Goal: Task Accomplishment & Management: Complete application form

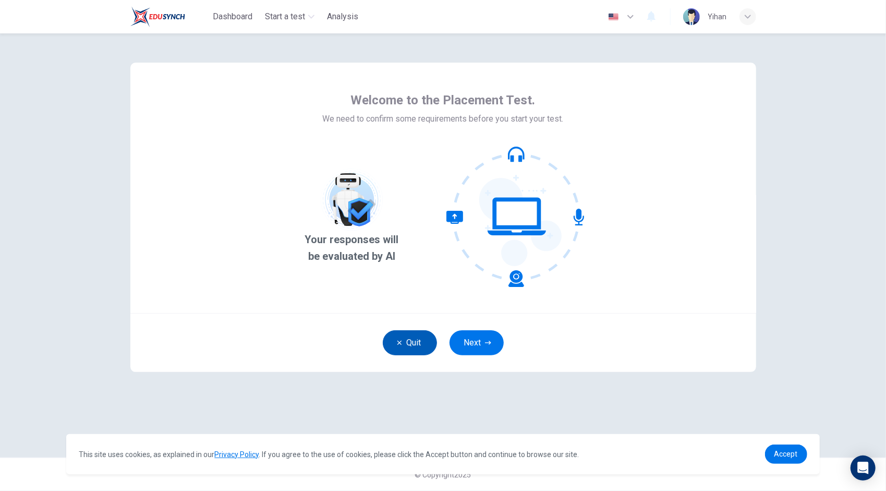
click at [420, 343] on button "Quit" at bounding box center [410, 342] width 54 height 25
click at [375, 264] on span "Your responses will be evaluated by AI" at bounding box center [352, 247] width 106 height 33
click at [467, 340] on button "Next" at bounding box center [477, 342] width 54 height 25
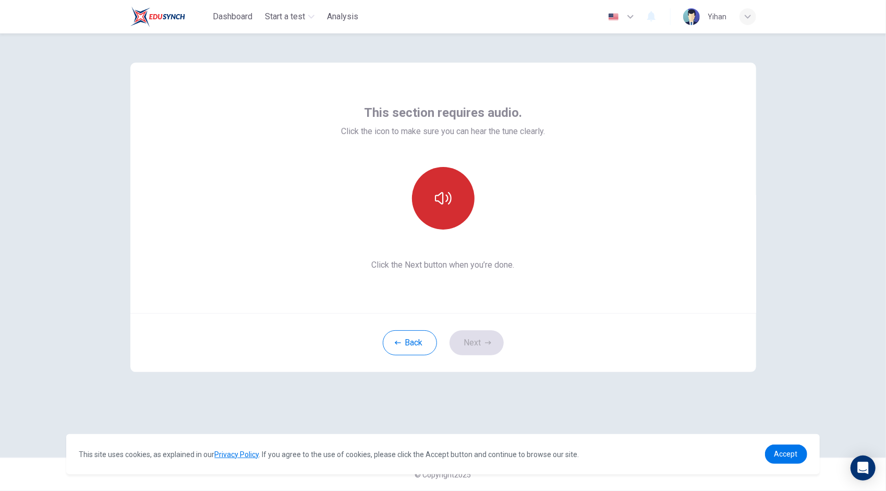
click at [460, 209] on button "button" at bounding box center [443, 198] width 63 height 63
click at [459, 202] on button "button" at bounding box center [443, 198] width 63 height 63
click at [456, 205] on button "button" at bounding box center [443, 198] width 63 height 63
click at [649, 338] on div "Back Next" at bounding box center [443, 342] width 626 height 59
click at [454, 209] on button "button" at bounding box center [443, 198] width 63 height 63
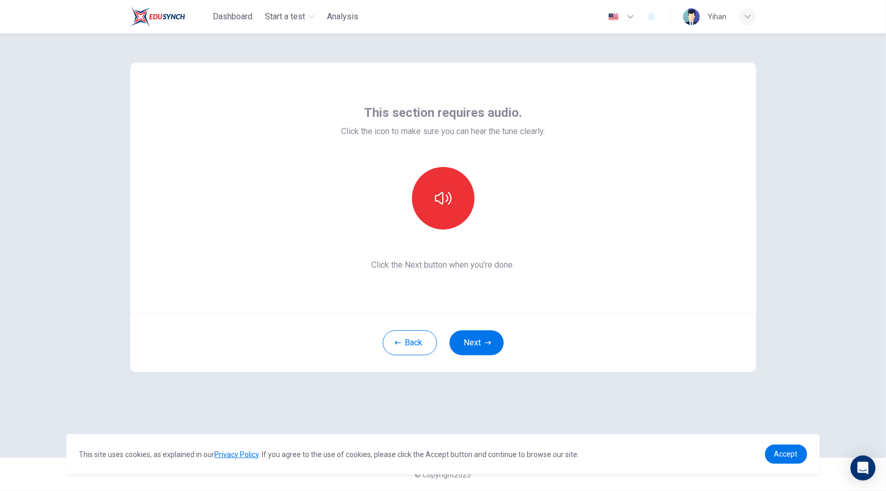
drag, startPoint x: 638, startPoint y: 395, endPoint x: 598, endPoint y: 346, distance: 63.7
click at [638, 395] on div "This section requires audio. Click the icon to make sure you can hear the tune …" at bounding box center [443, 245] width 659 height 424
click at [455, 215] on button "button" at bounding box center [443, 198] width 63 height 63
click at [546, 291] on div "This section requires audio. Click the icon to make sure you can hear the tune …" at bounding box center [443, 188] width 626 height 250
click at [446, 201] on icon "button" at bounding box center [443, 198] width 17 height 17
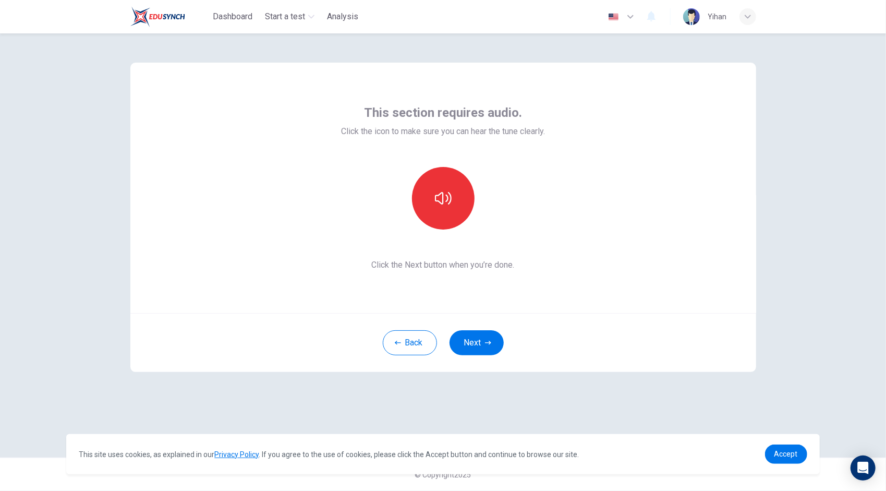
click at [431, 230] on div "This section requires audio. Click the icon to make sure you can hear the tune …" at bounding box center [443, 187] width 204 height 167
click at [453, 213] on button "button" at bounding box center [443, 198] width 63 height 63
click at [481, 345] on button "Next" at bounding box center [477, 342] width 54 height 25
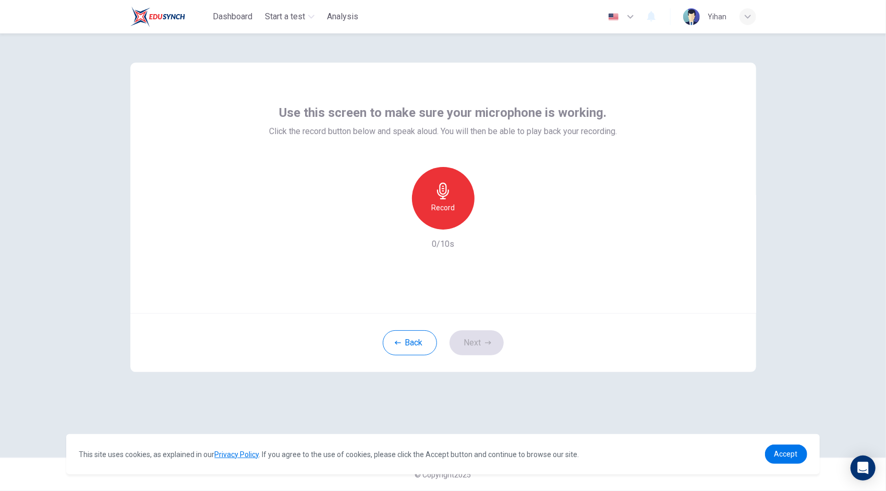
click at [444, 198] on icon "button" at bounding box center [443, 191] width 12 height 17
click at [443, 200] on div "Stop" at bounding box center [443, 198] width 63 height 63
click at [492, 224] on icon "button" at bounding box center [491, 221] width 10 height 10
click at [640, 409] on div "Use this screen to make sure your microphone is working. Click the record butto…" at bounding box center [443, 245] width 659 height 424
click at [488, 220] on icon "button" at bounding box center [491, 221] width 10 height 10
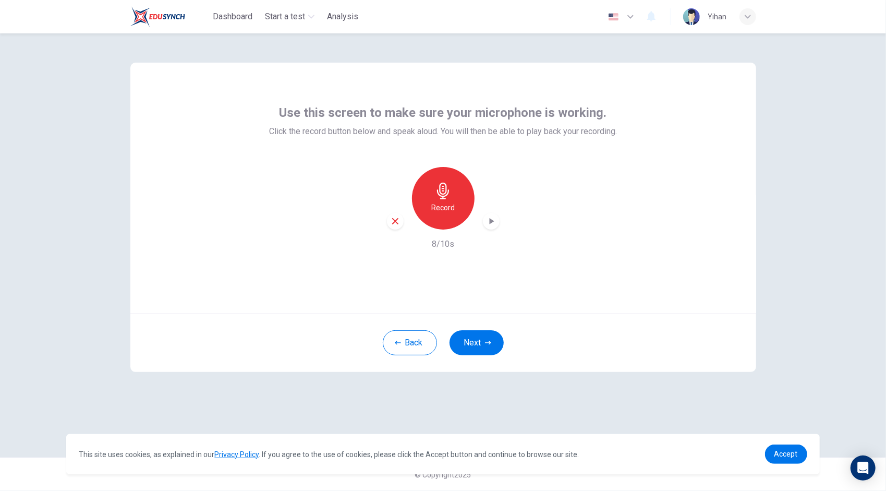
click at [489, 224] on icon "button" at bounding box center [491, 221] width 10 height 10
click at [492, 219] on icon "button" at bounding box center [491, 221] width 10 height 10
click at [668, 331] on div "Back Next" at bounding box center [443, 342] width 626 height 59
click at [400, 224] on div "button" at bounding box center [395, 221] width 17 height 17
click at [439, 212] on h6 "Record" at bounding box center [442, 207] width 23 height 13
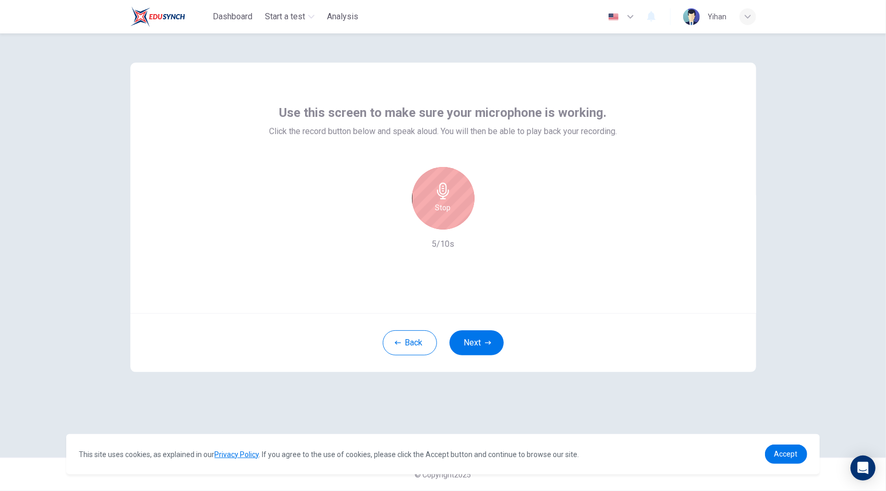
click at [441, 210] on h6 "Stop" at bounding box center [443, 207] width 16 height 13
click at [487, 220] on icon "button" at bounding box center [491, 221] width 10 height 10
click at [859, 264] on div "Use this screen to make sure your microphone is working. Click the record butto…" at bounding box center [443, 261] width 886 height 457
click at [495, 224] on icon "button" at bounding box center [491, 221] width 10 height 10
click at [488, 222] on icon "button" at bounding box center [491, 221] width 10 height 10
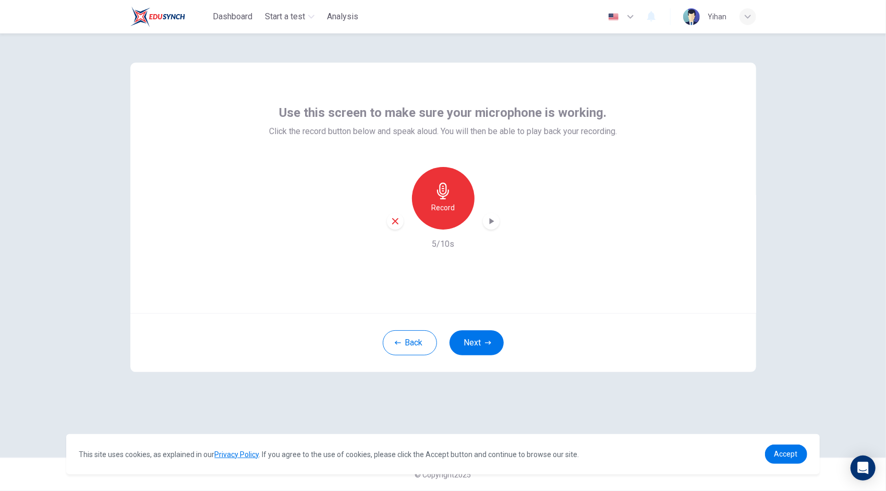
click at [488, 222] on icon "button" at bounding box center [491, 221] width 10 height 10
drag, startPoint x: 809, startPoint y: 252, endPoint x: 795, endPoint y: 263, distance: 18.3
click at [809, 252] on div "Use this screen to make sure your microphone is working. Click the record butto…" at bounding box center [443, 261] width 886 height 457
click at [395, 221] on icon "button" at bounding box center [395, 221] width 6 height 6
click at [451, 204] on h6 "Record" at bounding box center [442, 207] width 23 height 13
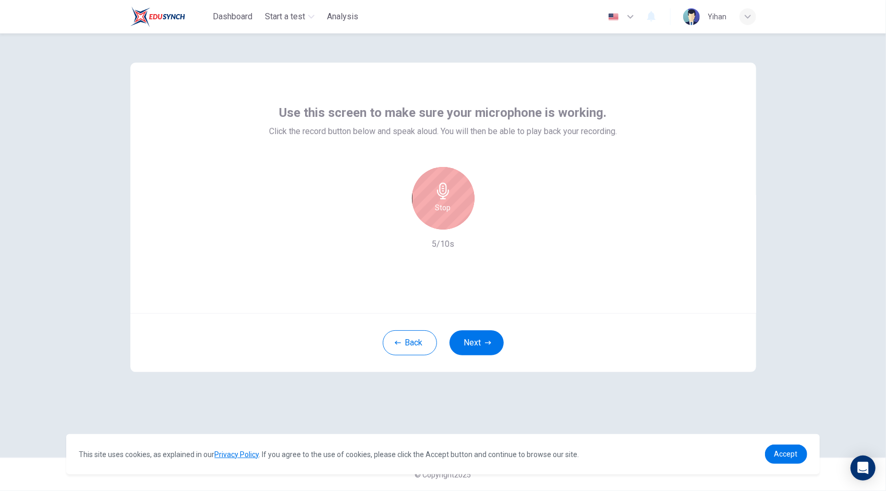
click at [450, 203] on h6 "Stop" at bounding box center [443, 207] width 16 height 13
click at [491, 225] on icon "button" at bounding box center [491, 221] width 10 height 10
click at [612, 372] on div "Use this screen to make sure your microphone is working. Click the record butto…" at bounding box center [443, 245] width 659 height 424
click at [494, 223] on icon "button" at bounding box center [491, 221] width 10 height 10
click at [389, 221] on div "button" at bounding box center [395, 221] width 17 height 17
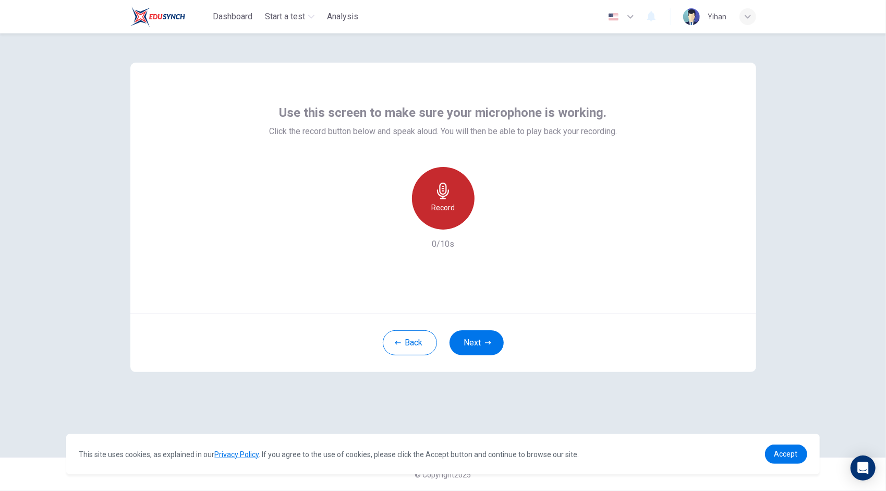
drag, startPoint x: 460, startPoint y: 212, endPoint x: 447, endPoint y: 201, distance: 16.7
drag, startPoint x: 447, startPoint y: 201, endPoint x: 440, endPoint y: 203, distance: 7.5
click at [440, 203] on h6 "Record" at bounding box center [442, 207] width 23 height 13
click at [453, 203] on div "Stop" at bounding box center [443, 198] width 63 height 63
click at [492, 220] on icon "button" at bounding box center [491, 221] width 10 height 10
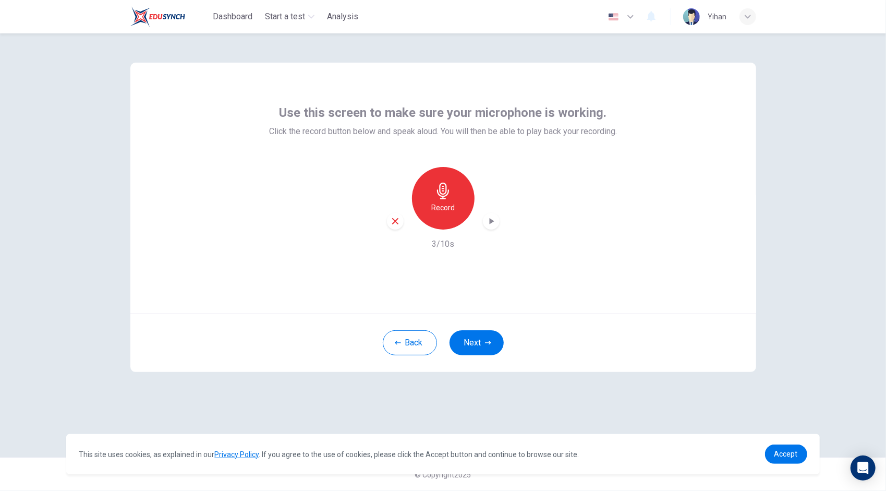
click at [496, 219] on icon "button" at bounding box center [491, 221] width 10 height 10
click at [589, 273] on div "Use this screen to make sure your microphone is working. Click the record butto…" at bounding box center [443, 188] width 626 height 250
click at [441, 205] on h6 "Record" at bounding box center [442, 207] width 23 height 13
click at [452, 201] on div "Stop" at bounding box center [443, 198] width 63 height 63
click at [489, 222] on icon "button" at bounding box center [491, 221] width 5 height 6
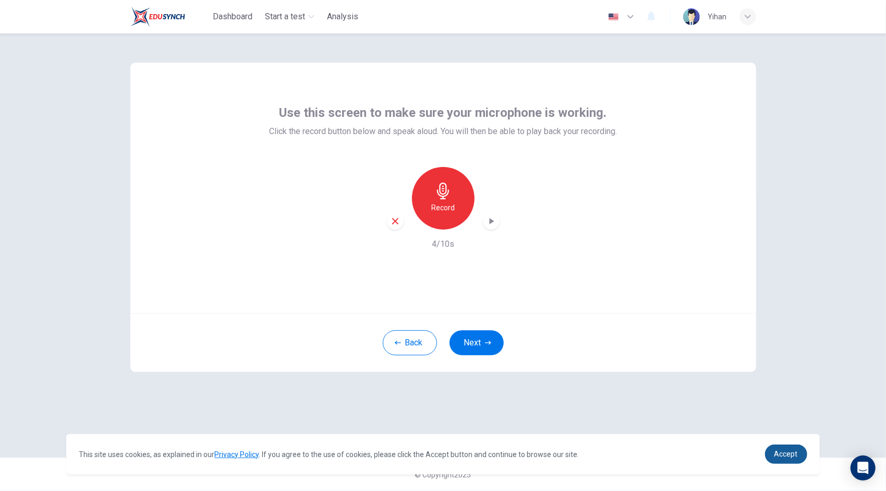
click at [782, 454] on span "Accept" at bounding box center [785, 454] width 23 height 8
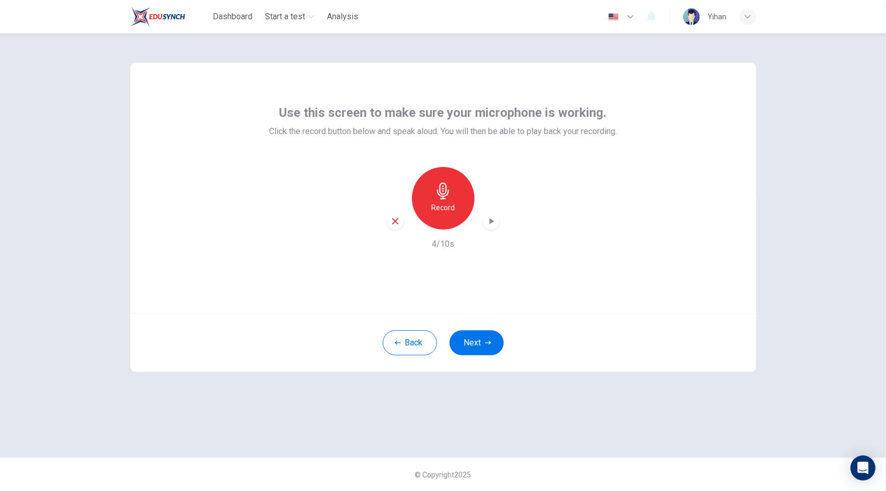
click at [490, 222] on icon "button" at bounding box center [491, 221] width 5 height 6
click at [486, 220] on icon "button" at bounding box center [491, 221] width 10 height 10
drag, startPoint x: 643, startPoint y: 402, endPoint x: 678, endPoint y: 408, distance: 35.5
click at [644, 402] on div "Use this screen to make sure your microphone is working. Click the record butto…" at bounding box center [443, 245] width 659 height 424
click at [855, 465] on div "Open Intercom Messenger" at bounding box center [864, 468] width 28 height 28
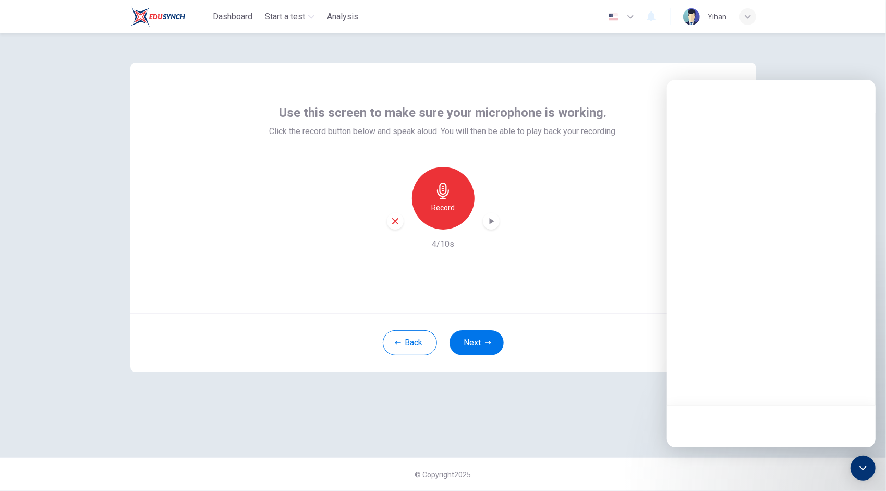
click at [641, 334] on div "Back Next" at bounding box center [443, 342] width 626 height 59
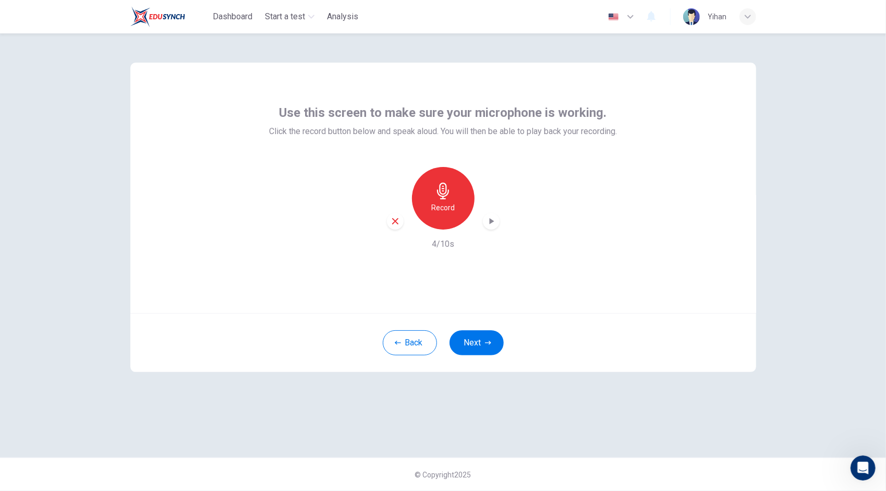
click at [443, 189] on icon "button" at bounding box center [443, 191] width 12 height 17
click at [452, 199] on div "Stop" at bounding box center [443, 198] width 63 height 63
click at [493, 220] on icon "button" at bounding box center [491, 221] width 5 height 6
click at [493, 223] on icon "button" at bounding box center [491, 221] width 10 height 10
drag, startPoint x: 490, startPoint y: 271, endPoint x: 484, endPoint y: 277, distance: 8.5
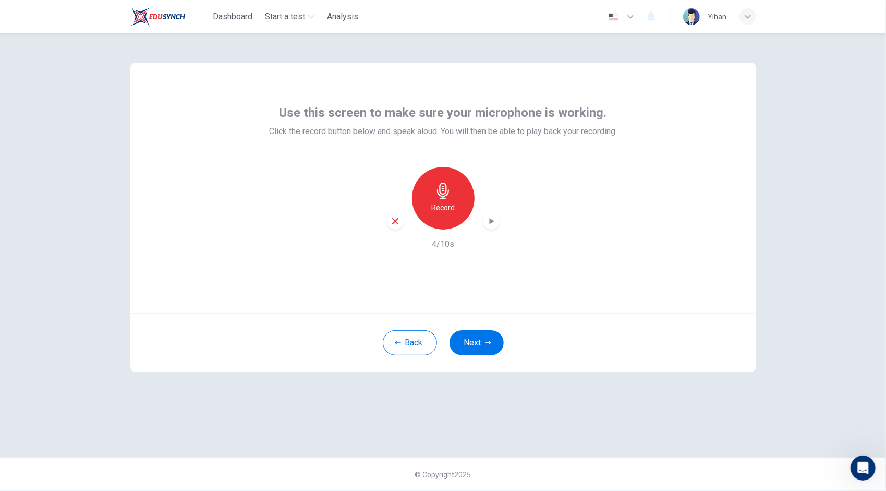
click at [488, 274] on div "Use this screen to make sure your microphone is working. Click the record butto…" at bounding box center [443, 188] width 626 height 250
drag, startPoint x: 452, startPoint y: 197, endPoint x: 449, endPoint y: 205, distance: 8.9
click at [449, 204] on div "Record" at bounding box center [443, 198] width 63 height 63
click at [445, 212] on h6 "Stop" at bounding box center [443, 207] width 16 height 13
click at [486, 222] on icon "button" at bounding box center [491, 221] width 10 height 10
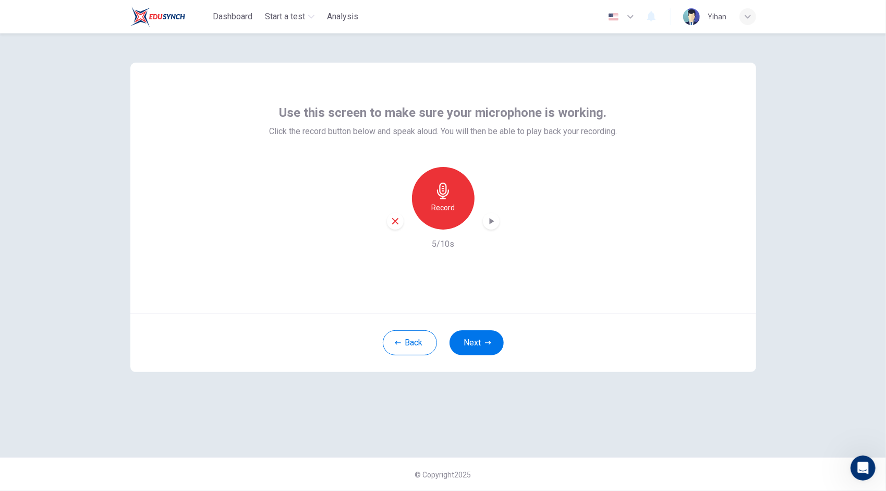
click at [632, 428] on div "Use this screen to make sure your microphone is working. Click the record butto…" at bounding box center [443, 245] width 659 height 424
click at [667, 421] on div "Use this screen to make sure your microphone is working. Click the record butto…" at bounding box center [443, 245] width 659 height 424
click at [435, 202] on h6 "Record" at bounding box center [442, 207] width 23 height 13
click at [437, 202] on h6 "Stop" at bounding box center [443, 207] width 16 height 13
click at [499, 224] on div "button" at bounding box center [491, 221] width 17 height 17
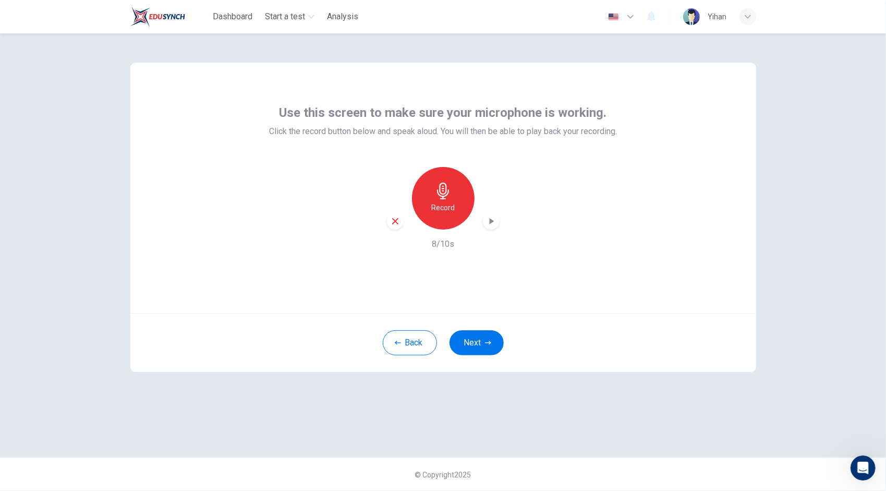
click at [490, 223] on icon "button" at bounding box center [491, 221] width 5 height 6
click at [395, 221] on icon "button" at bounding box center [395, 221] width 6 height 6
click at [449, 200] on div "Record" at bounding box center [443, 198] width 63 height 63
click at [454, 203] on div "Stop" at bounding box center [443, 198] width 63 height 63
click at [493, 218] on icon "button" at bounding box center [491, 221] width 10 height 10
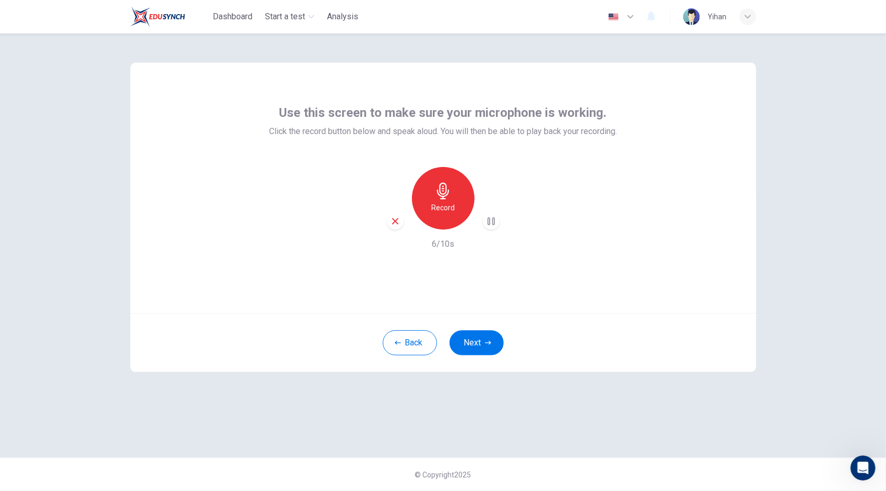
click at [401, 220] on div "button" at bounding box center [395, 221] width 17 height 17
click at [441, 207] on h6 "Record" at bounding box center [442, 207] width 23 height 13
click at [444, 206] on h6 "Stop" at bounding box center [443, 207] width 16 height 13
click at [491, 222] on icon "button" at bounding box center [491, 221] width 5 height 6
click at [662, 425] on div "Use this screen to make sure your microphone is working. Click the record butto…" at bounding box center [443, 245] width 659 height 424
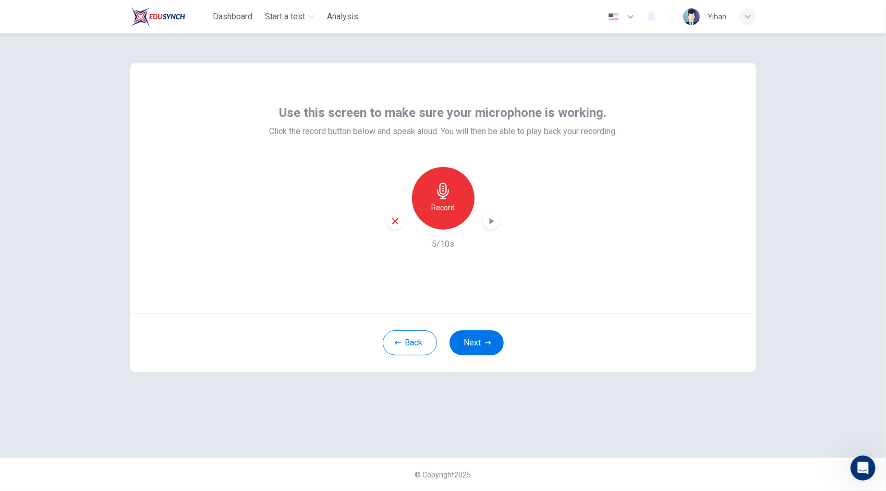
drag, startPoint x: 831, startPoint y: 274, endPoint x: 830, endPoint y: 280, distance: 5.2
click at [831, 276] on div "Use this screen to make sure your microphone is working. Click the record butto…" at bounding box center [443, 261] width 886 height 457
click at [459, 196] on div "Record" at bounding box center [443, 198] width 63 height 63
click at [451, 214] on div "Stop" at bounding box center [443, 198] width 63 height 63
click at [499, 216] on div "Record" at bounding box center [443, 198] width 113 height 63
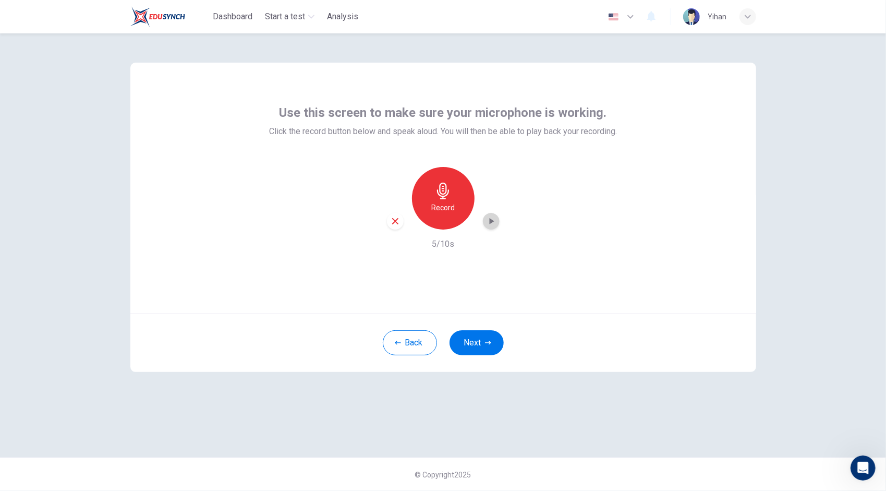
click at [483, 222] on div "button" at bounding box center [491, 221] width 17 height 17
click at [487, 216] on icon "button" at bounding box center [491, 221] width 10 height 10
click at [496, 223] on icon "button" at bounding box center [491, 221] width 10 height 10
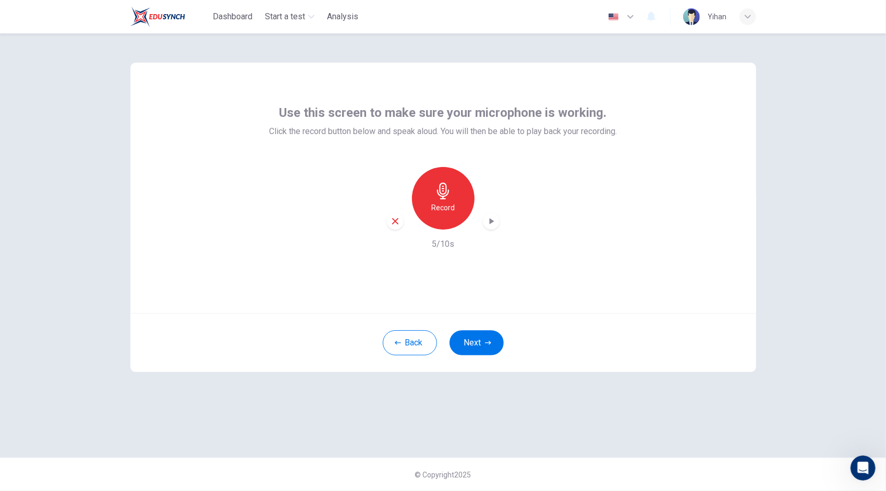
click at [496, 223] on icon "button" at bounding box center [491, 221] width 10 height 10
click at [490, 222] on icon "button" at bounding box center [491, 221] width 10 height 10
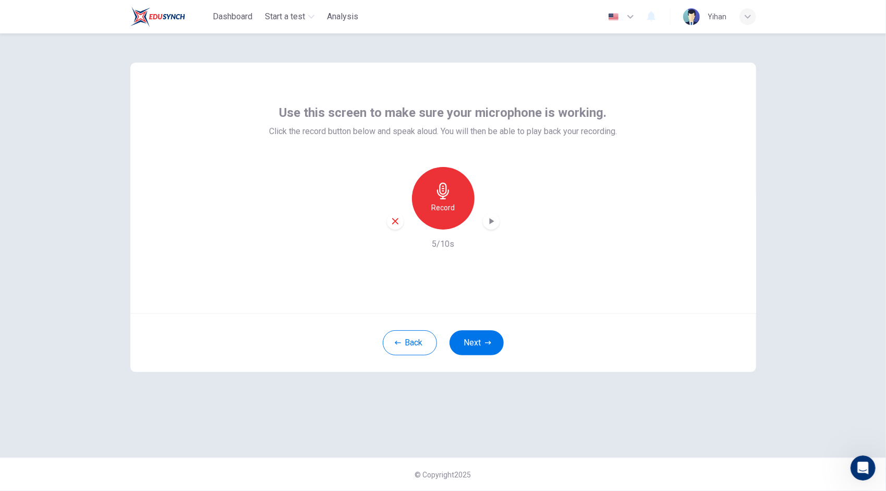
click at [672, 416] on div "Use this screen to make sure your microphone is working. Click the record butto…" at bounding box center [443, 245] width 659 height 424
click at [432, 205] on h6 "Record" at bounding box center [442, 207] width 23 height 13
click at [446, 202] on h6 "Stop" at bounding box center [443, 207] width 16 height 13
click at [491, 224] on icon "button" at bounding box center [491, 221] width 10 height 10
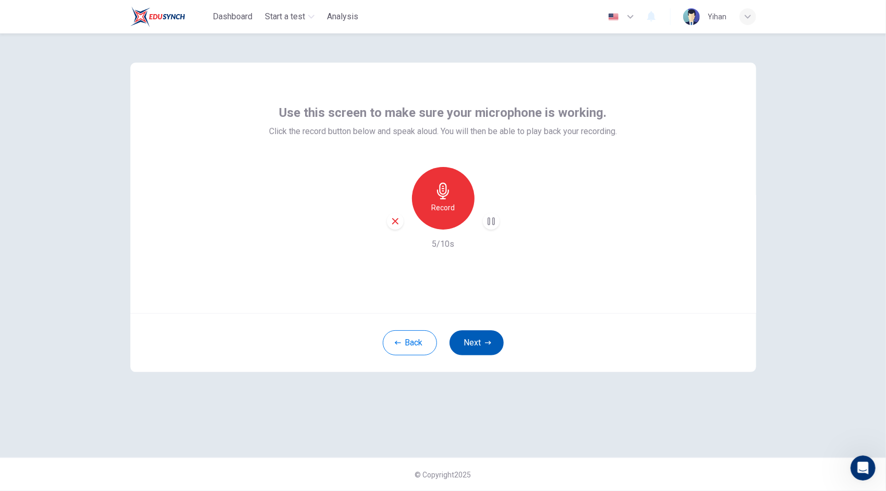
click at [483, 342] on button "Next" at bounding box center [477, 342] width 54 height 25
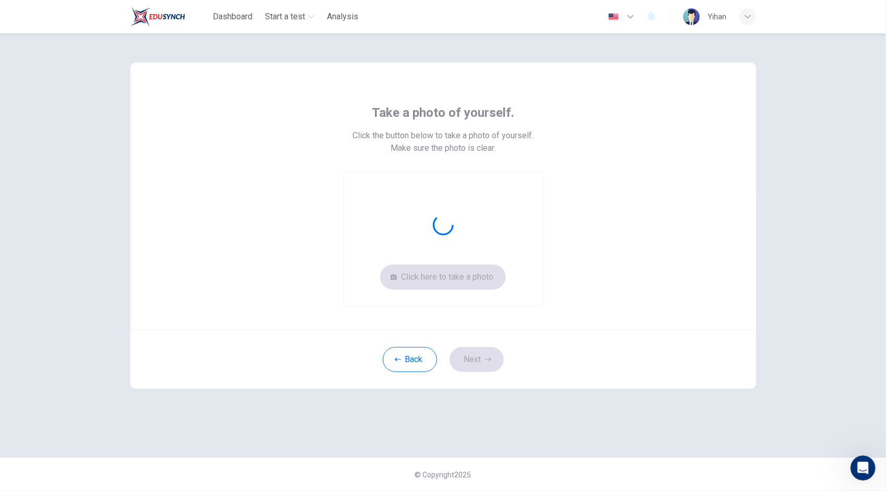
click at [432, 277] on div "Click here to take a photo" at bounding box center [443, 239] width 200 height 136
click at [292, 246] on div "Take a photo of yourself. Click the button below to take a photo of yourself. M…" at bounding box center [443, 205] width 471 height 202
click at [213, 157] on div "Take a photo of yourself. Click the button below to take a photo of yourself. M…" at bounding box center [443, 205] width 471 height 202
click at [465, 274] on button "Click here to take a photo" at bounding box center [443, 276] width 126 height 25
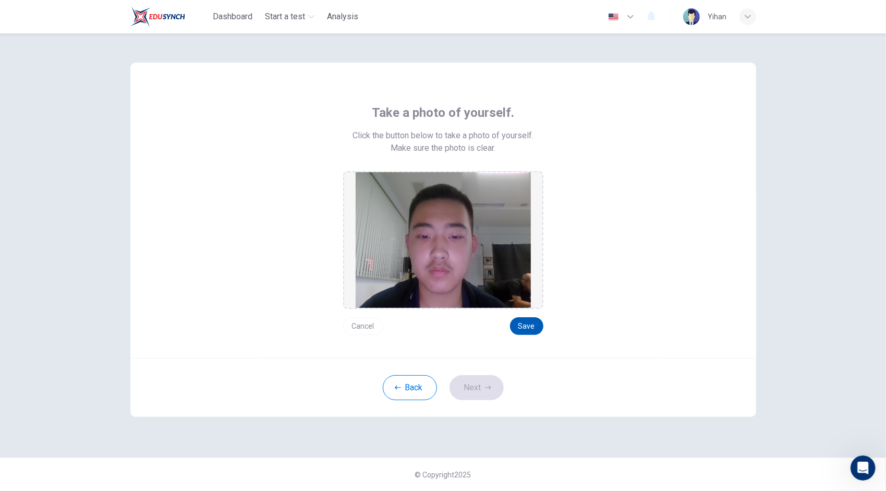
click at [524, 325] on button "Save" at bounding box center [526, 326] width 33 height 18
click at [483, 385] on button "Next" at bounding box center [477, 387] width 54 height 25
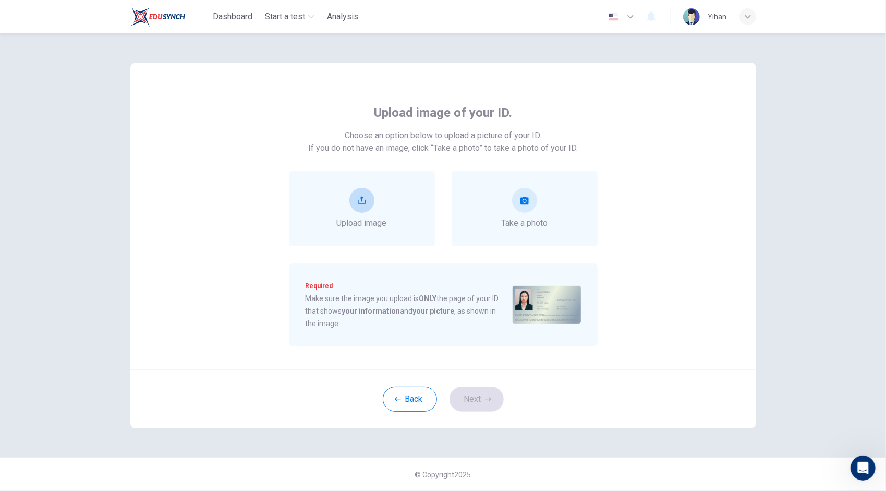
click at [363, 201] on icon "upload" at bounding box center [362, 200] width 8 height 8
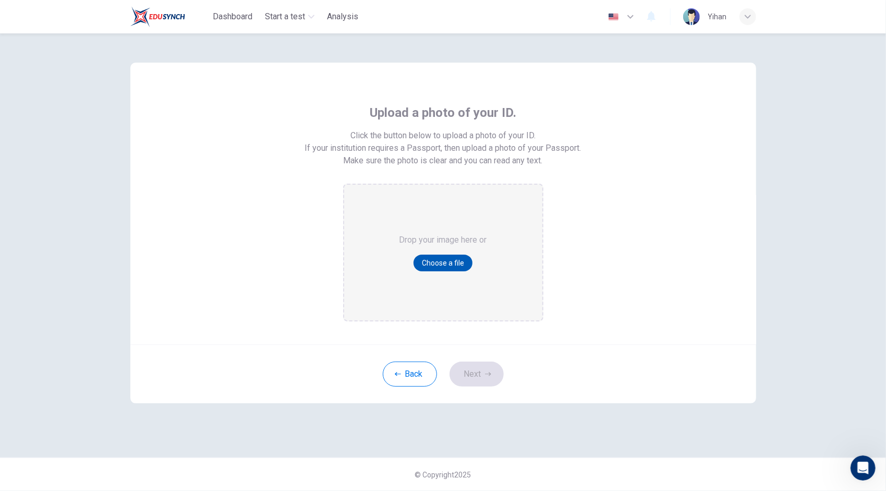
click at [437, 261] on button "Choose a file" at bounding box center [443, 263] width 59 height 17
click at [417, 369] on button "Back" at bounding box center [410, 373] width 54 height 25
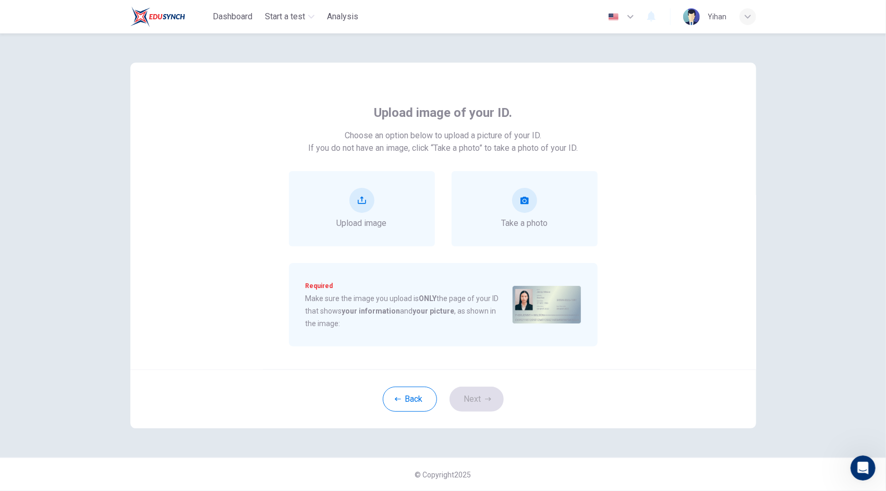
click at [520, 307] on img at bounding box center [547, 305] width 68 height 38
click at [371, 203] on button "upload" at bounding box center [361, 200] width 25 height 25
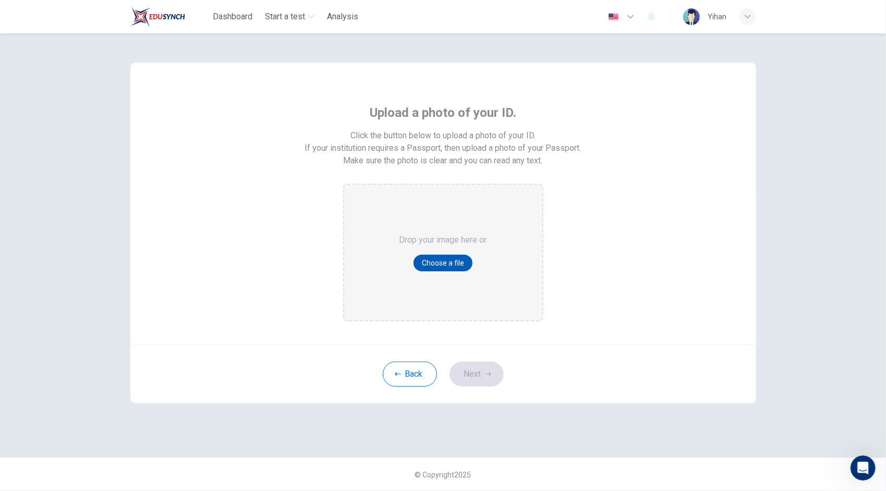
click at [438, 262] on button "Choose a file" at bounding box center [443, 263] width 59 height 17
click at [420, 373] on button "Back" at bounding box center [410, 373] width 54 height 25
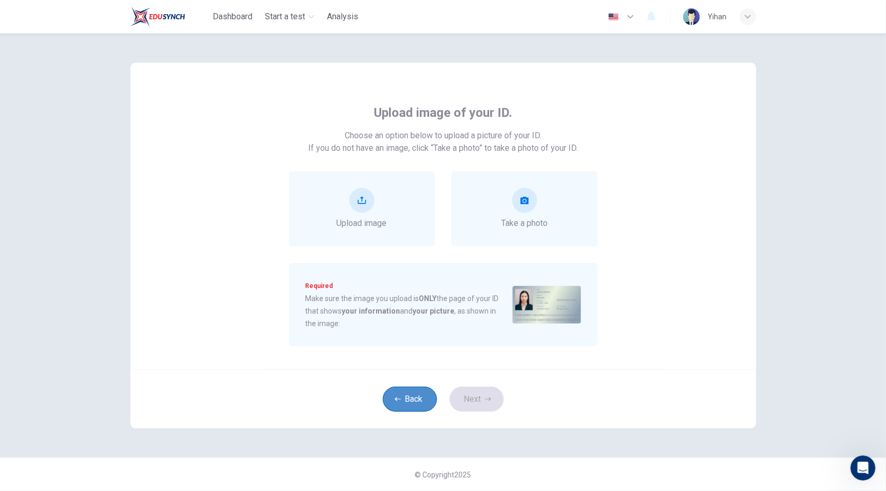
click at [407, 398] on button "Back" at bounding box center [410, 398] width 54 height 25
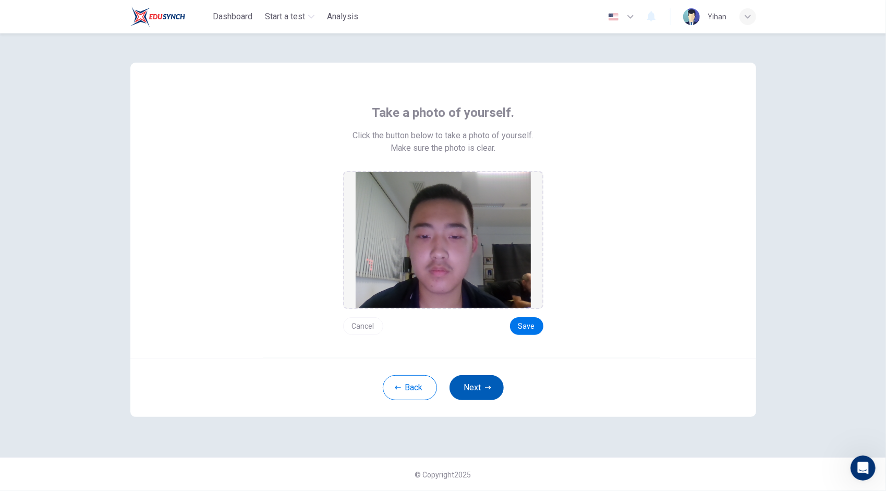
click at [459, 389] on button "Next" at bounding box center [477, 387] width 54 height 25
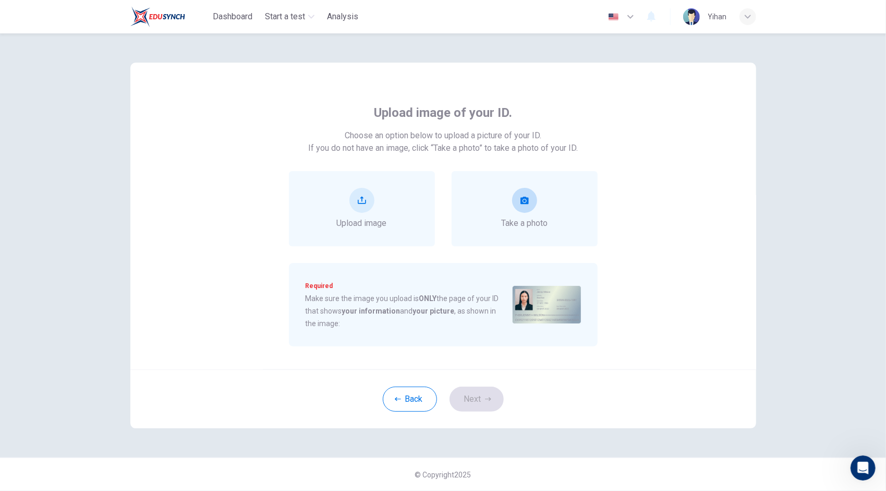
click at [526, 201] on icon "take photo" at bounding box center [524, 200] width 8 height 7
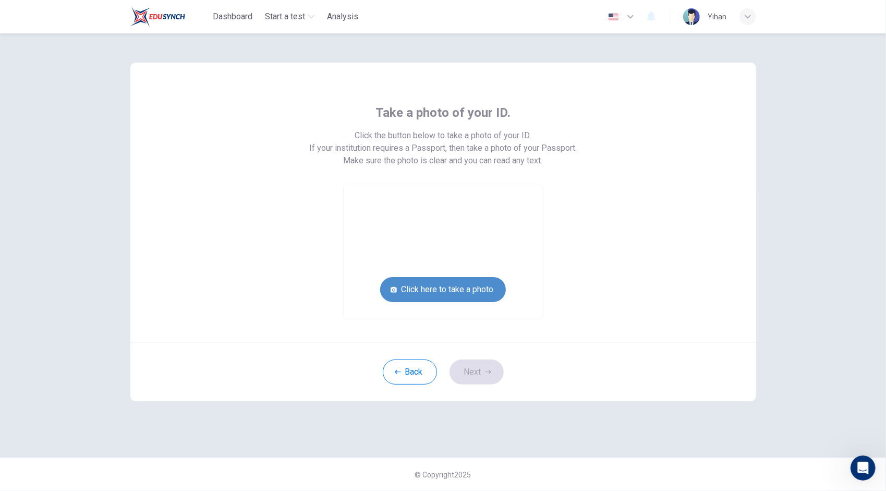
click at [458, 290] on button "Click here to take a photo" at bounding box center [443, 289] width 126 height 25
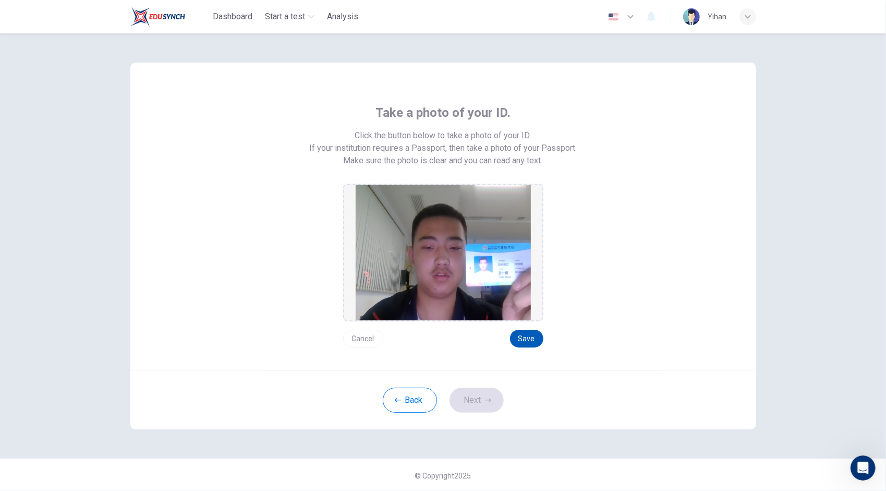
click at [533, 338] on button "Save" at bounding box center [526, 339] width 33 height 18
click at [477, 403] on button "Next" at bounding box center [477, 399] width 54 height 25
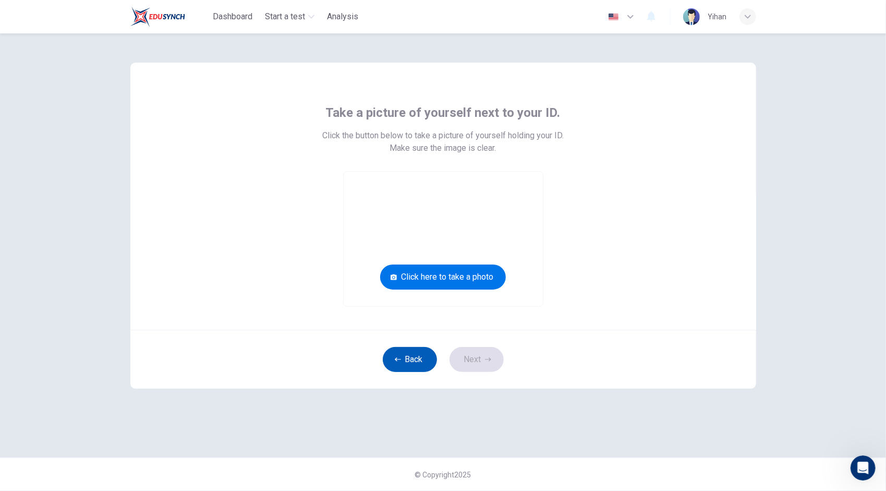
click at [419, 355] on button "Back" at bounding box center [410, 359] width 54 height 25
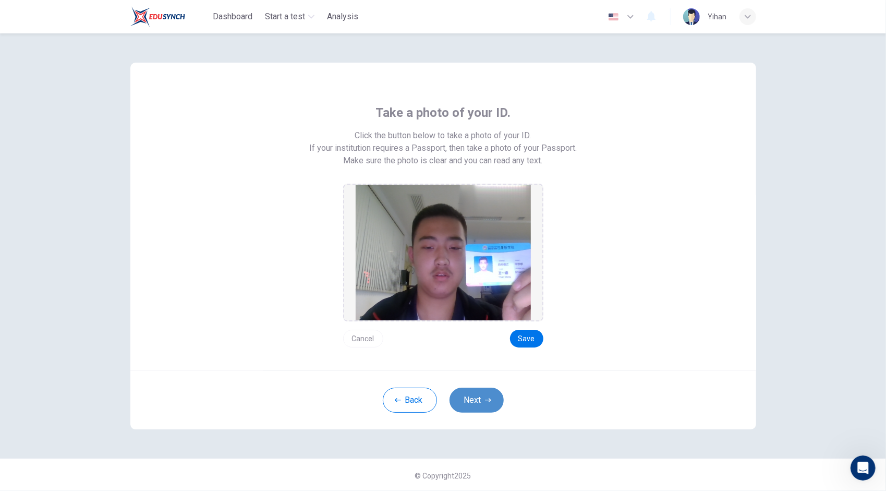
click at [470, 402] on button "Next" at bounding box center [477, 399] width 54 height 25
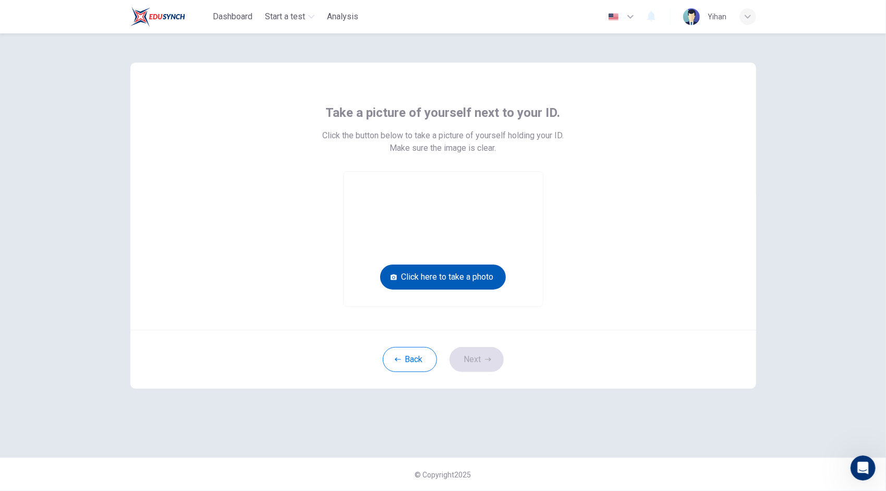
click at [462, 280] on button "Click here to take a photo" at bounding box center [443, 276] width 126 height 25
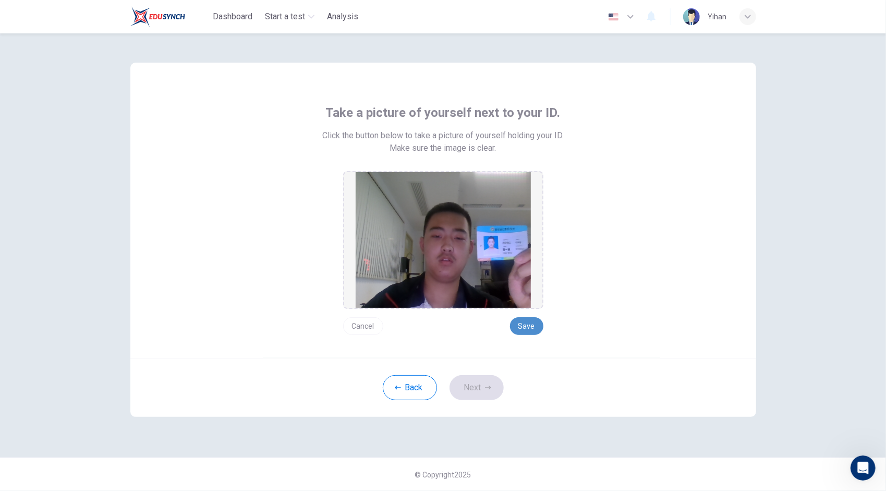
click at [526, 326] on button "Save" at bounding box center [526, 326] width 33 height 18
click at [463, 379] on button "Next" at bounding box center [477, 387] width 54 height 25
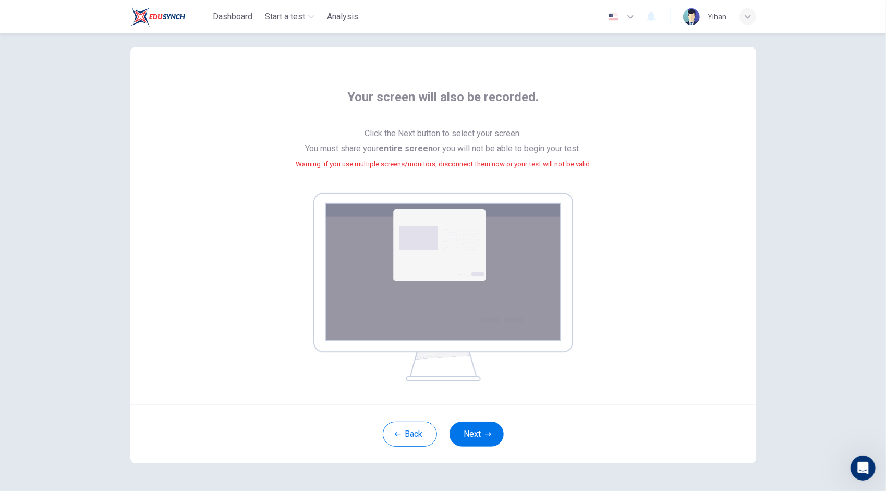
scroll to position [51, 0]
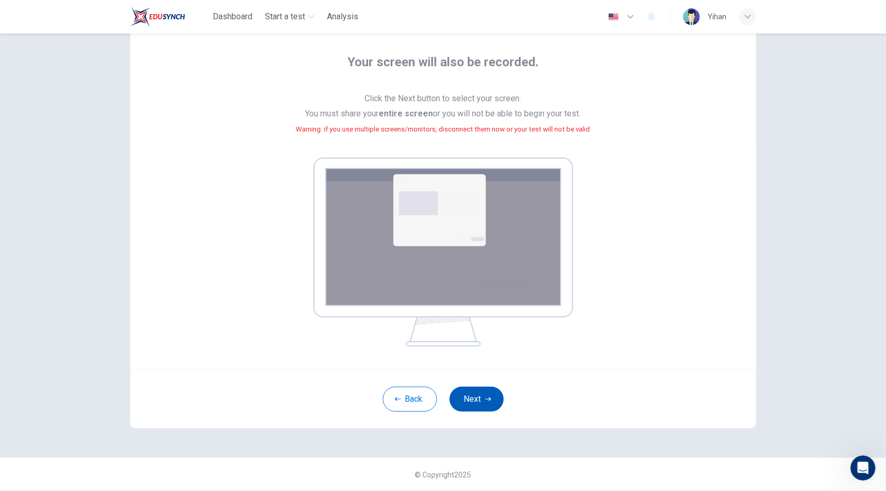
click at [486, 399] on icon "button" at bounding box center [488, 399] width 6 height 4
click at [420, 402] on button "Back" at bounding box center [410, 398] width 54 height 25
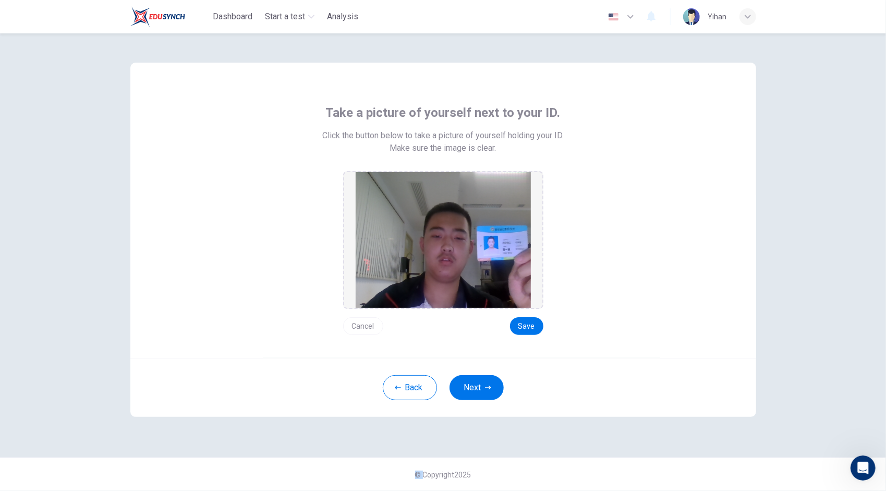
click at [420, 402] on div "Back Next" at bounding box center [443, 387] width 626 height 59
drag, startPoint x: 420, startPoint y: 402, endPoint x: 405, endPoint y: 389, distance: 20.0
click at [405, 389] on button "Back" at bounding box center [410, 387] width 54 height 25
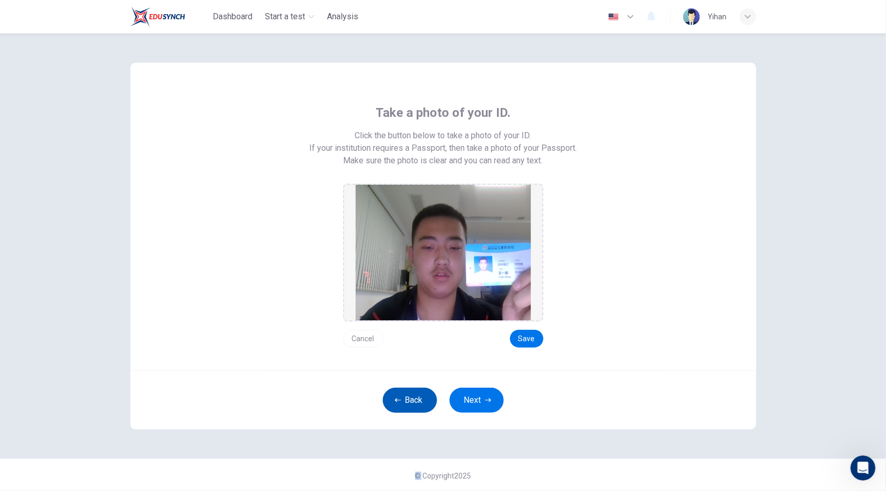
click at [406, 393] on button "Back" at bounding box center [410, 399] width 54 height 25
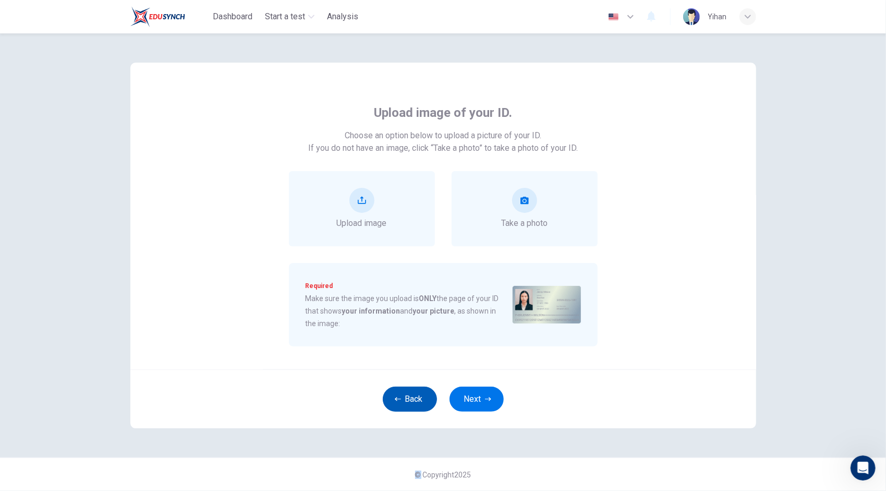
click at [406, 393] on button "Back" at bounding box center [410, 398] width 54 height 25
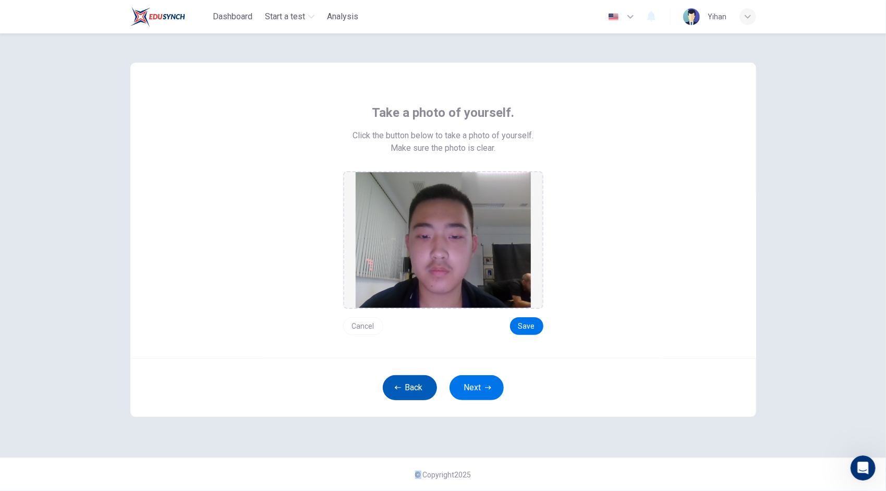
click at [406, 393] on button "Back" at bounding box center [410, 387] width 54 height 25
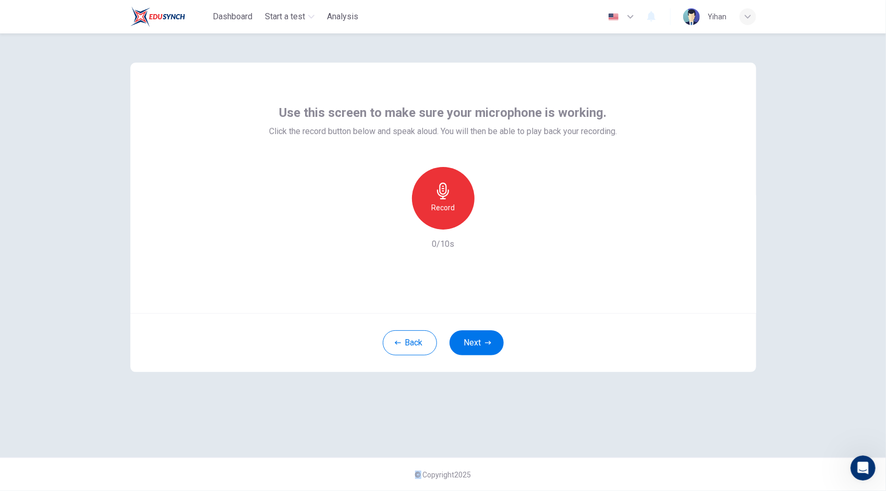
click at [450, 197] on icon "button" at bounding box center [443, 191] width 17 height 17
click at [450, 209] on h6 "Stop" at bounding box center [443, 207] width 16 height 13
click at [492, 222] on icon "button" at bounding box center [491, 221] width 10 height 10
click at [485, 223] on div "button" at bounding box center [491, 221] width 17 height 17
click at [837, 490] on html "This site uses cookies, as explained in our Privacy Policy . If you agree to th…" at bounding box center [443, 245] width 886 height 491
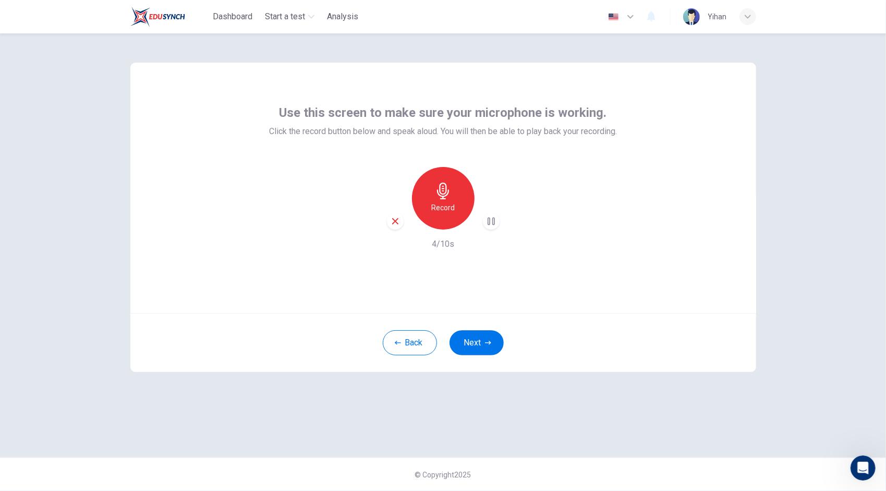
drag, startPoint x: 628, startPoint y: 337, endPoint x: 536, endPoint y: 272, distance: 112.6
click at [628, 337] on div "Back Next" at bounding box center [443, 342] width 626 height 59
click at [397, 223] on icon "button" at bounding box center [395, 221] width 6 height 6
drag, startPoint x: 449, startPoint y: 204, endPoint x: 454, endPoint y: 211, distance: 8.1
click at [451, 207] on h6 "Record" at bounding box center [442, 207] width 23 height 13
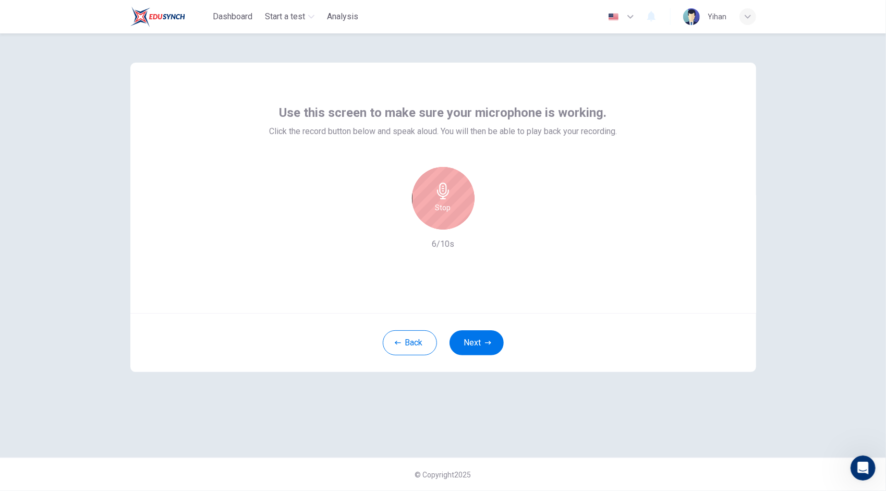
click at [450, 209] on h6 "Stop" at bounding box center [443, 207] width 16 height 13
click at [494, 223] on icon "button" at bounding box center [491, 221] width 10 height 10
click at [440, 181] on div "Record" at bounding box center [443, 198] width 63 height 63
click at [444, 214] on div "Stop" at bounding box center [443, 198] width 63 height 63
click at [486, 223] on icon "button" at bounding box center [491, 221] width 10 height 10
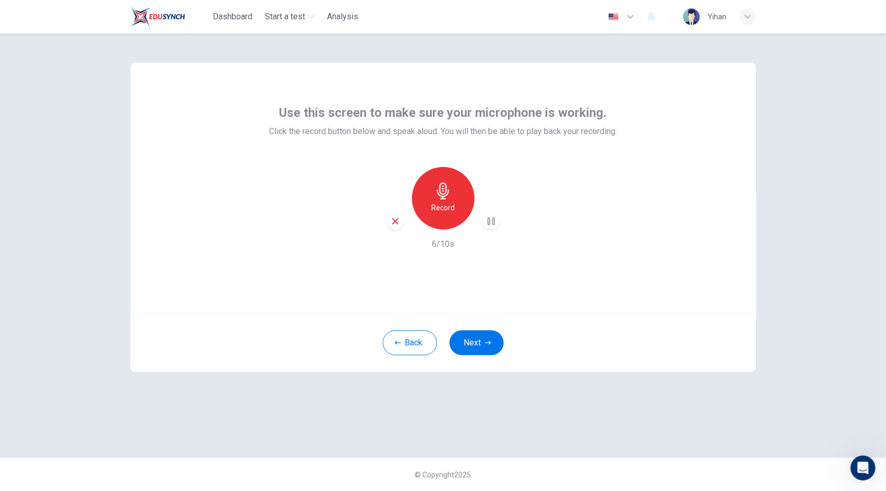
click at [665, 443] on div "Use this screen to make sure your microphone is working. Click the record butto…" at bounding box center [443, 245] width 659 height 424
drag, startPoint x: 533, startPoint y: 365, endPoint x: 428, endPoint y: 238, distance: 165.2
click at [533, 365] on div "Back Next" at bounding box center [443, 342] width 626 height 59
click at [401, 223] on div "button" at bounding box center [395, 221] width 17 height 17
click at [453, 184] on div "Record" at bounding box center [443, 198] width 63 height 63
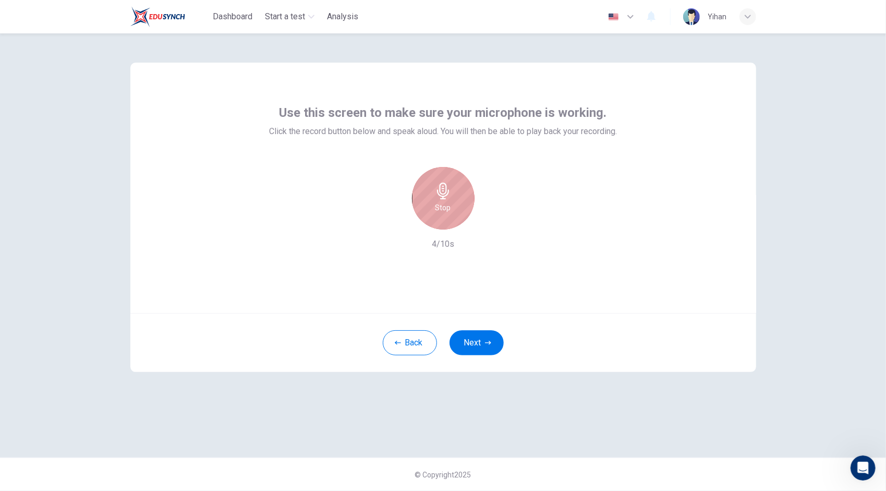
click at [450, 197] on icon "button" at bounding box center [443, 191] width 17 height 17
click at [489, 220] on icon "button" at bounding box center [491, 221] width 10 height 10
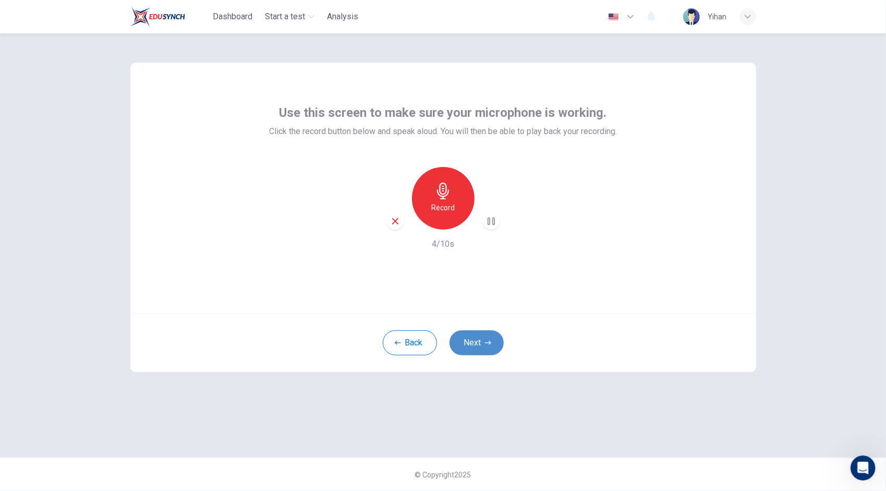
click at [481, 344] on button "Next" at bounding box center [477, 342] width 54 height 25
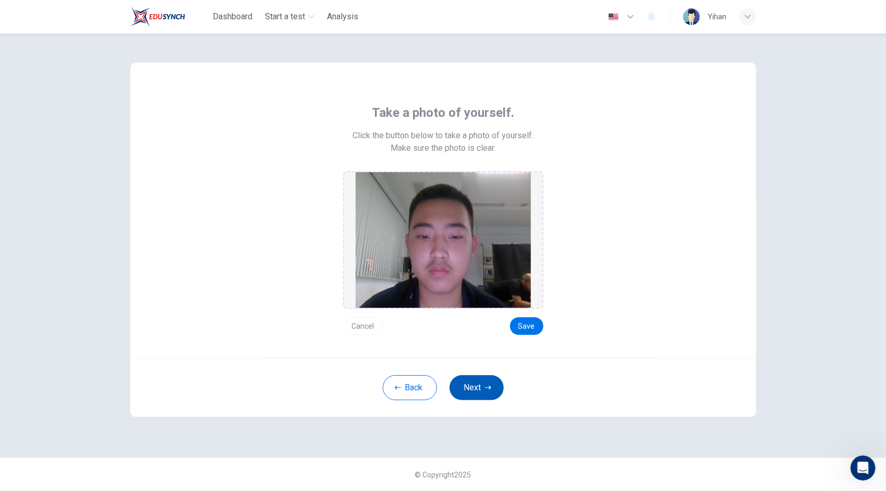
click at [472, 386] on button "Next" at bounding box center [477, 387] width 54 height 25
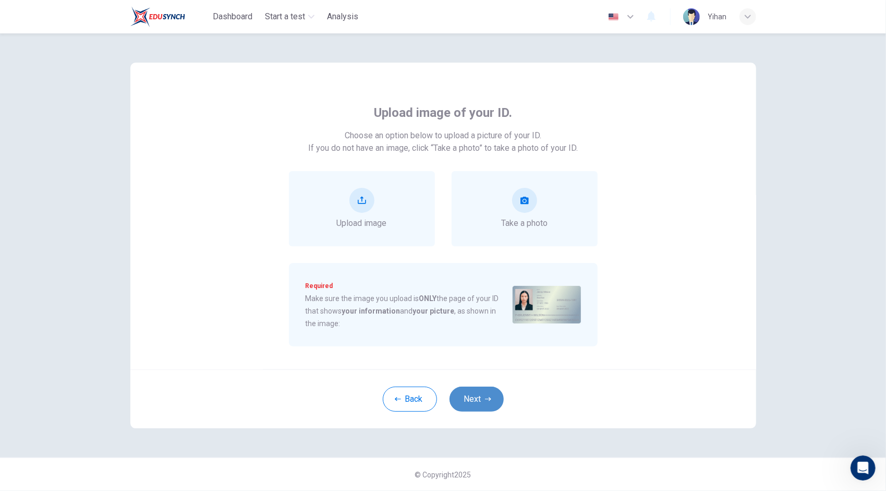
click at [475, 392] on button "Next" at bounding box center [477, 398] width 54 height 25
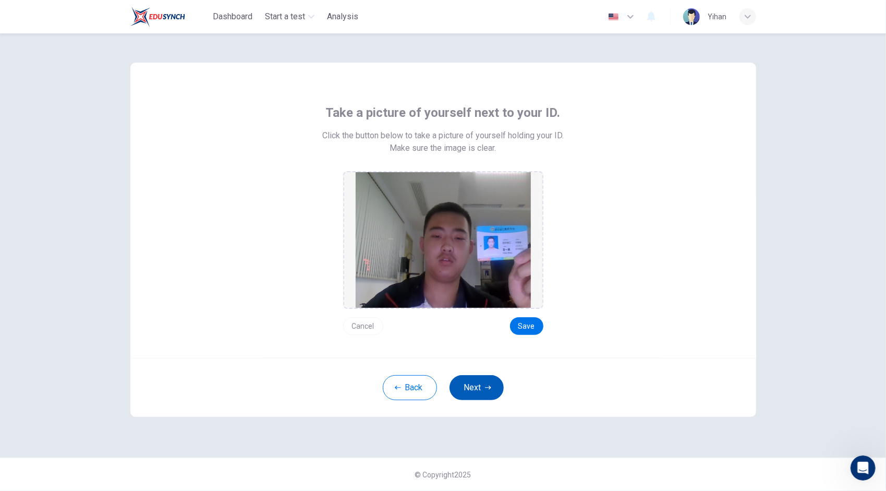
click at [475, 392] on button "Next" at bounding box center [477, 387] width 54 height 25
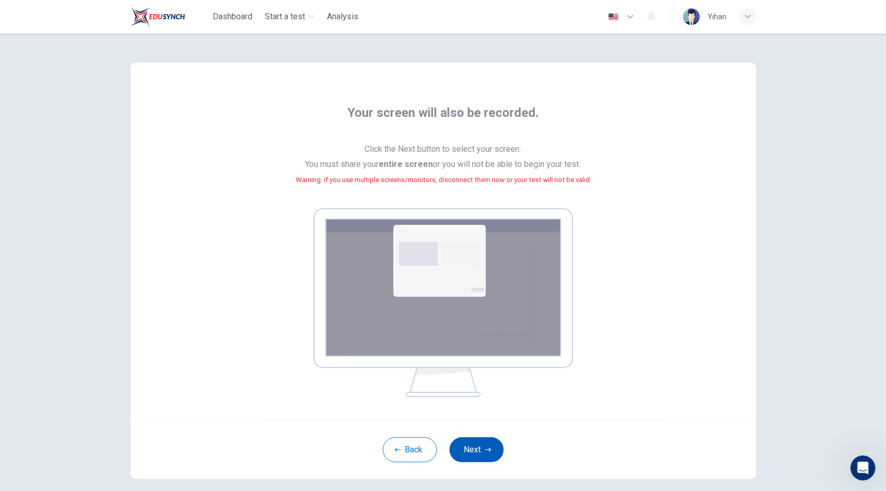
click at [479, 445] on button "Next" at bounding box center [477, 449] width 54 height 25
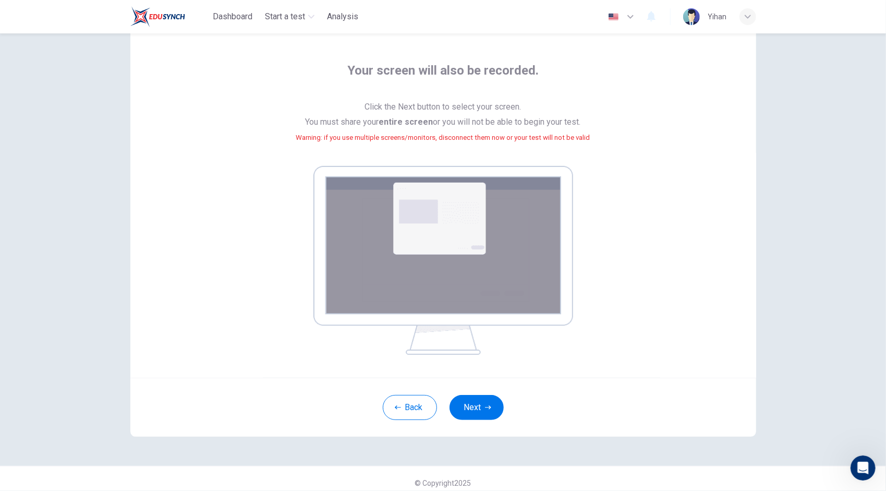
scroll to position [51, 0]
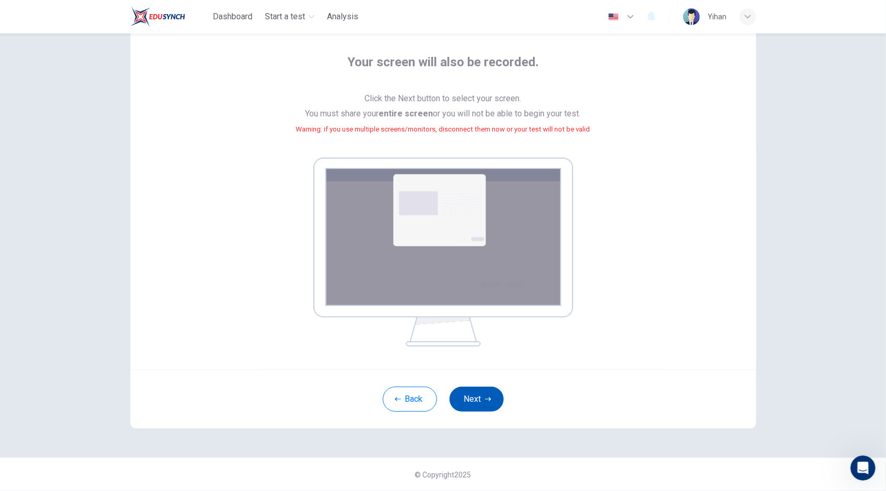
click at [486, 399] on icon "button" at bounding box center [488, 399] width 6 height 6
click at [489, 394] on button "Next" at bounding box center [477, 398] width 54 height 25
click at [648, 418] on div "Back Next" at bounding box center [443, 398] width 626 height 59
click at [476, 391] on button "Next" at bounding box center [477, 398] width 54 height 25
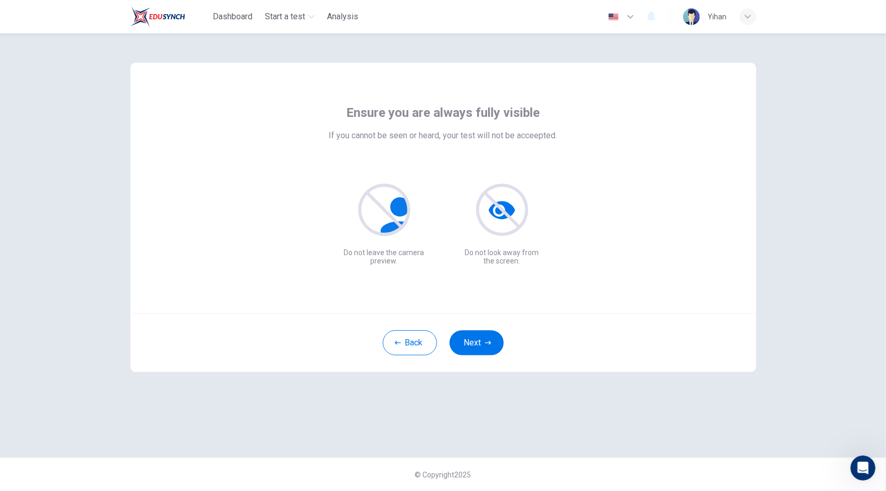
click at [471, 359] on div "Back Next" at bounding box center [443, 342] width 626 height 59
click at [480, 345] on button "Next" at bounding box center [477, 342] width 54 height 25
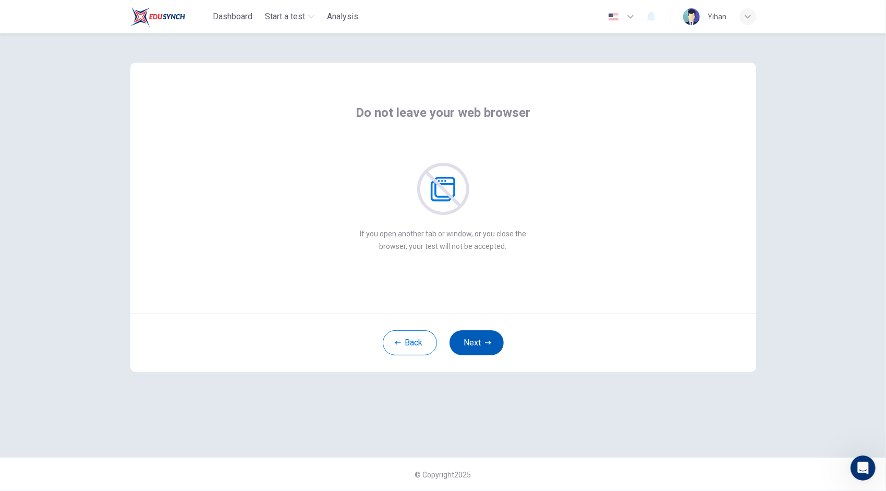
click at [485, 337] on button "Next" at bounding box center [477, 342] width 54 height 25
click at [415, 343] on button "Back" at bounding box center [410, 342] width 54 height 25
click at [481, 337] on button "Next" at bounding box center [477, 342] width 54 height 25
click at [481, 342] on button "Next" at bounding box center [477, 342] width 54 height 25
click at [470, 340] on button "Next" at bounding box center [477, 342] width 54 height 25
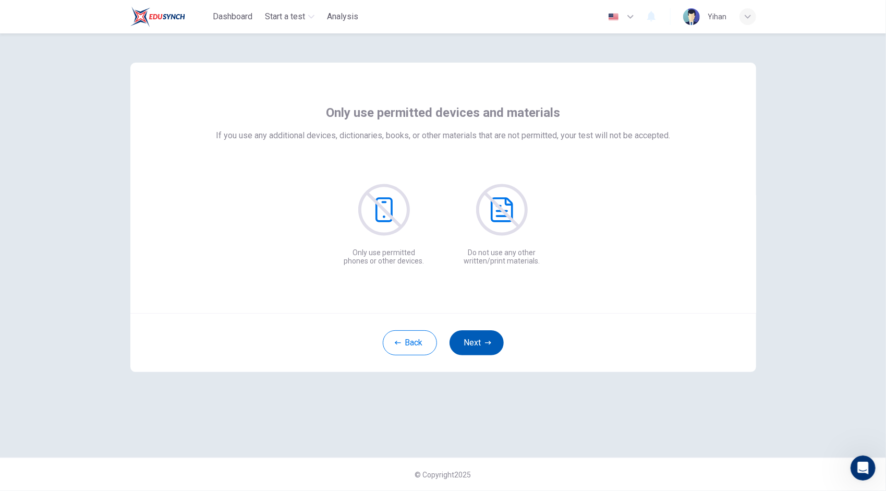
click at [483, 341] on button "Next" at bounding box center [477, 342] width 54 height 25
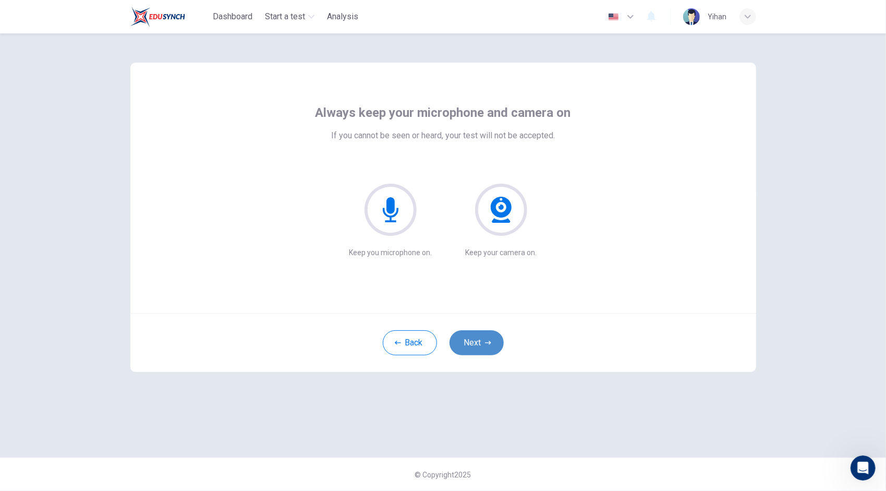
click at [476, 339] on button "Next" at bounding box center [477, 342] width 54 height 25
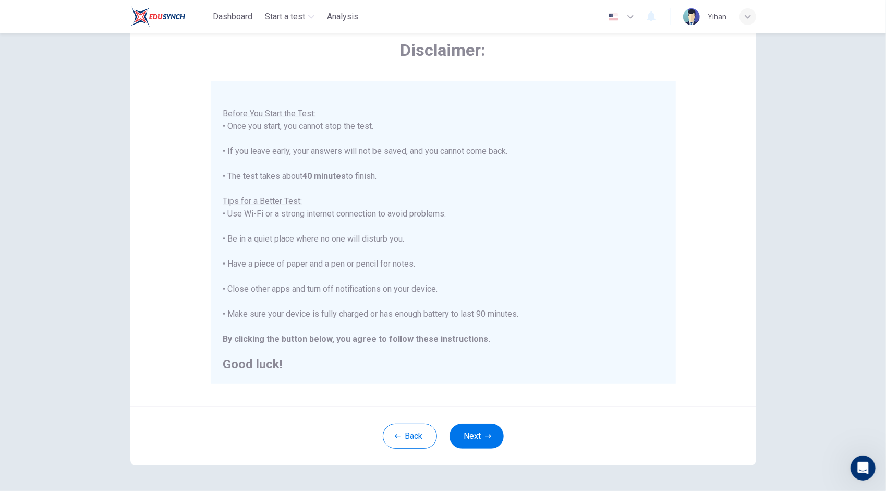
scroll to position [89, 0]
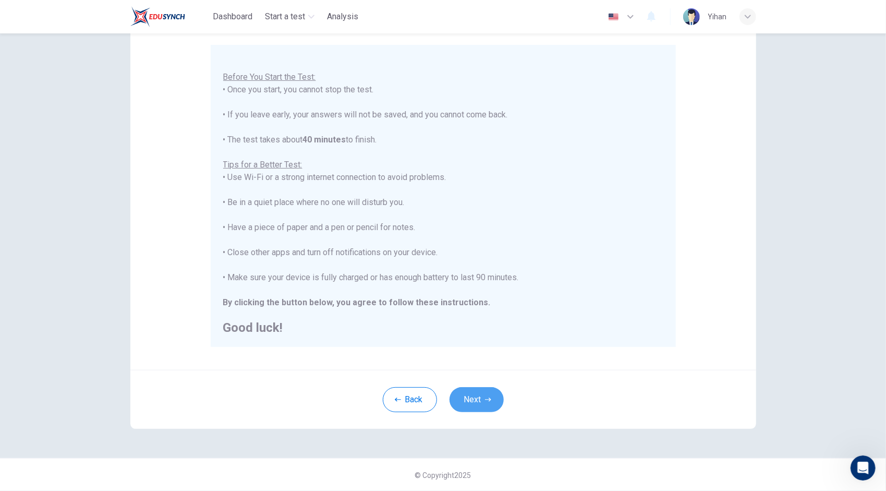
click at [478, 395] on button "Next" at bounding box center [477, 399] width 54 height 25
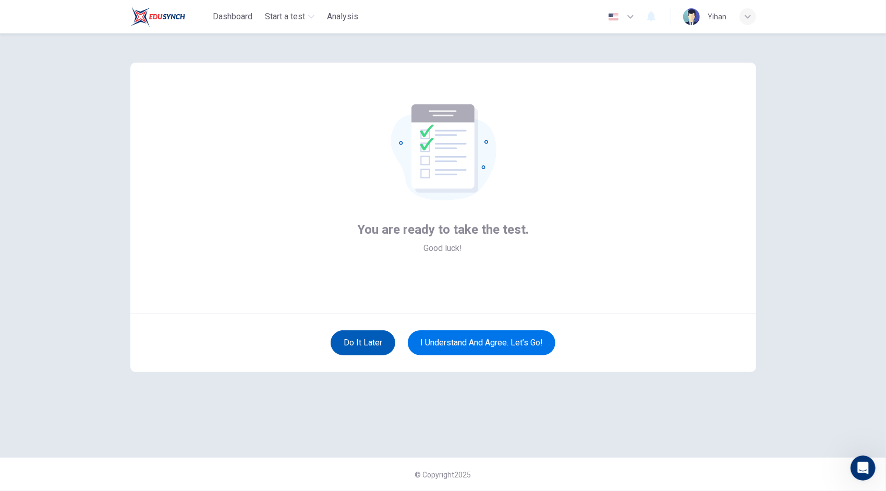
click at [361, 348] on button "Do it later" at bounding box center [363, 342] width 65 height 25
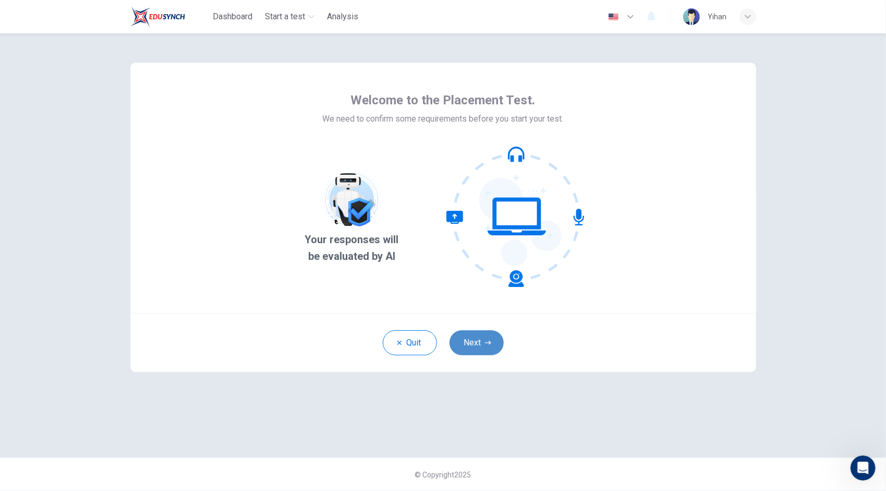
click at [467, 340] on button "Next" at bounding box center [477, 342] width 54 height 25
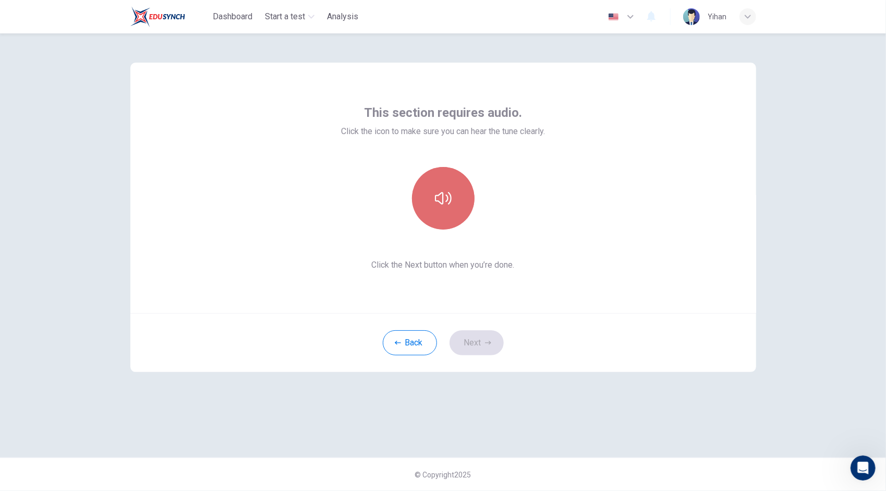
click at [455, 193] on button "button" at bounding box center [443, 198] width 63 height 63
click at [472, 348] on button "Next" at bounding box center [477, 342] width 54 height 25
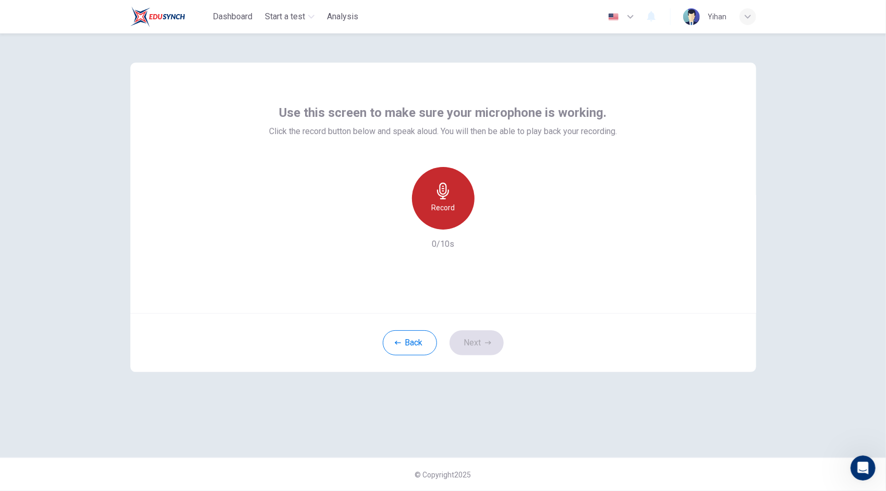
click at [443, 188] on icon "button" at bounding box center [443, 191] width 12 height 17
click at [445, 195] on icon "button" at bounding box center [443, 191] width 17 height 17
click at [474, 338] on button "Next" at bounding box center [477, 342] width 54 height 25
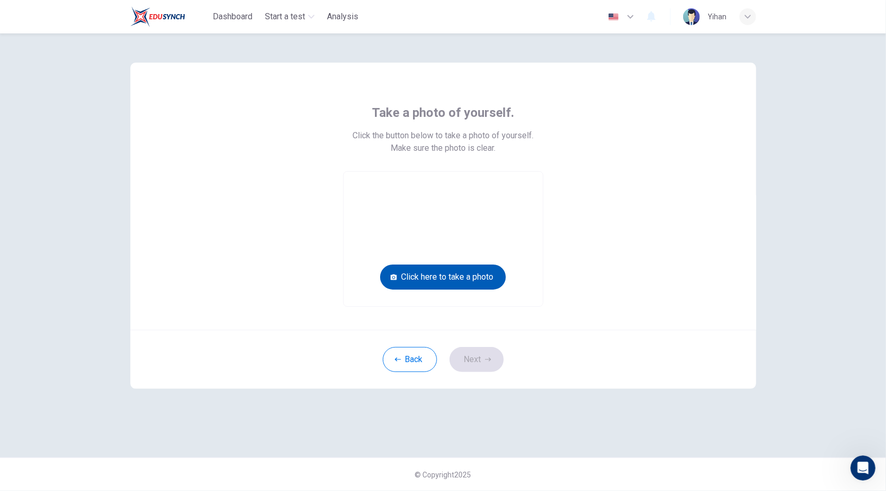
click at [476, 274] on button "Click here to take a photo" at bounding box center [443, 276] width 126 height 25
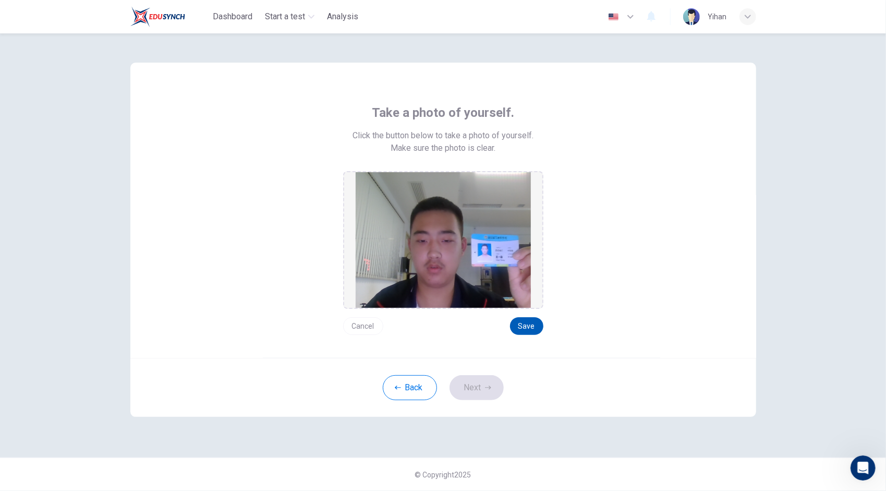
click at [533, 324] on button "Save" at bounding box center [526, 326] width 33 height 18
click at [493, 392] on button "Next" at bounding box center [477, 387] width 54 height 25
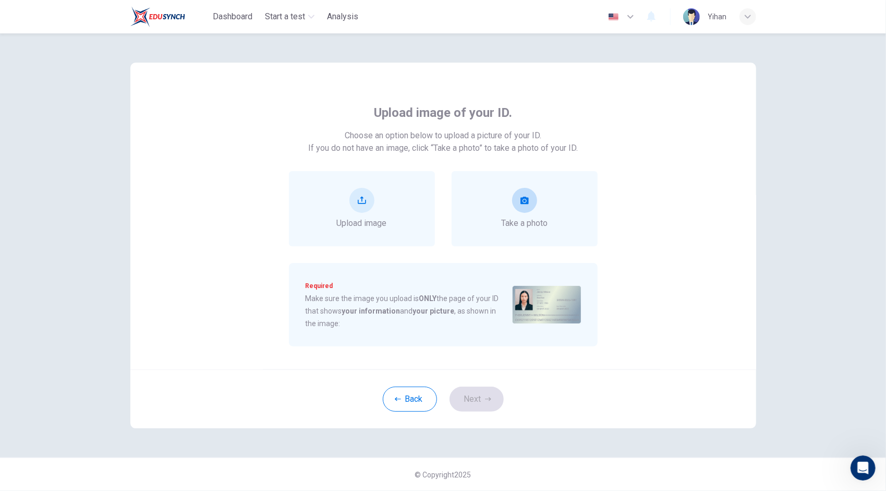
click at [510, 195] on div "Take a photo" at bounding box center [524, 209] width 46 height 42
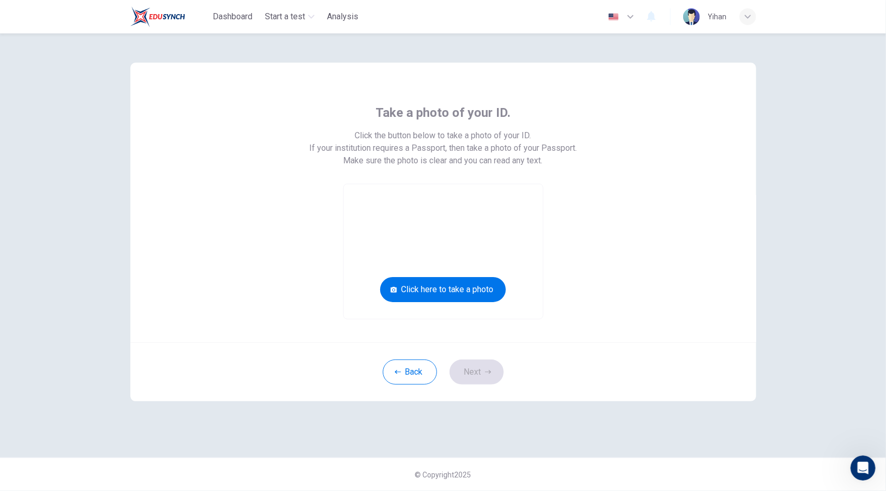
click at [401, 370] on button "Back" at bounding box center [410, 371] width 54 height 25
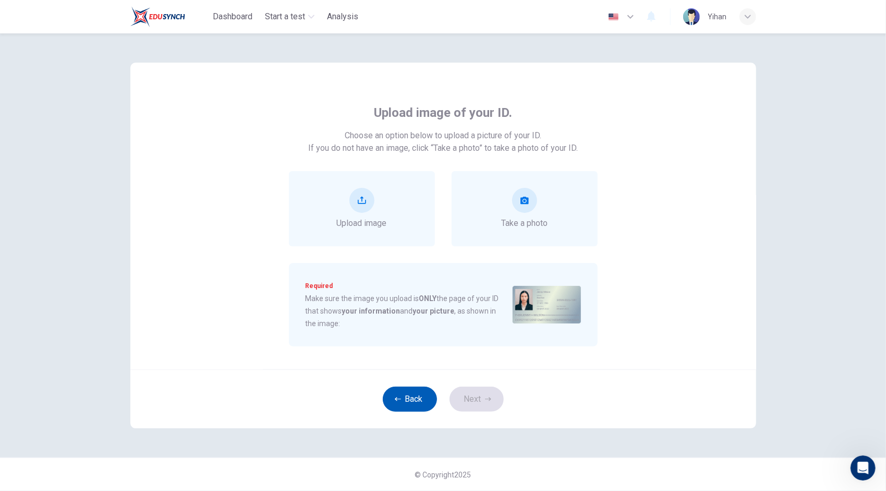
click at [403, 391] on button "Back" at bounding box center [410, 398] width 54 height 25
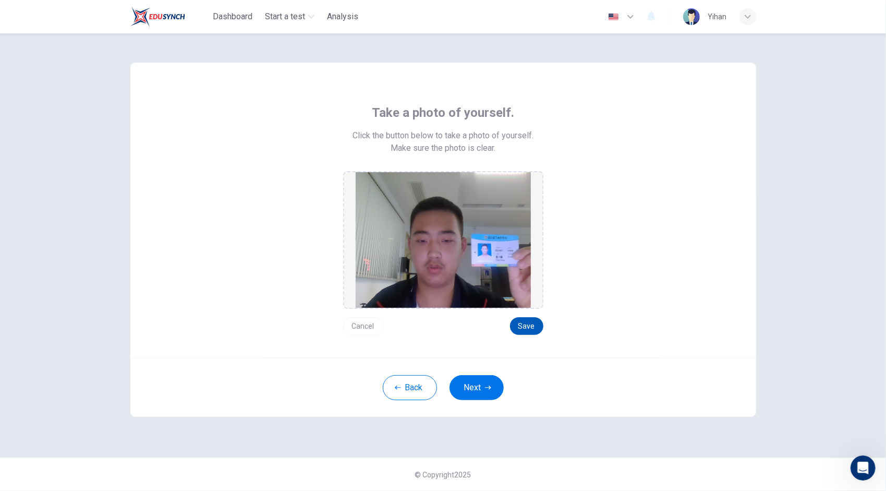
click at [519, 321] on button "Save" at bounding box center [526, 326] width 33 height 18
click at [360, 322] on button "Cancel" at bounding box center [363, 326] width 40 height 18
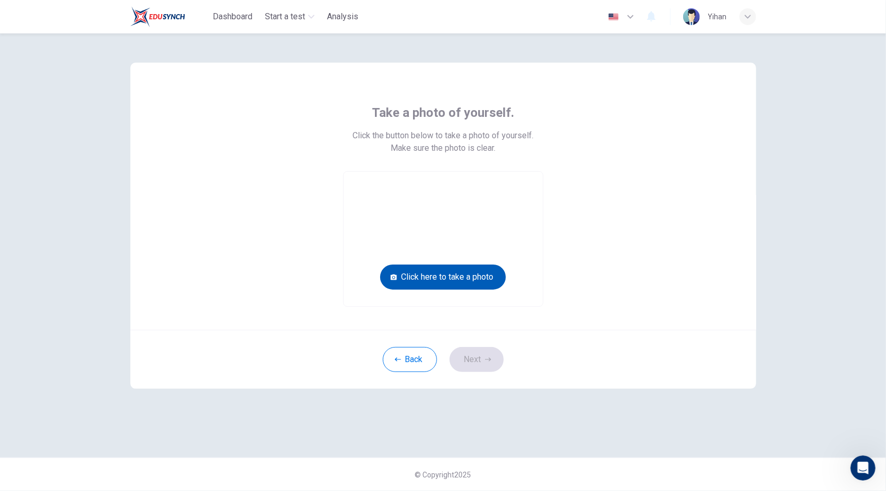
click at [486, 279] on button "Click here to take a photo" at bounding box center [443, 276] width 126 height 25
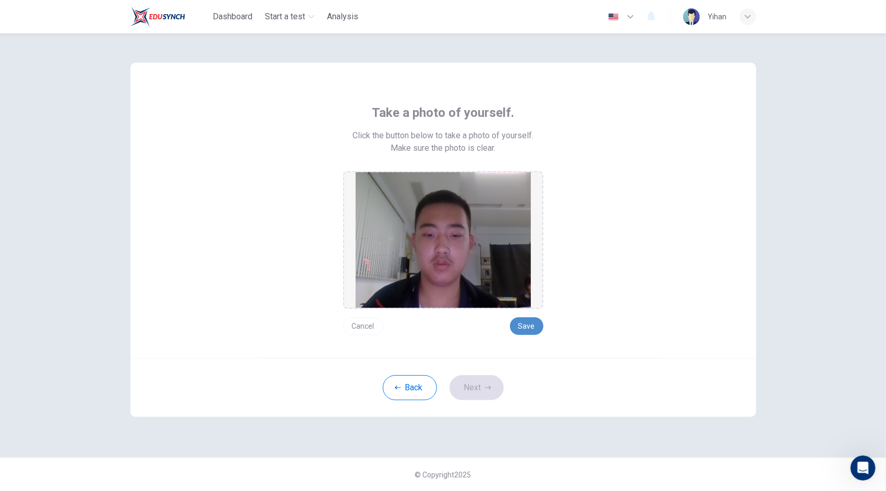
click at [524, 327] on button "Save" at bounding box center [526, 326] width 33 height 18
click at [486, 372] on div "Back Next" at bounding box center [443, 387] width 626 height 59
click at [476, 382] on button "Next" at bounding box center [477, 387] width 54 height 25
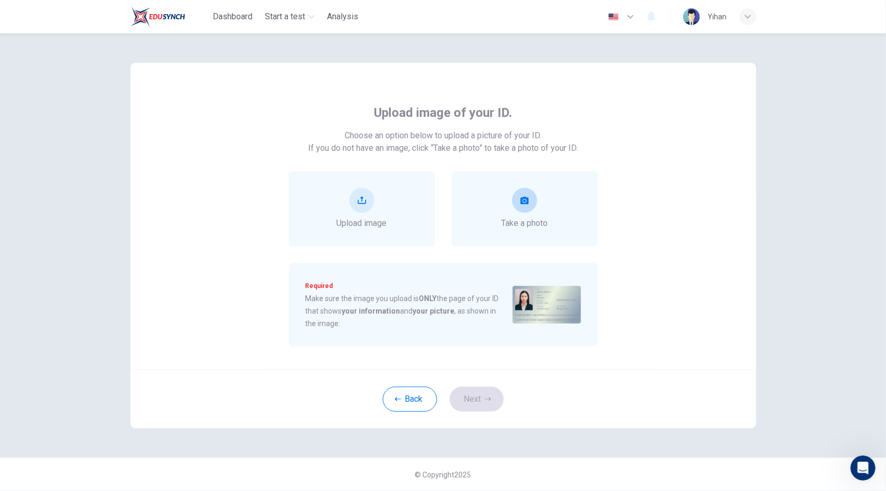
click at [543, 219] on span "Take a photo" at bounding box center [524, 223] width 46 height 13
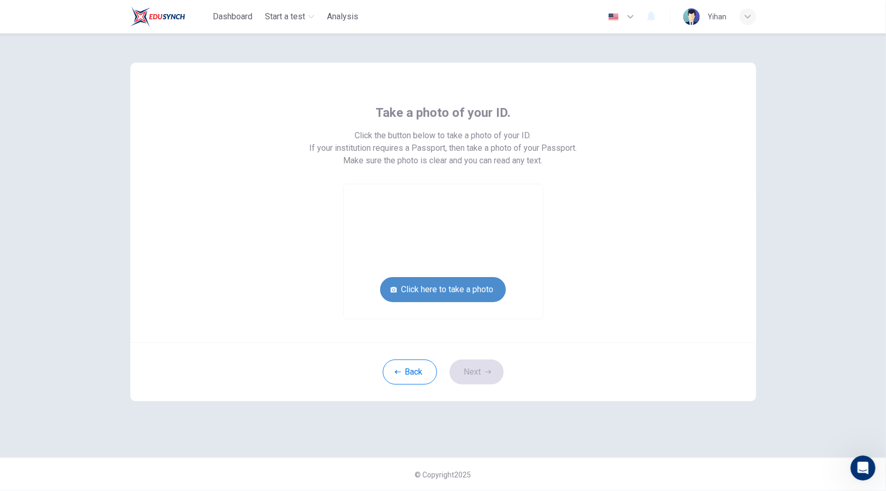
click at [475, 296] on button "Click here to take a photo" at bounding box center [443, 289] width 126 height 25
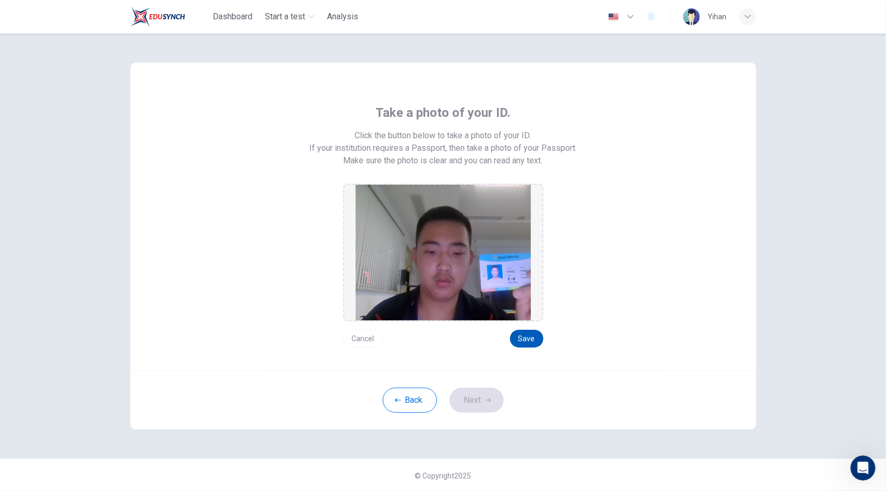
click at [527, 340] on button "Save" at bounding box center [526, 339] width 33 height 18
click at [484, 390] on button "Next" at bounding box center [477, 399] width 54 height 25
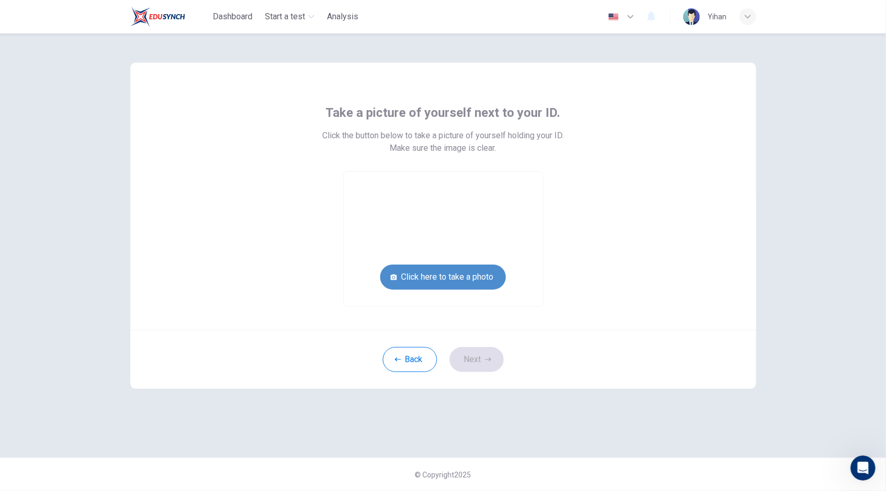
click at [464, 281] on button "Click here to take a photo" at bounding box center [443, 276] width 126 height 25
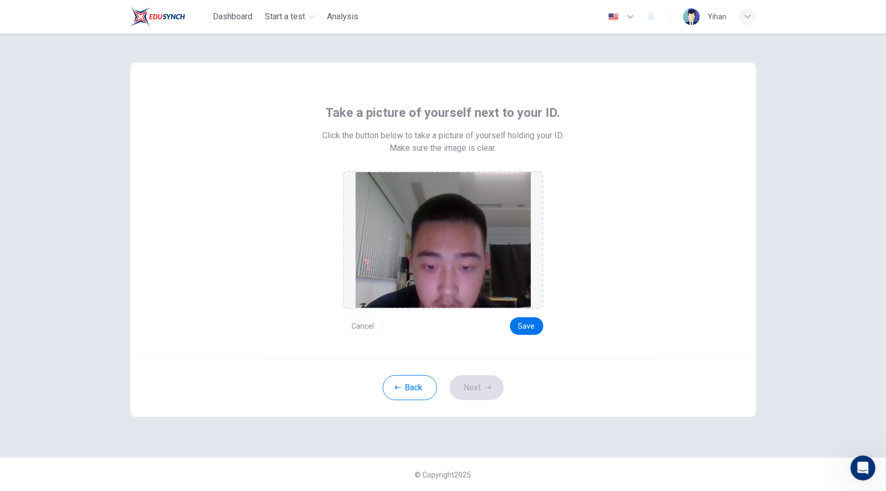
click at [370, 329] on button "Cancel" at bounding box center [363, 326] width 40 height 18
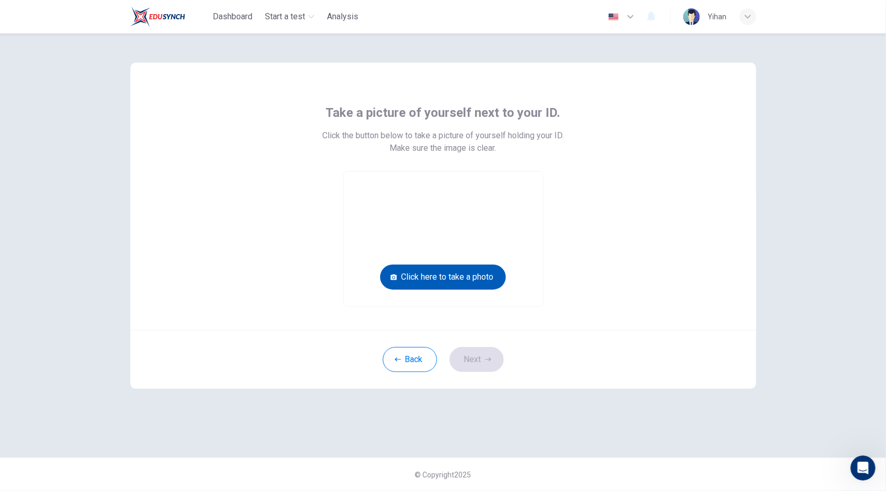
click at [472, 273] on button "Click here to take a photo" at bounding box center [443, 276] width 126 height 25
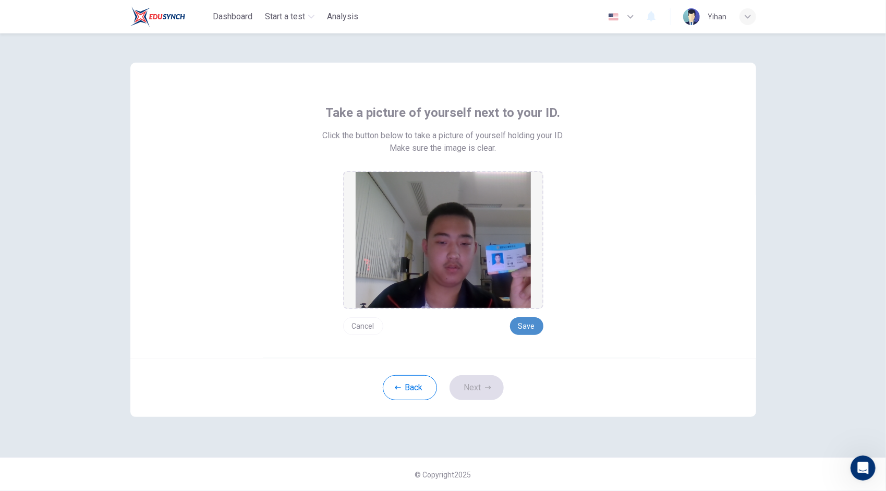
click at [520, 322] on button "Save" at bounding box center [526, 326] width 33 height 18
click at [479, 386] on button "Next" at bounding box center [477, 387] width 54 height 25
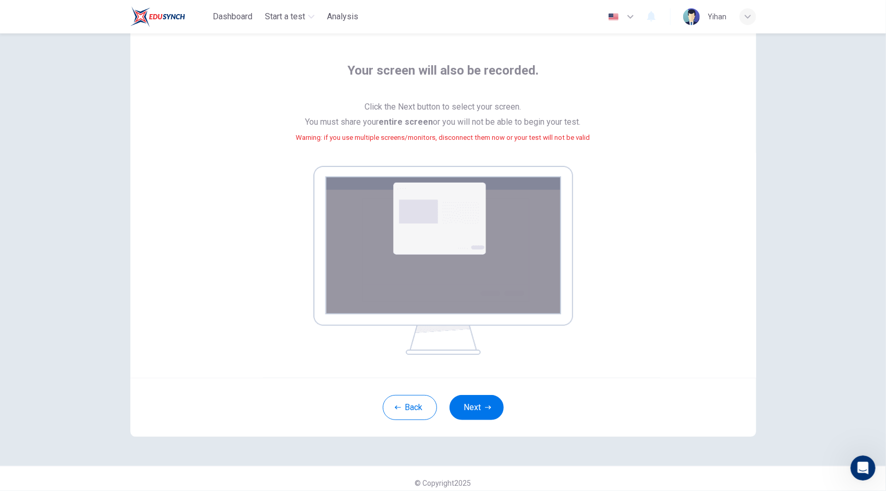
scroll to position [51, 0]
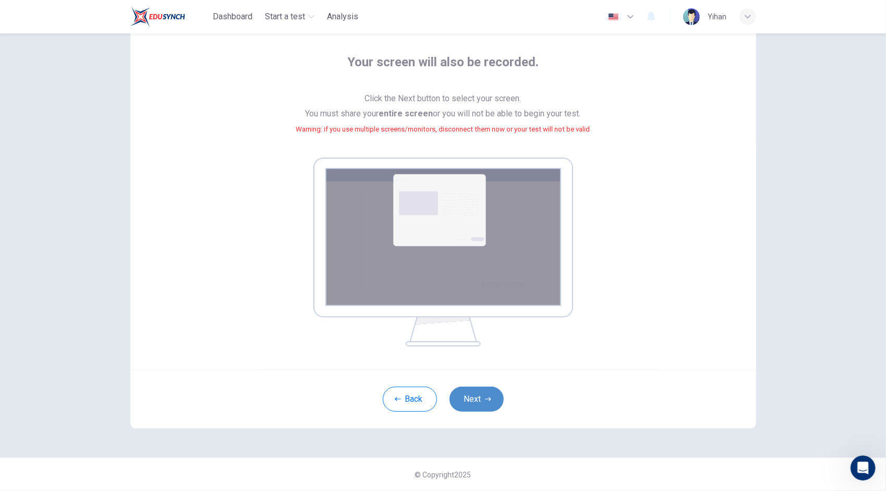
click at [475, 399] on button "Next" at bounding box center [477, 398] width 54 height 25
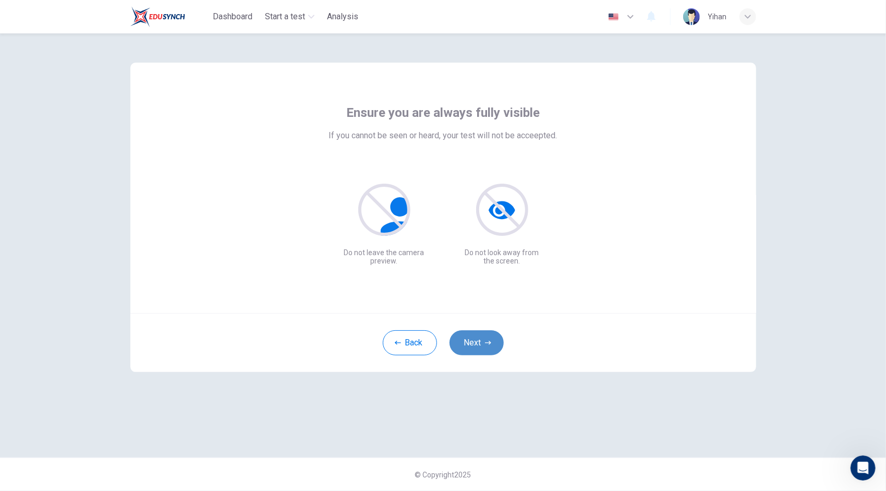
click at [485, 335] on button "Next" at bounding box center [477, 342] width 54 height 25
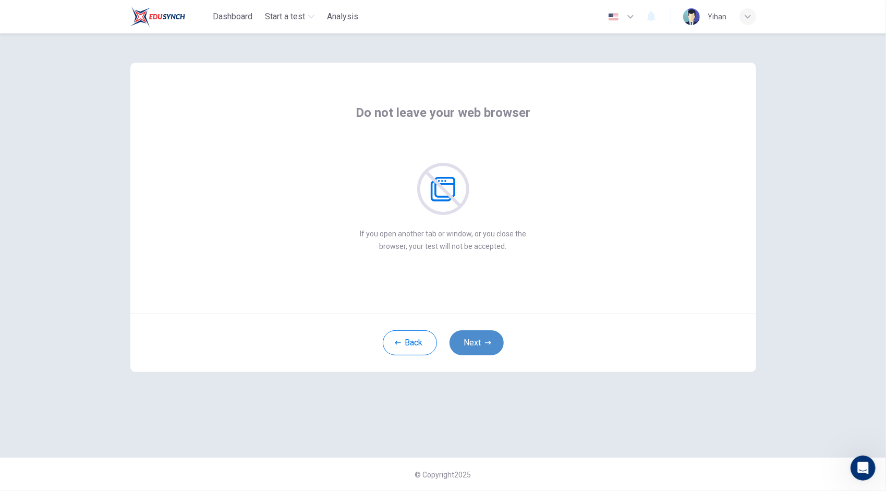
click at [482, 342] on button "Next" at bounding box center [477, 342] width 54 height 25
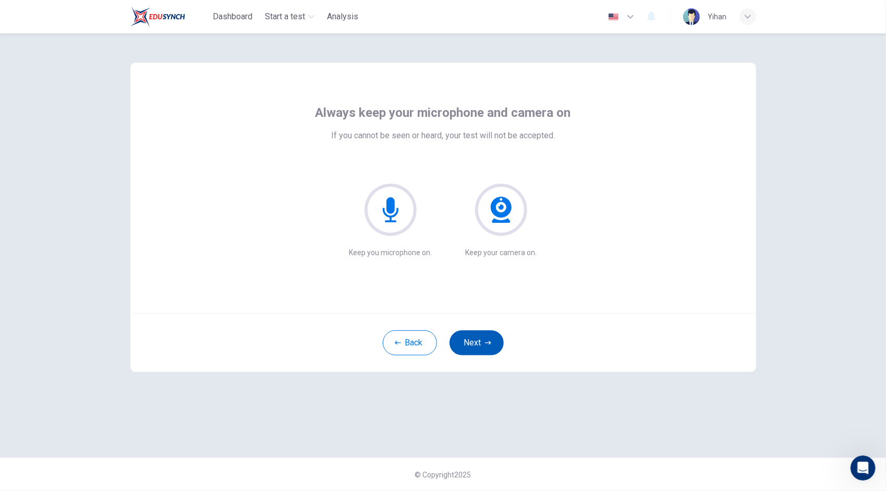
click at [482, 342] on button "Next" at bounding box center [477, 342] width 54 height 25
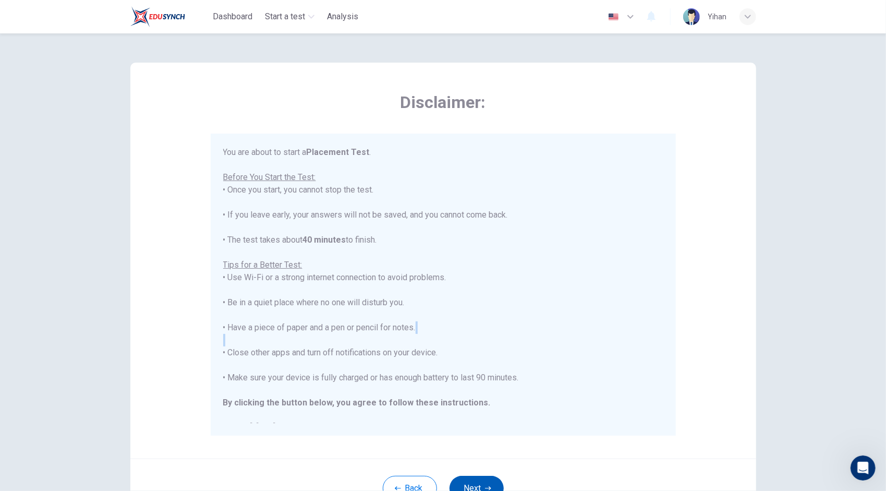
click at [482, 342] on div "You are about to start a Placement Test . Before You Start the Test: • Once you…" at bounding box center [443, 290] width 440 height 288
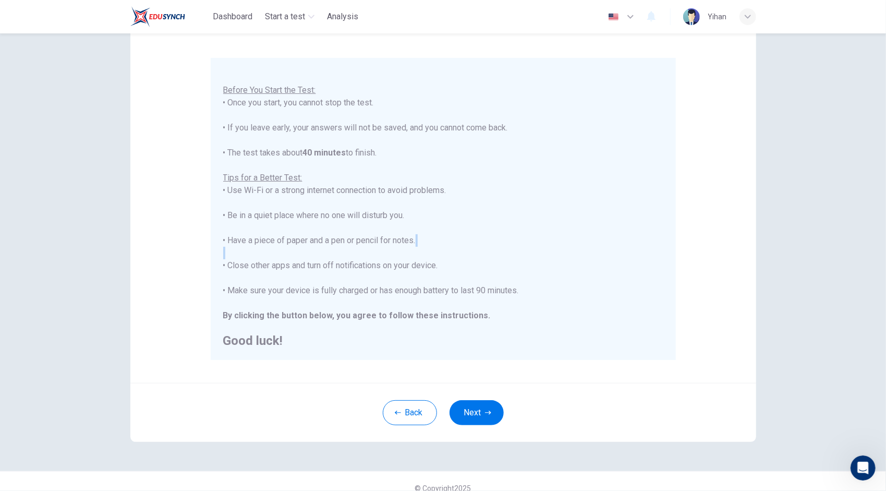
scroll to position [89, 0]
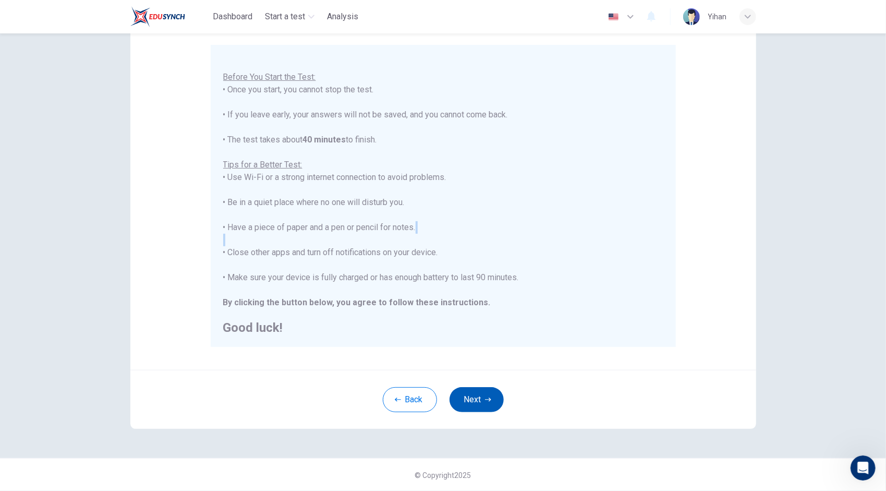
click at [479, 399] on button "Next" at bounding box center [477, 399] width 54 height 25
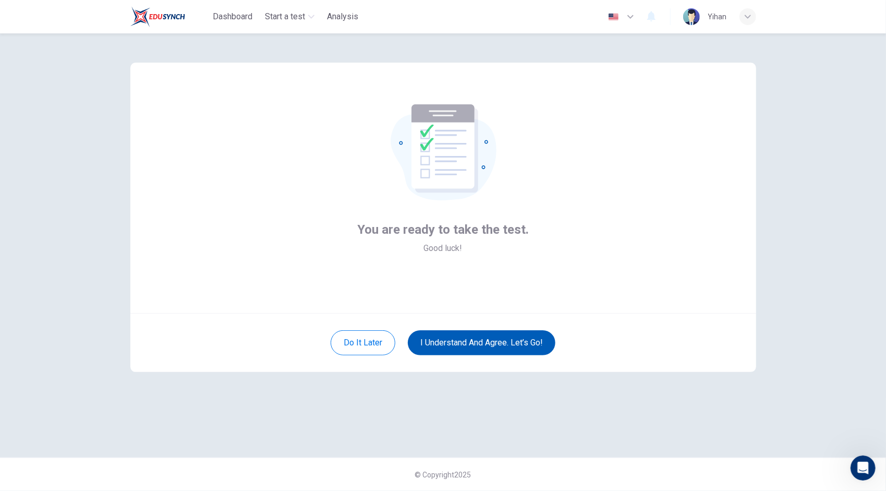
scroll to position [0, 0]
click at [498, 345] on button "I understand and agree. Let’s go!" at bounding box center [482, 342] width 148 height 25
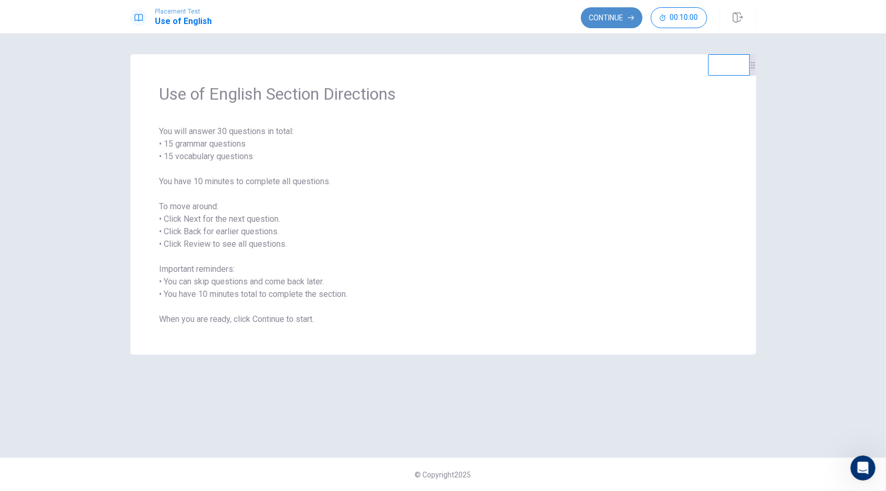
click at [621, 19] on button "Continue" at bounding box center [612, 17] width 62 height 21
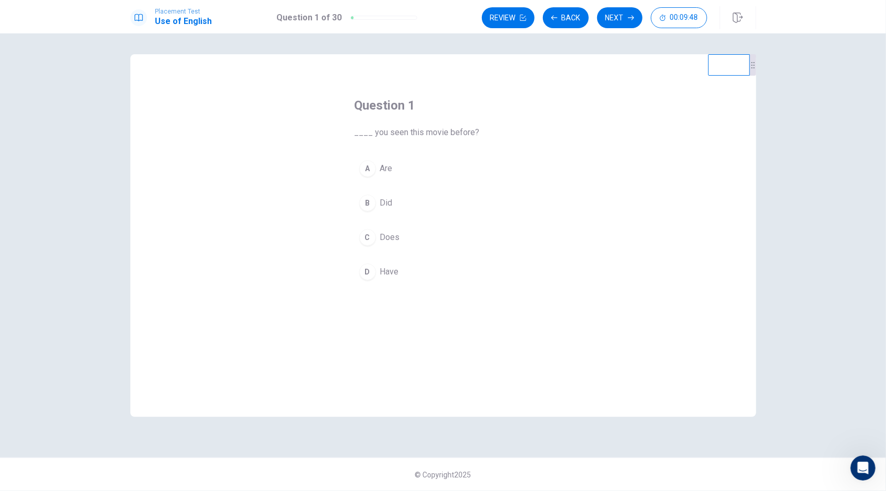
click at [367, 204] on div "B" at bounding box center [367, 203] width 17 height 17
click at [624, 16] on button "Next" at bounding box center [619, 17] width 45 height 21
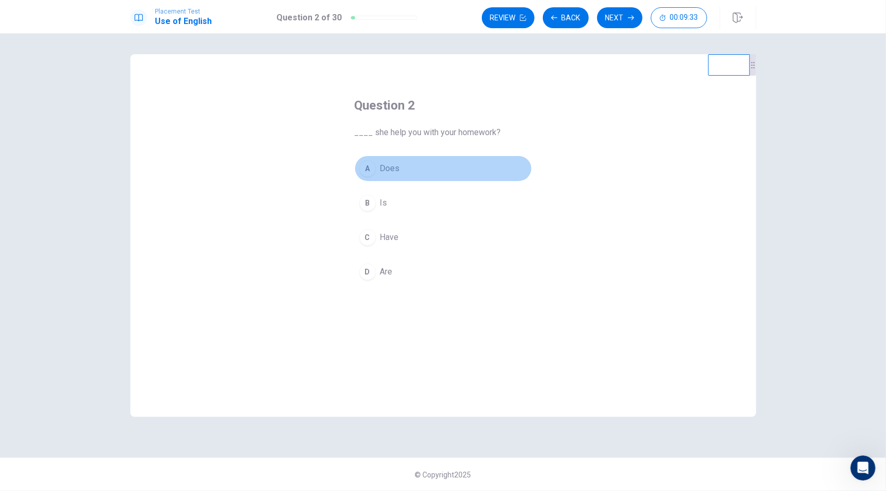
click at [372, 169] on div "A" at bounding box center [367, 168] width 17 height 17
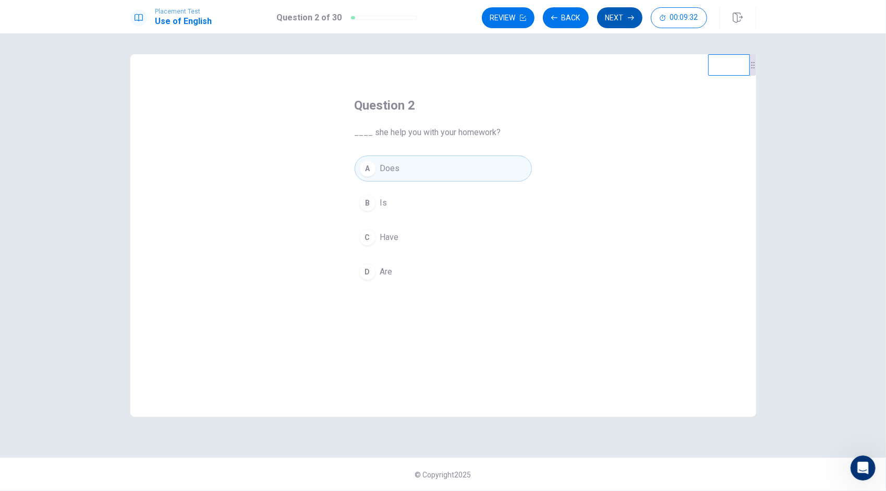
click at [631, 20] on icon "button" at bounding box center [631, 18] width 6 height 6
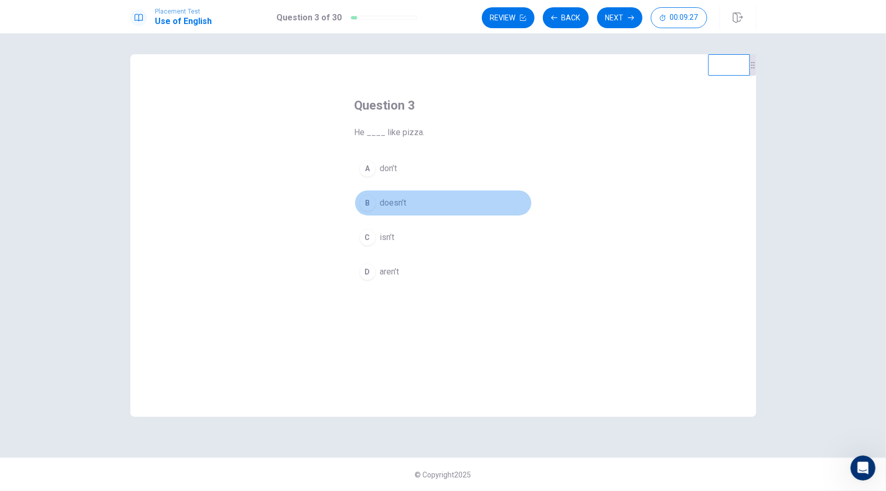
click at [375, 203] on div "B" at bounding box center [367, 203] width 17 height 17
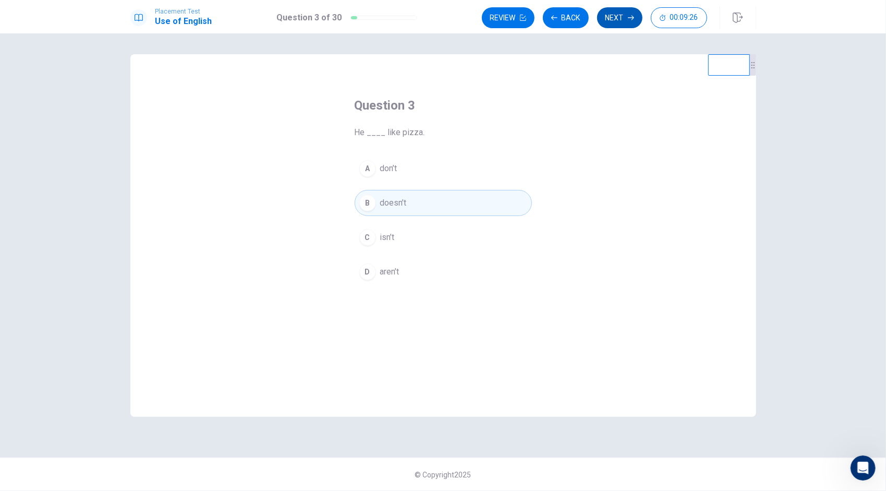
click at [623, 11] on button "Next" at bounding box center [619, 17] width 45 height 21
click at [370, 205] on div "B" at bounding box center [367, 203] width 17 height 17
click at [621, 19] on button "Next" at bounding box center [619, 17] width 45 height 21
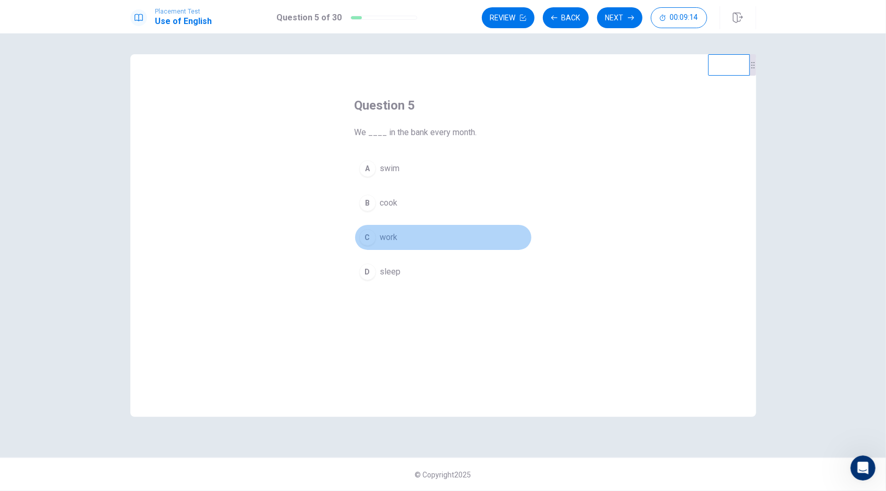
click at [372, 239] on div "C" at bounding box center [367, 237] width 17 height 17
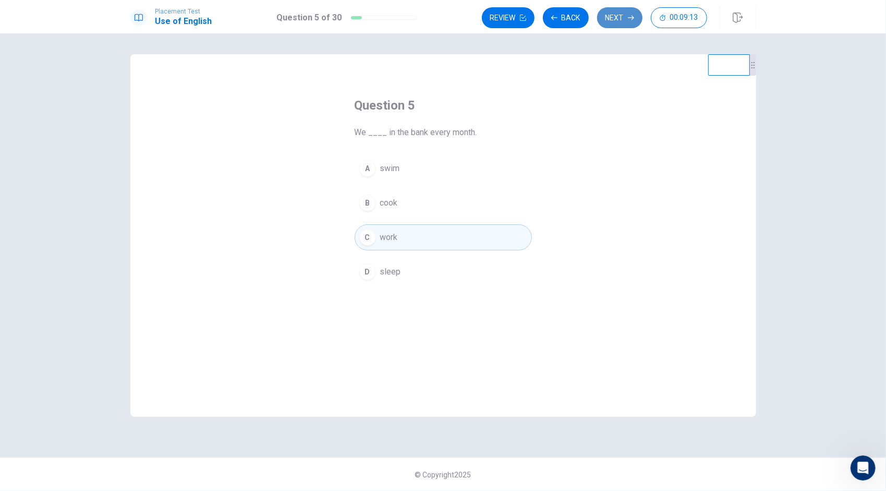
click at [629, 9] on button "Next" at bounding box center [619, 17] width 45 height 21
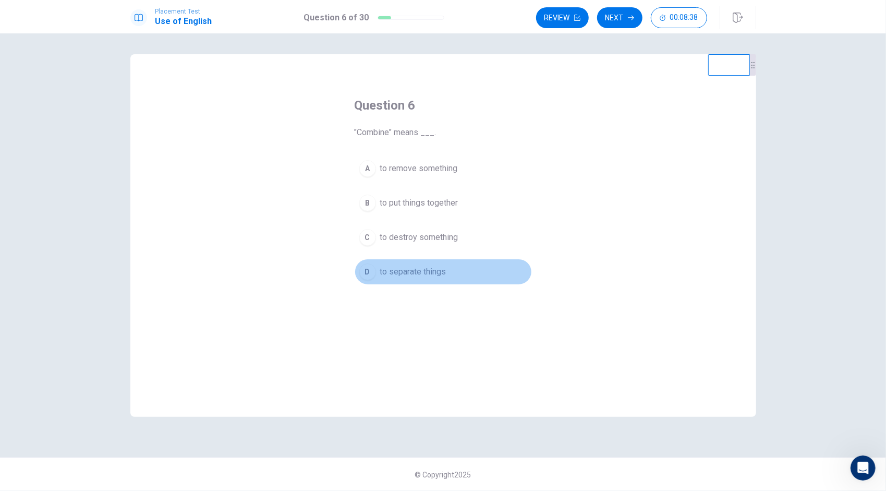
click at [368, 264] on div "D" at bounding box center [367, 271] width 17 height 17
click at [627, 20] on button "Next" at bounding box center [619, 17] width 45 height 21
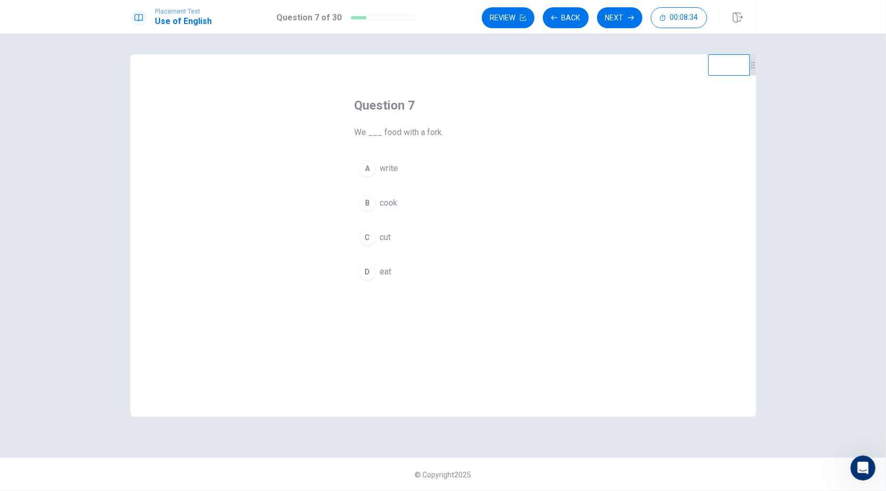
click at [371, 199] on div "B" at bounding box center [367, 203] width 17 height 17
click at [616, 17] on button "Next" at bounding box center [619, 17] width 45 height 21
click at [359, 198] on button "B hospital" at bounding box center [443, 203] width 177 height 26
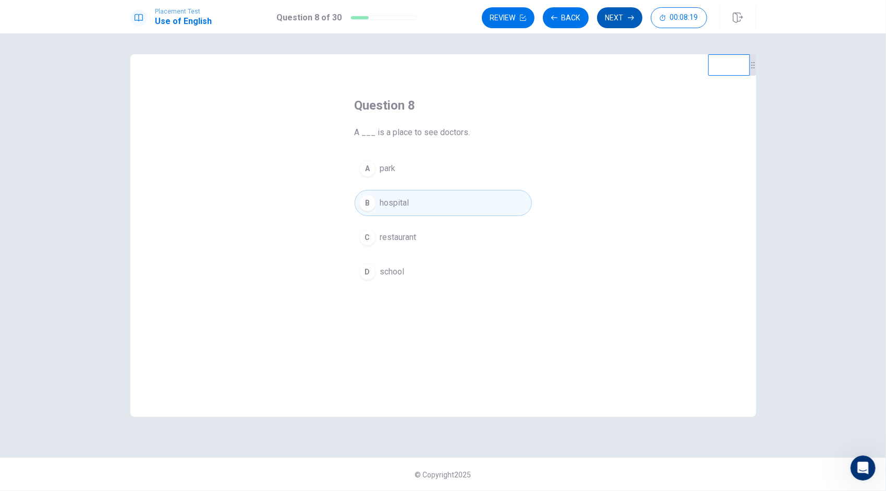
click at [625, 13] on button "Next" at bounding box center [619, 17] width 45 height 21
click at [370, 242] on div "C" at bounding box center [367, 237] width 17 height 17
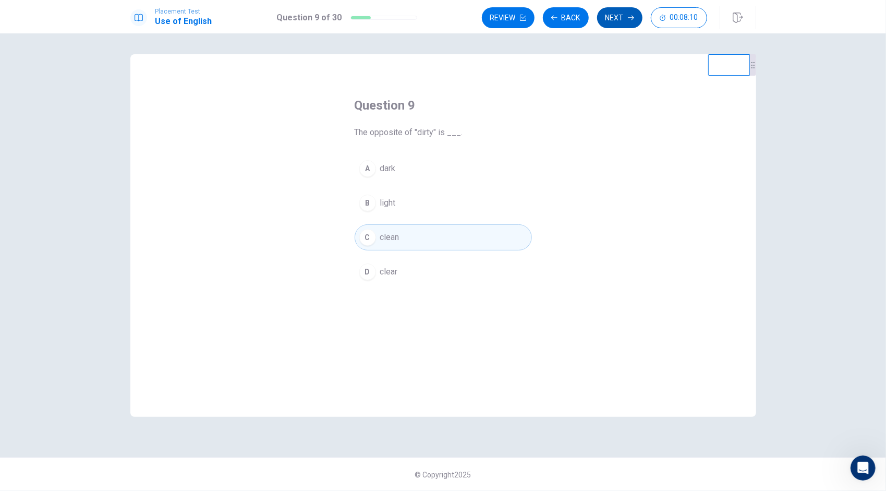
click at [606, 17] on button "Next" at bounding box center [619, 17] width 45 height 21
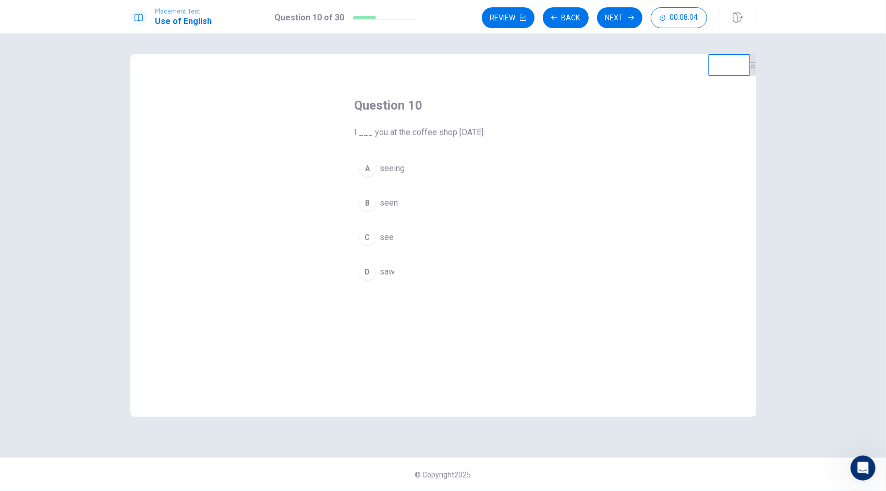
click at [364, 270] on div "D" at bounding box center [367, 271] width 17 height 17
click at [616, 20] on button "Next" at bounding box center [619, 17] width 45 height 21
drag, startPoint x: 359, startPoint y: 167, endPoint x: 389, endPoint y: 184, distance: 34.1
click at [387, 187] on div "A will see B did see C will sees D is seeing" at bounding box center [443, 219] width 177 height 129
click at [371, 166] on div "A" at bounding box center [367, 168] width 17 height 17
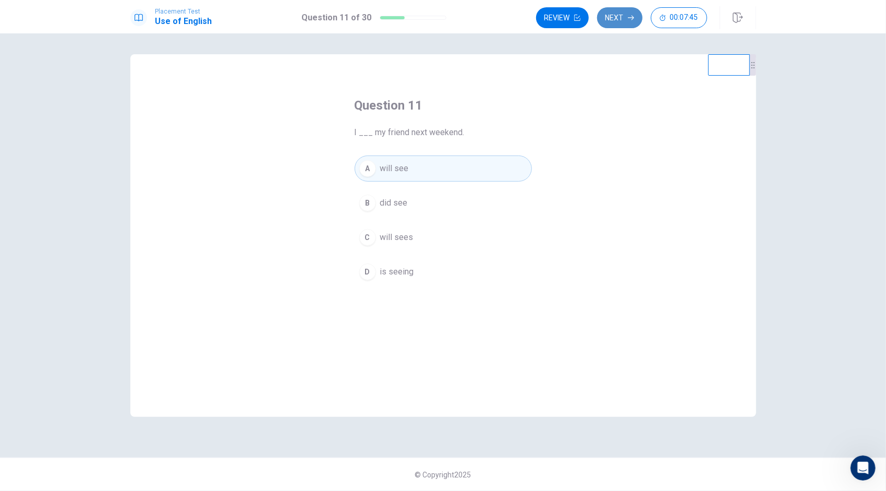
click at [628, 16] on icon "button" at bounding box center [631, 18] width 6 height 6
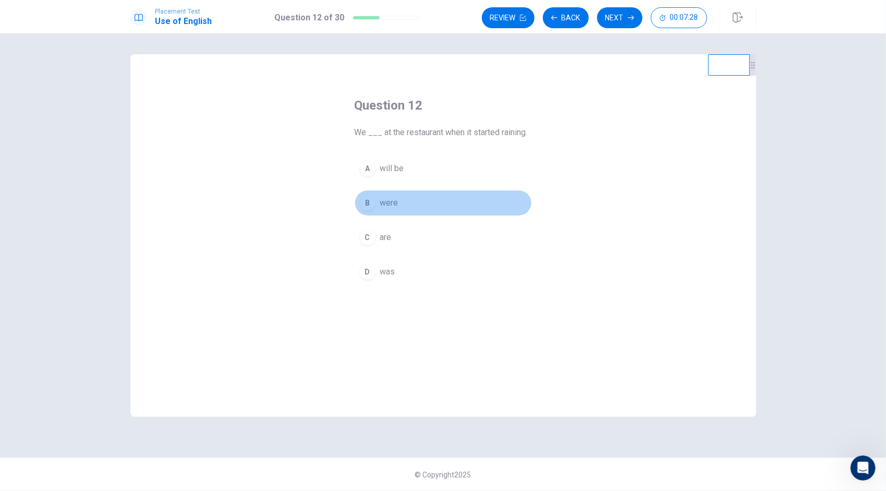
click at [372, 202] on div "B" at bounding box center [367, 203] width 17 height 17
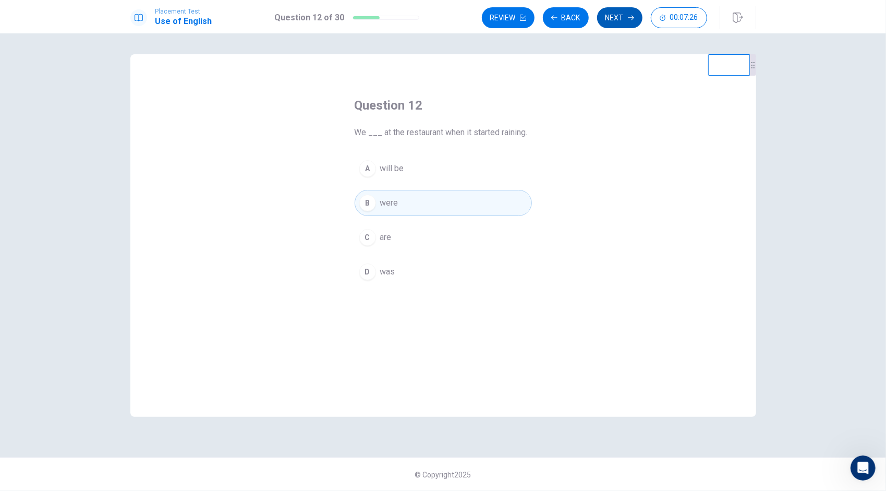
click at [635, 17] on button "Next" at bounding box center [619, 17] width 45 height 21
click at [370, 205] on div "B" at bounding box center [367, 203] width 17 height 17
click at [636, 19] on button "Next" at bounding box center [619, 17] width 45 height 21
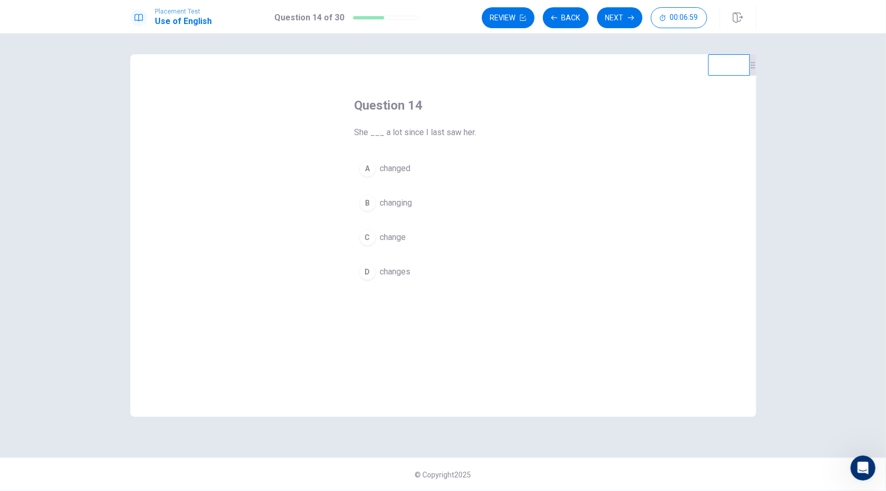
click at [371, 169] on div "A" at bounding box center [367, 168] width 17 height 17
click at [636, 17] on button "Next" at bounding box center [619, 17] width 45 height 21
click at [371, 234] on div "C" at bounding box center [367, 237] width 17 height 17
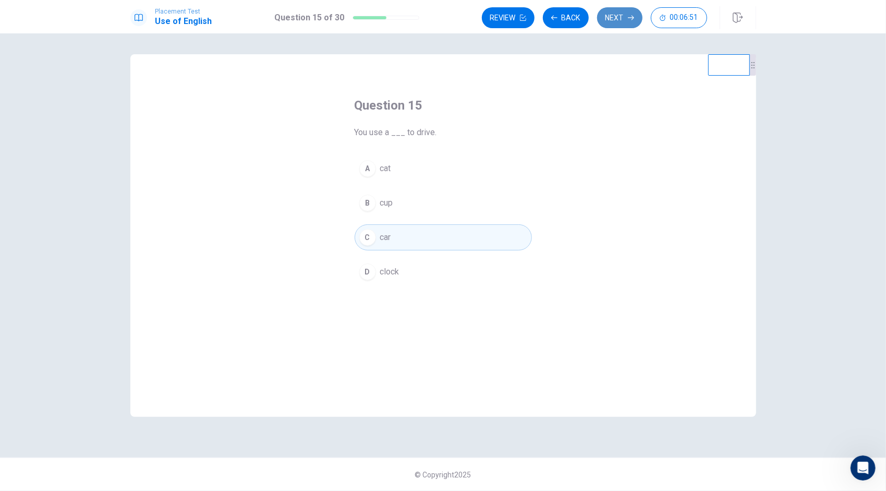
click at [624, 14] on button "Next" at bounding box center [619, 17] width 45 height 21
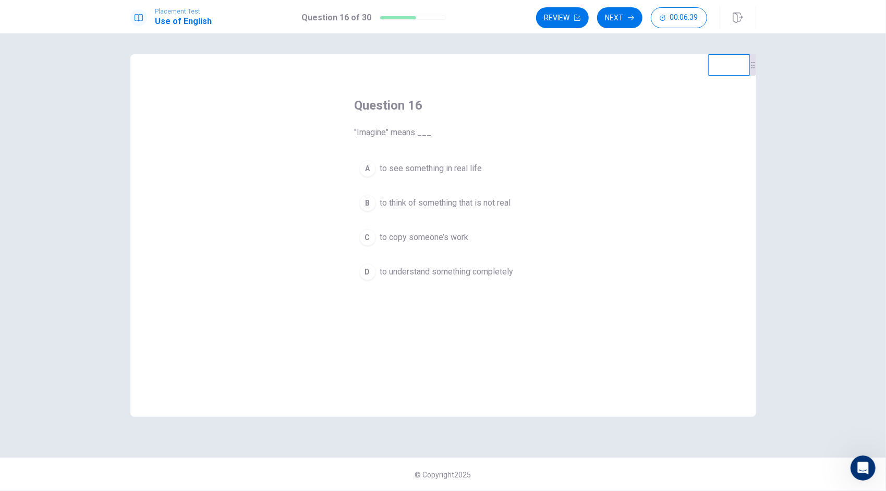
click at [371, 198] on div "B" at bounding box center [367, 203] width 17 height 17
click at [608, 22] on button "Next" at bounding box center [619, 17] width 45 height 21
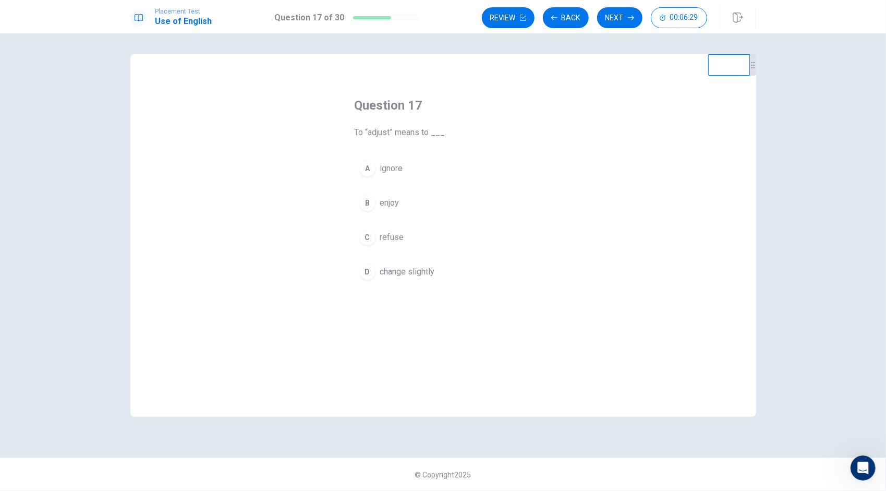
click at [365, 236] on div "C" at bounding box center [367, 237] width 17 height 17
click at [616, 18] on button "Next" at bounding box center [619, 17] width 45 height 21
click at [369, 235] on div "C" at bounding box center [367, 237] width 17 height 17
click at [622, 26] on button "Next" at bounding box center [619, 17] width 45 height 21
click at [369, 196] on div "B" at bounding box center [367, 203] width 17 height 17
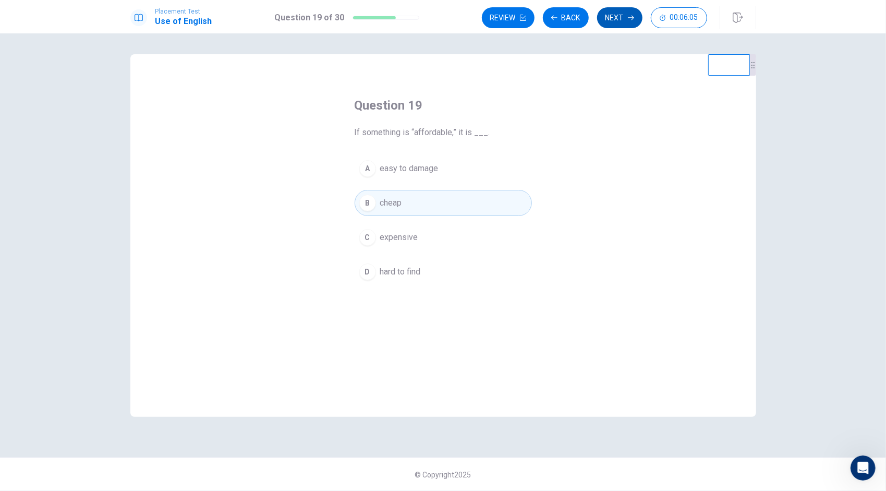
click at [628, 18] on icon "button" at bounding box center [631, 18] width 6 height 6
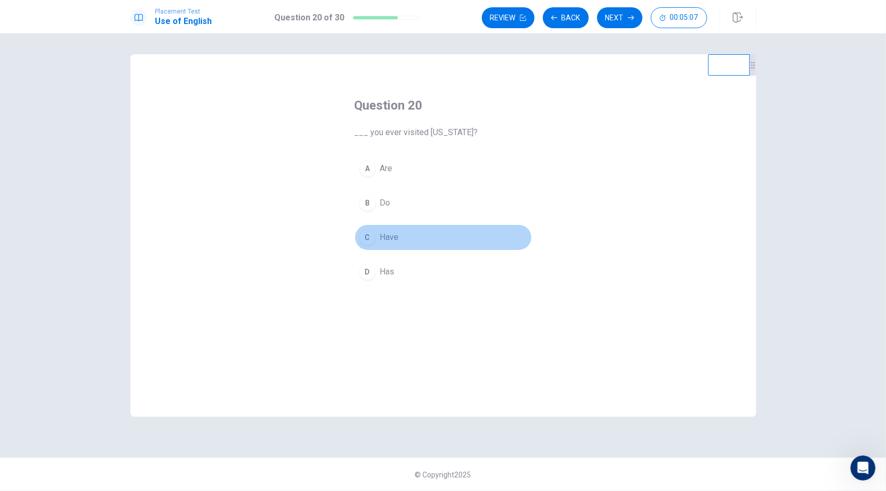
click at [369, 237] on div "C" at bounding box center [367, 237] width 17 height 17
click at [617, 17] on button "Next" at bounding box center [619, 17] width 45 height 21
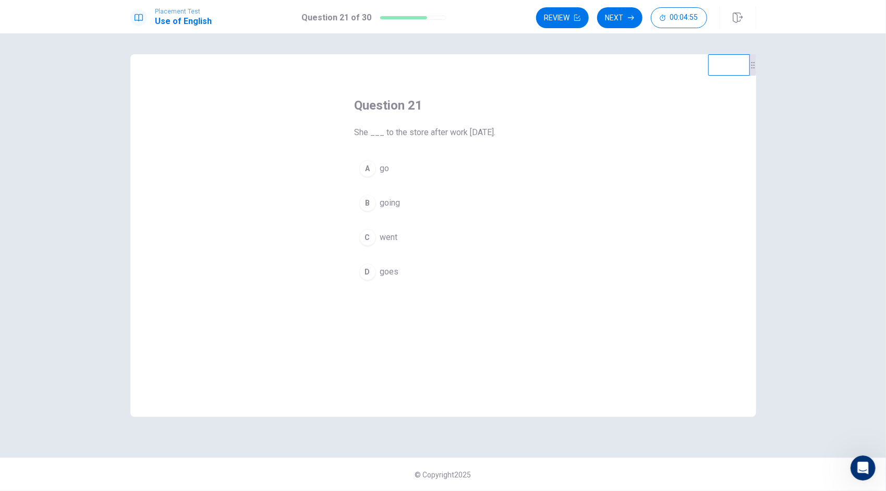
click at [366, 270] on div "D" at bounding box center [367, 271] width 17 height 17
click at [613, 18] on button "Next" at bounding box center [619, 17] width 45 height 21
click at [371, 173] on div "A" at bounding box center [367, 168] width 17 height 17
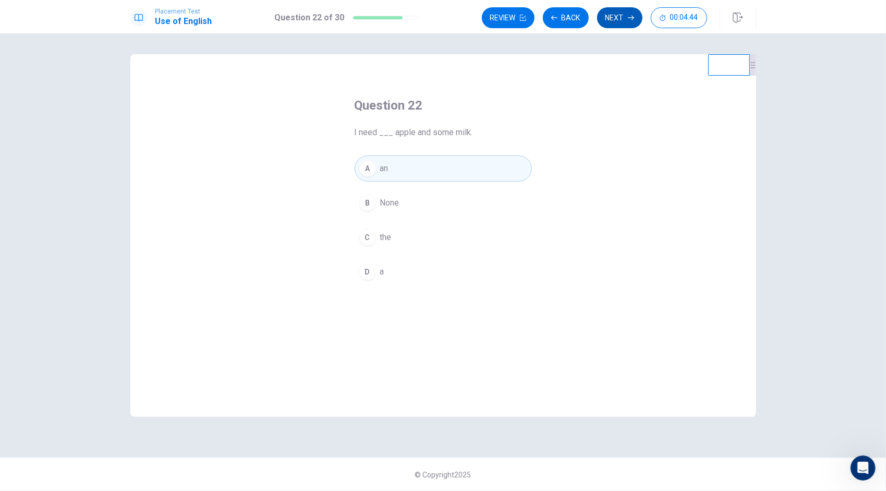
click at [632, 15] on icon "button" at bounding box center [631, 18] width 6 height 6
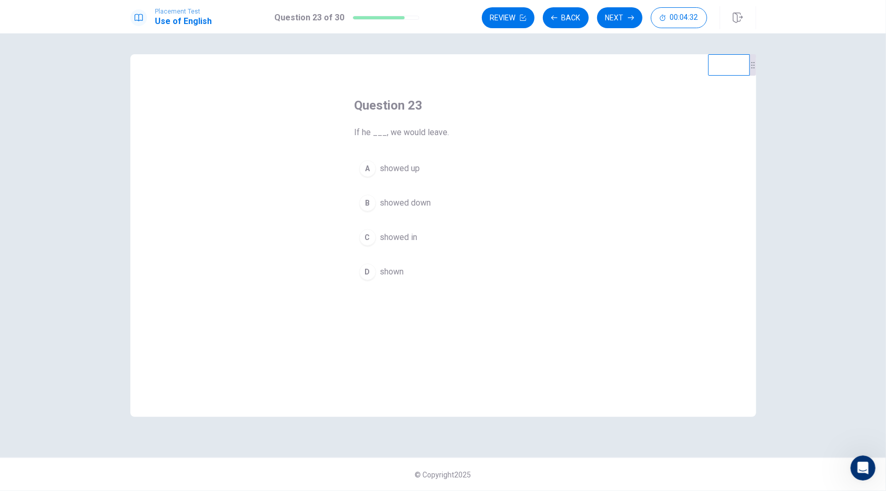
click at [368, 169] on div "A" at bounding box center [367, 168] width 17 height 17
click at [622, 13] on button "Next" at bounding box center [619, 17] width 45 height 21
click at [366, 270] on div "D" at bounding box center [367, 271] width 17 height 17
click at [387, 234] on span "finishes" at bounding box center [394, 237] width 29 height 13
click at [624, 19] on button "Next" at bounding box center [619, 17] width 45 height 21
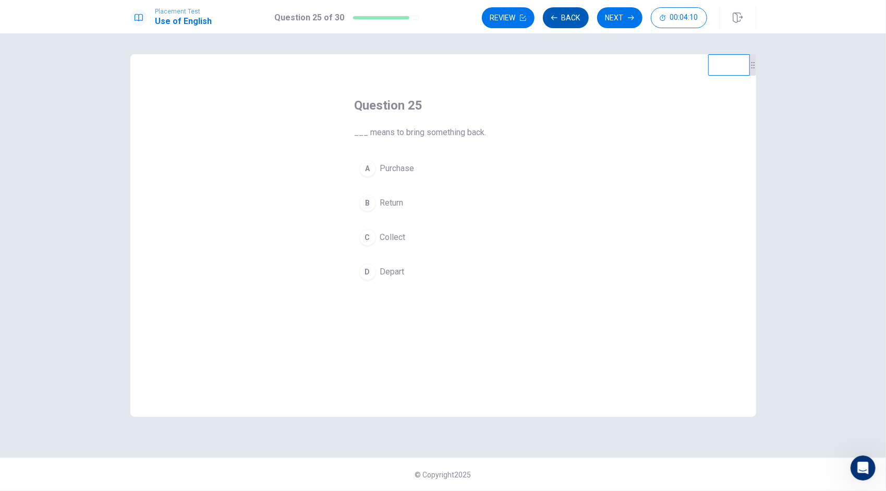
click at [562, 16] on button "Back" at bounding box center [566, 17] width 46 height 21
click at [380, 198] on span "finishing" at bounding box center [395, 203] width 31 height 13
click at [404, 166] on span "finished" at bounding box center [394, 168] width 29 height 13
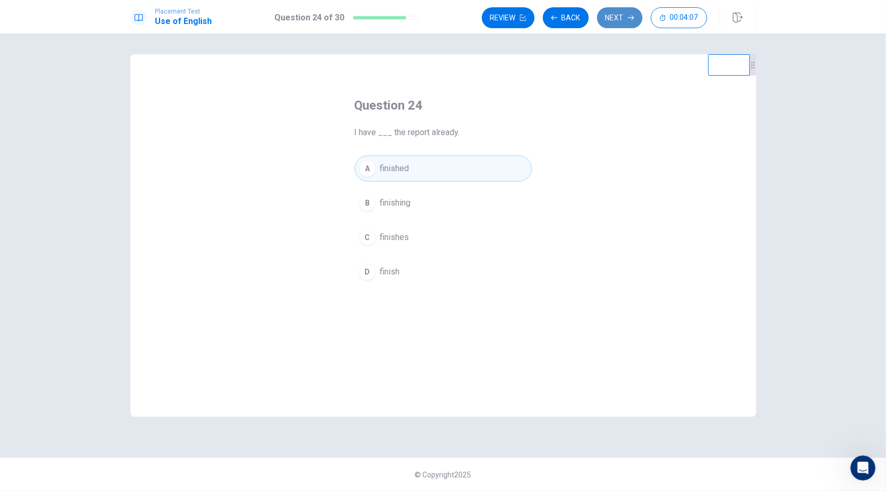
click at [629, 14] on button "Next" at bounding box center [619, 17] width 45 height 21
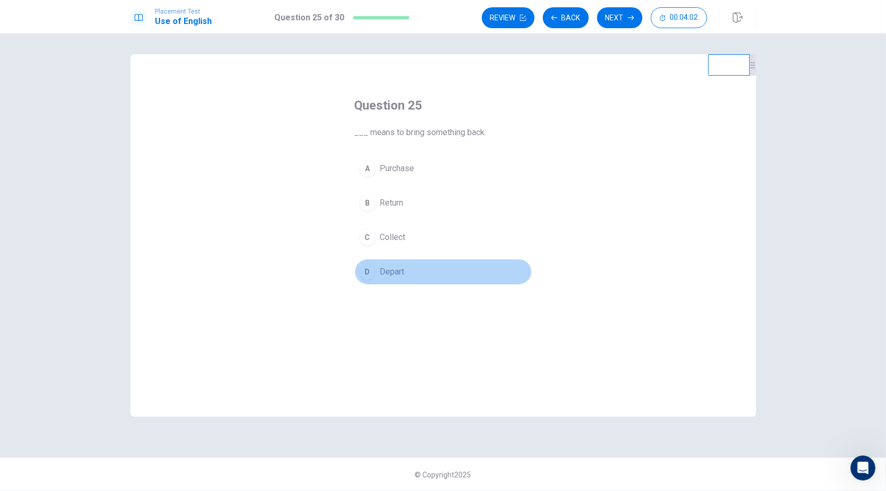
click at [395, 266] on span "Depart" at bounding box center [392, 271] width 25 height 13
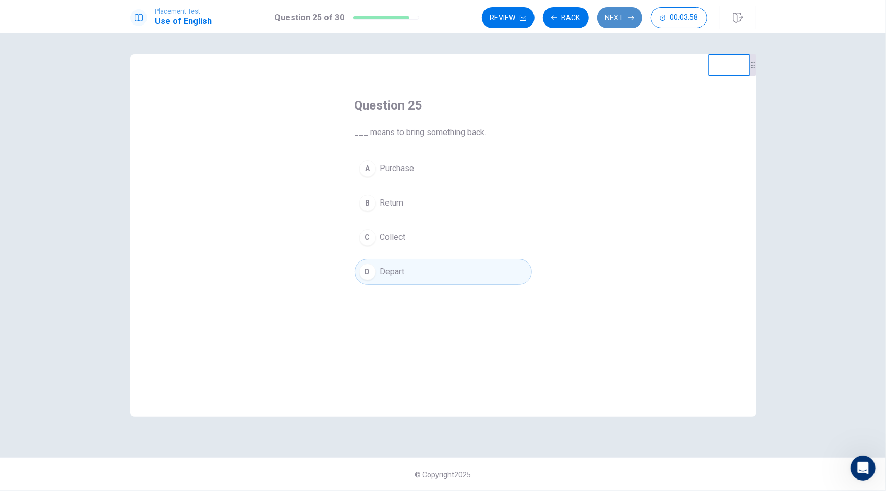
click at [620, 11] on button "Next" at bounding box center [619, 17] width 45 height 21
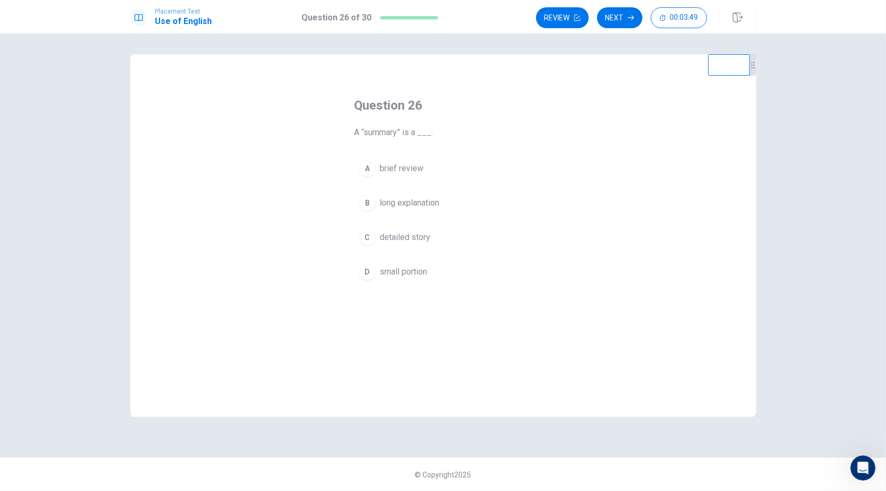
click at [373, 203] on div "B" at bounding box center [367, 203] width 17 height 17
click at [615, 10] on button "Next" at bounding box center [619, 17] width 45 height 21
click at [373, 168] on div "A" at bounding box center [367, 168] width 17 height 17
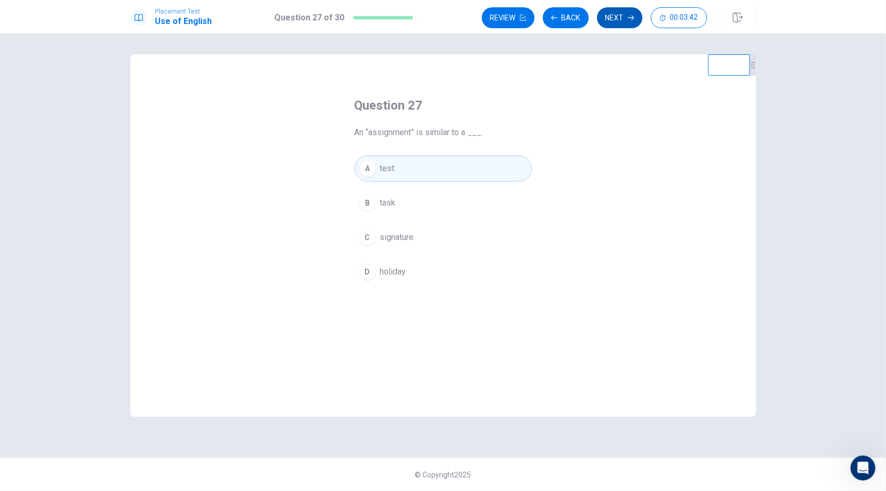
click at [625, 23] on button "Next" at bounding box center [619, 17] width 45 height 21
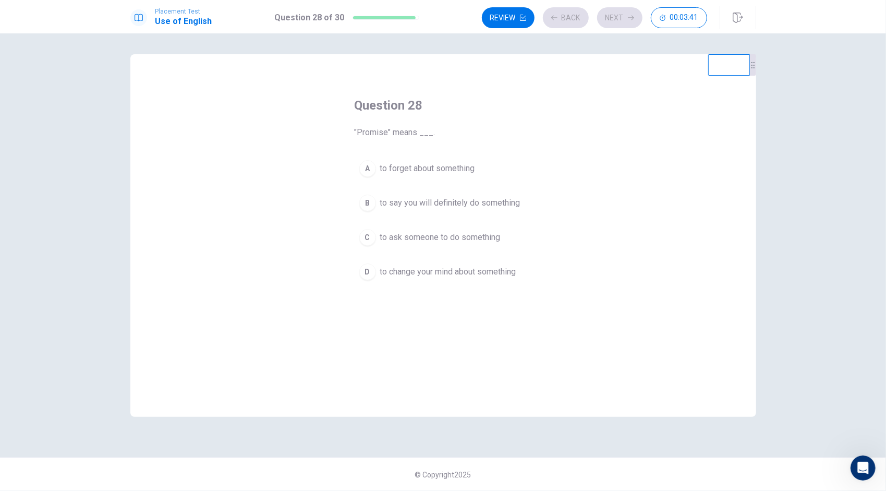
click at [568, 13] on div "Review Back Next 00:03:41" at bounding box center [594, 17] width 225 height 21
click at [568, 22] on button "Back" at bounding box center [566, 17] width 46 height 21
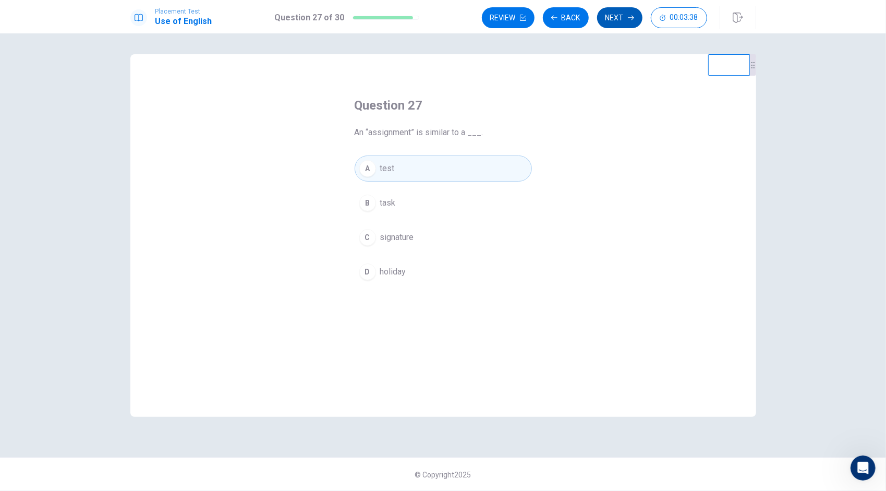
click at [624, 17] on button "Next" at bounding box center [619, 17] width 45 height 21
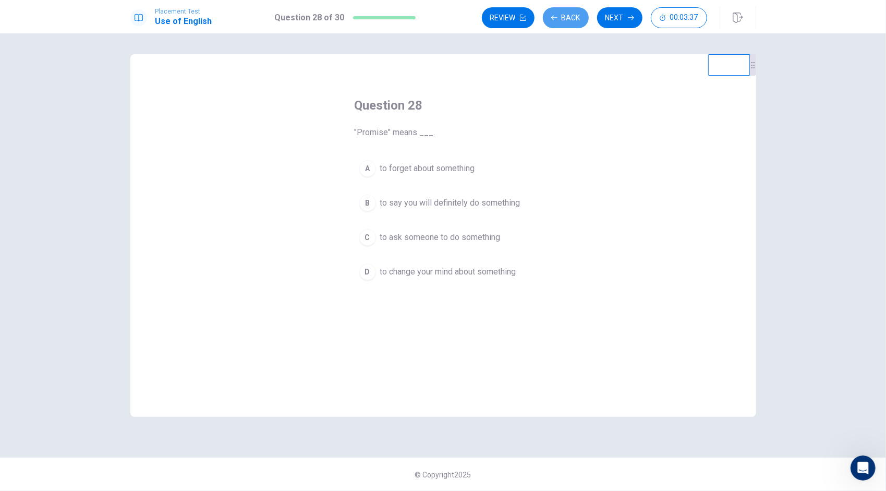
click at [579, 18] on button "Back" at bounding box center [566, 17] width 46 height 21
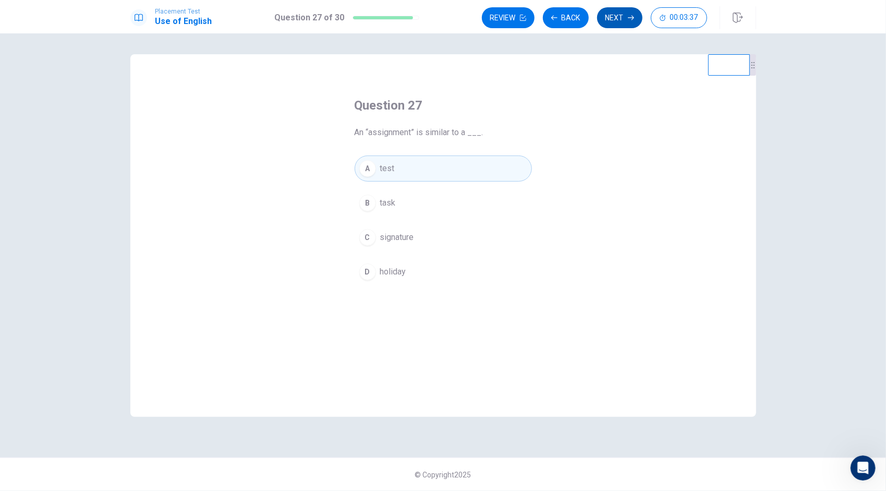
click at [612, 15] on button "Next" at bounding box center [619, 17] width 45 height 21
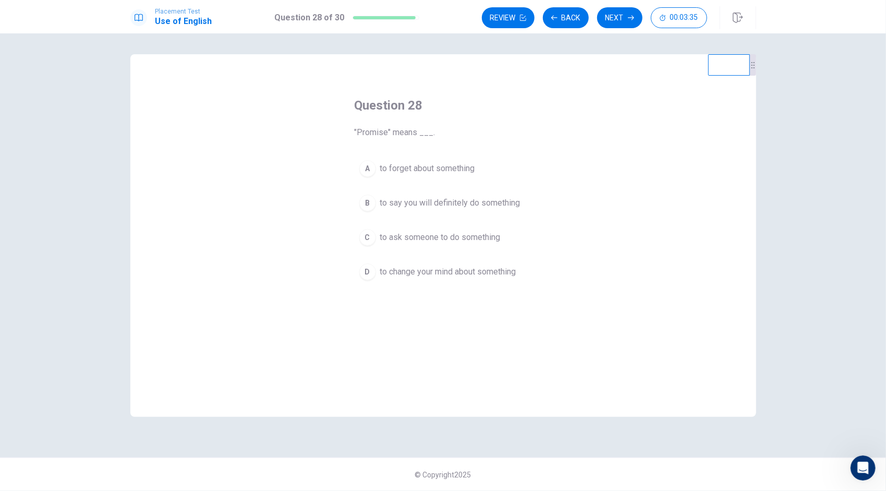
click at [393, 209] on button "B to say you will definitely do something" at bounding box center [443, 203] width 177 height 26
click at [629, 21] on button "Next" at bounding box center [619, 17] width 45 height 21
click at [417, 172] on span "stop temporarily" at bounding box center [410, 168] width 60 height 13
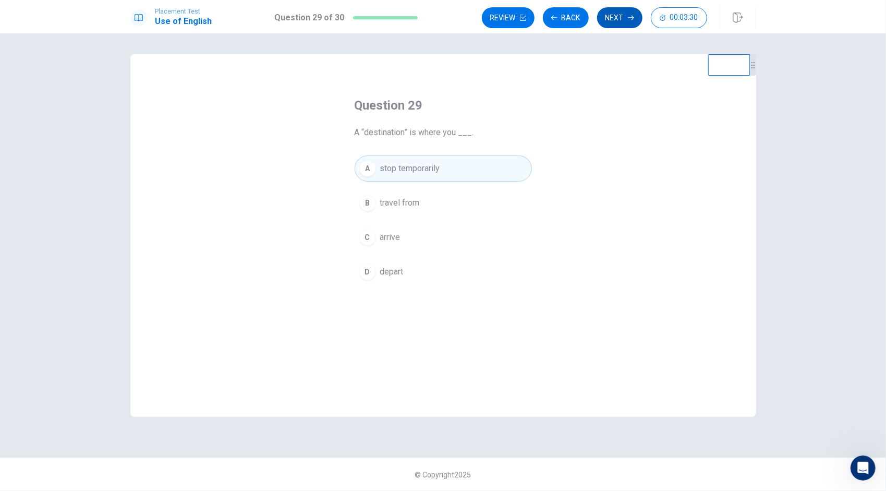
click at [626, 20] on button "Next" at bounding box center [619, 17] width 45 height 21
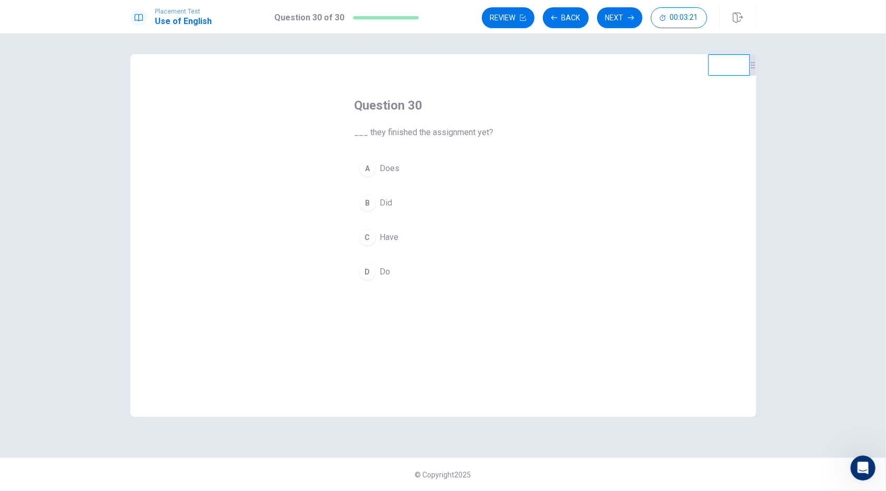
click at [393, 272] on button "D Do" at bounding box center [443, 272] width 177 height 26
click at [631, 16] on icon "button" at bounding box center [631, 18] width 6 height 6
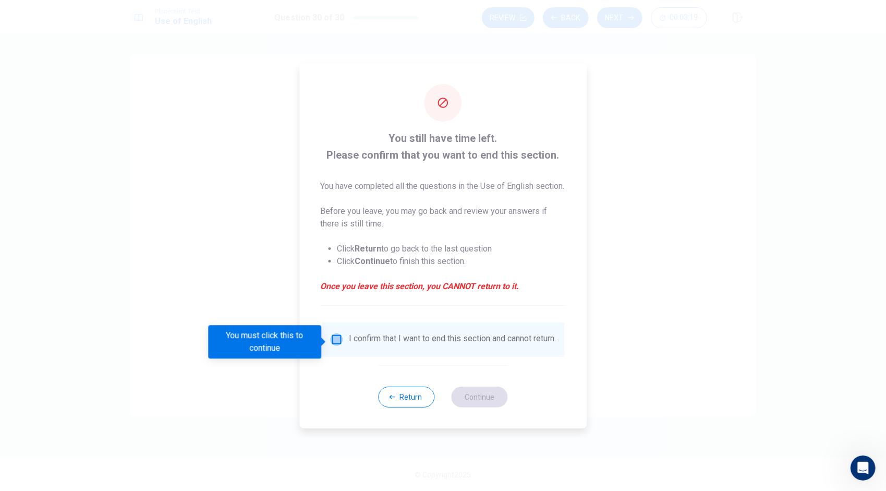
click at [333, 339] on input "You must click this to continue" at bounding box center [336, 339] width 13 height 13
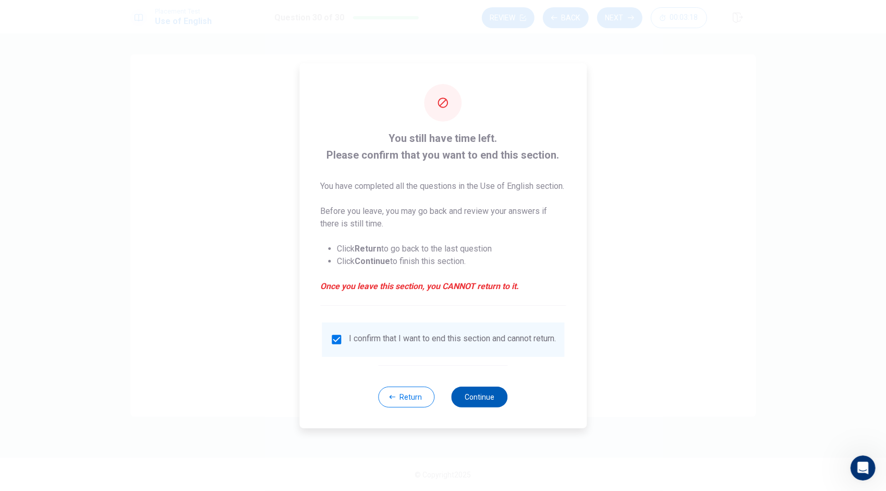
click at [484, 407] on button "Continue" at bounding box center [480, 396] width 56 height 21
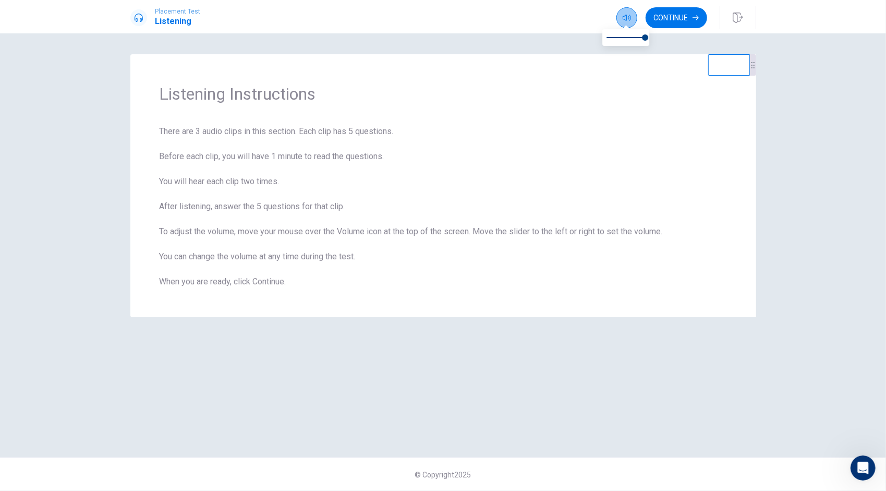
click at [625, 20] on icon "button" at bounding box center [627, 18] width 8 height 6
click at [677, 18] on button "Continue" at bounding box center [677, 17] width 62 height 21
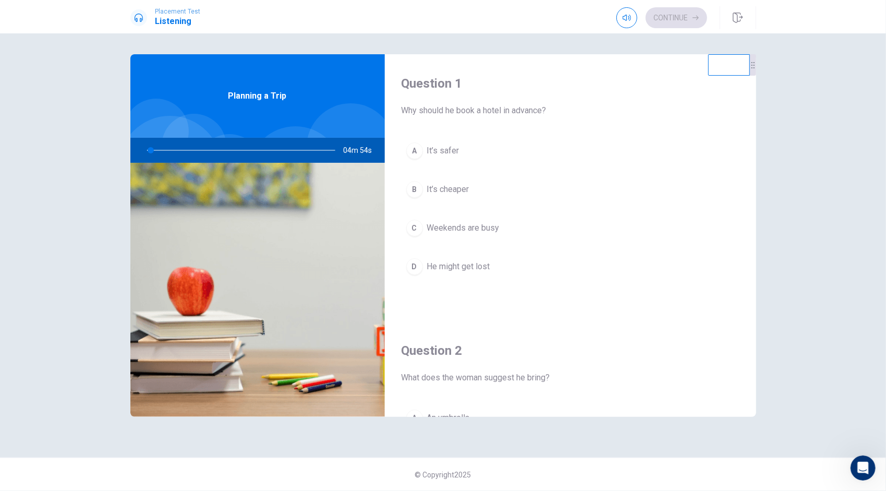
drag, startPoint x: 147, startPoint y: 149, endPoint x: 121, endPoint y: 152, distance: 26.3
click at [121, 152] on div "Question 1 Why should he book a hotel in advance? A It’s safer B It’s cheaper C…" at bounding box center [443, 245] width 659 height 382
drag, startPoint x: 147, startPoint y: 148, endPoint x: 133, endPoint y: 153, distance: 15.0
click at [133, 153] on div "04m 53s" at bounding box center [257, 150] width 255 height 25
click at [603, 384] on div "Question 2 What does the woman suggest he bring? A An umbrella B A map C Warm c…" at bounding box center [570, 454] width 371 height 267
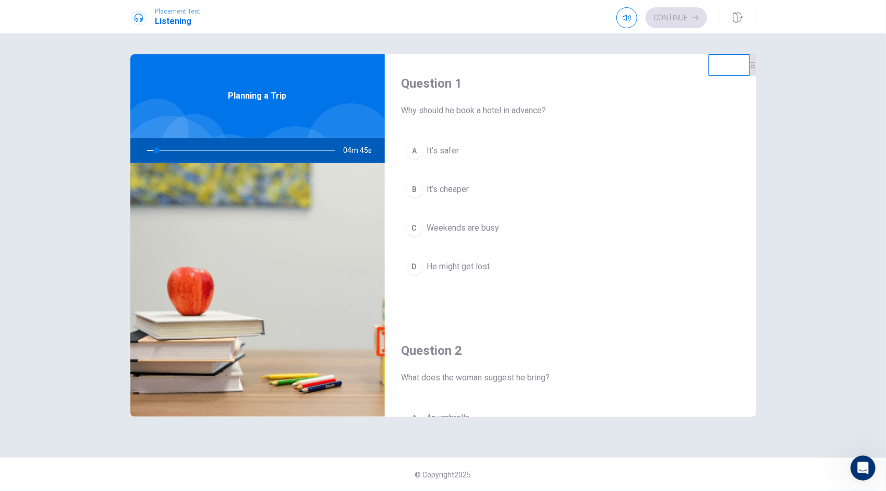
click at [578, 314] on div "Question 1 Why should he book a hotel in advance? A It’s safer B It’s cheaper C…" at bounding box center [570, 187] width 371 height 267
click at [660, 401] on div "Question 2 What does the woman suggest he bring? A An umbrella B A map C Warm c…" at bounding box center [570, 454] width 371 height 267
click at [623, 16] on icon "button" at bounding box center [627, 18] width 8 height 8
click at [602, 390] on div "Question 2 What does the woman suggest he bring? A An umbrella B A map C Warm c…" at bounding box center [570, 454] width 371 height 267
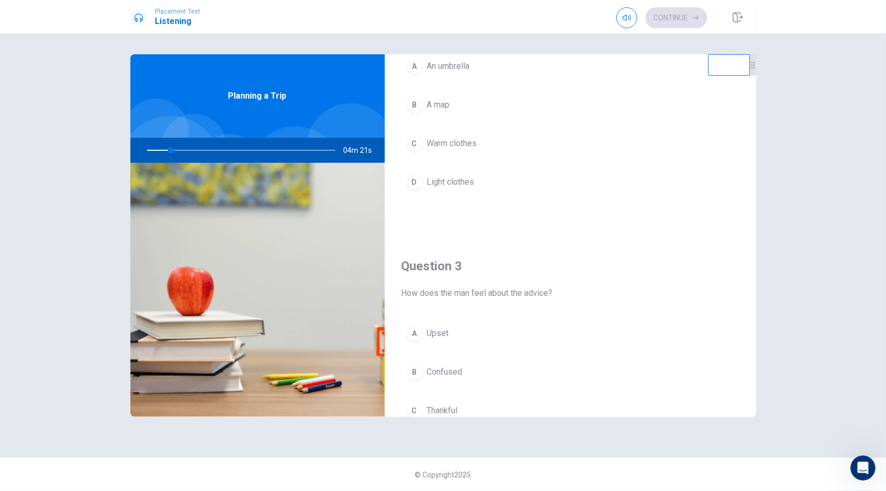
scroll to position [365, 0]
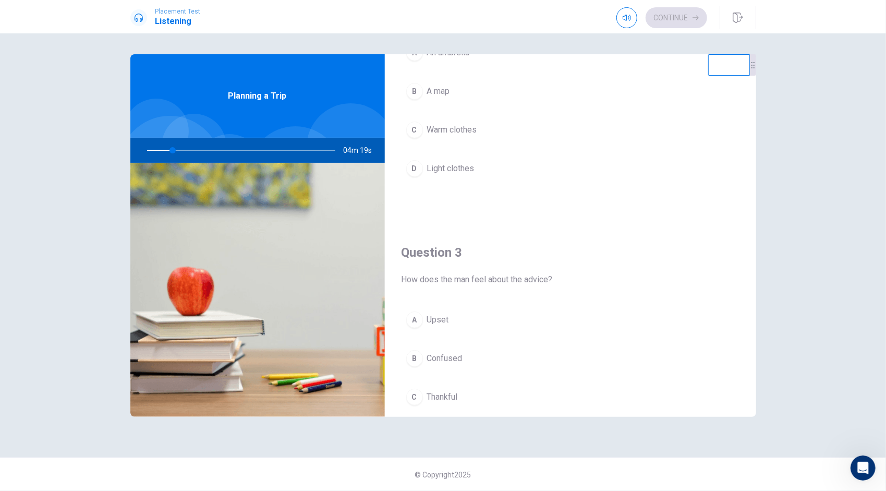
drag, startPoint x: 167, startPoint y: 152, endPoint x: 145, endPoint y: 159, distance: 22.9
click at [145, 159] on div at bounding box center [239, 150] width 209 height 25
click at [136, 19] on icon at bounding box center [139, 18] width 8 height 8
drag, startPoint x: 191, startPoint y: 152, endPoint x: 184, endPoint y: 154, distance: 8.0
click at [184, 154] on div at bounding box center [239, 150] width 209 height 25
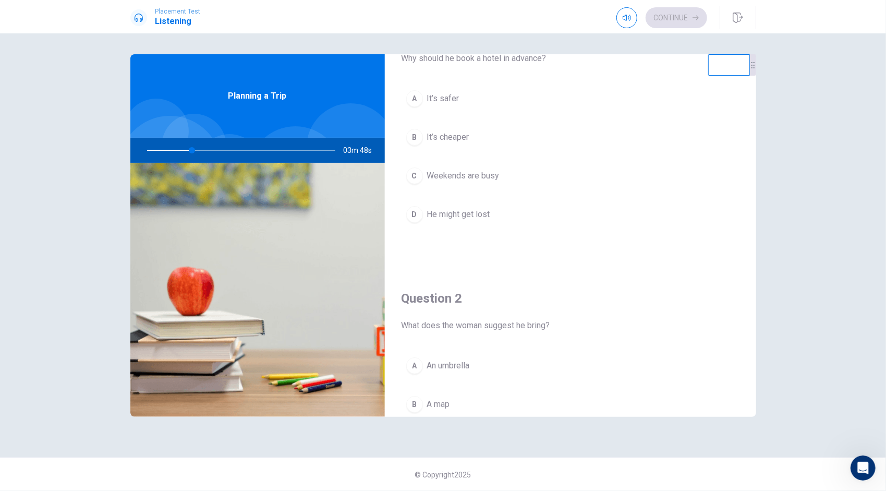
scroll to position [0, 0]
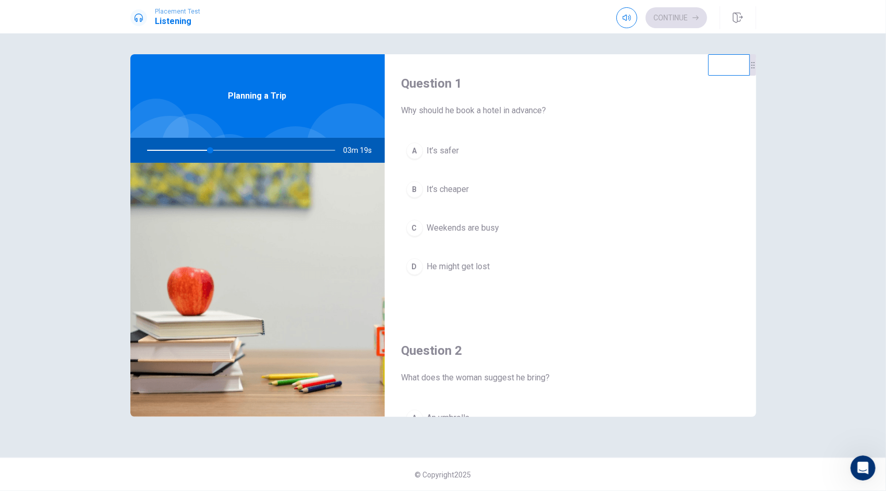
click at [414, 227] on div "C" at bounding box center [414, 228] width 17 height 17
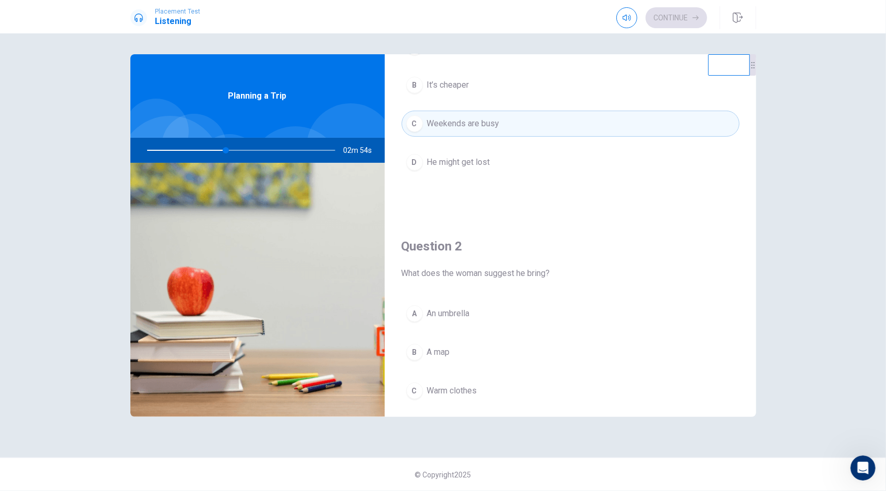
scroll to position [209, 0]
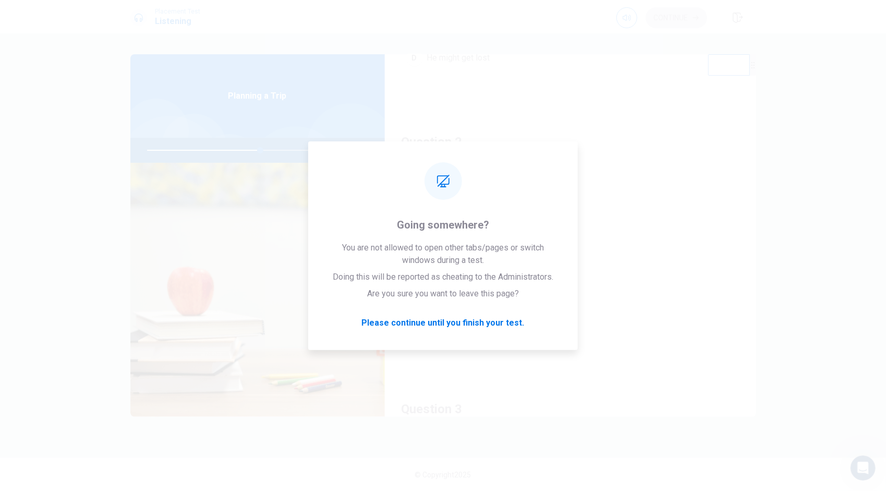
click at [634, 375] on div "Question 2 What does the woman suggest he bring? A An umbrella B A map C Warm c…" at bounding box center [570, 246] width 371 height 267
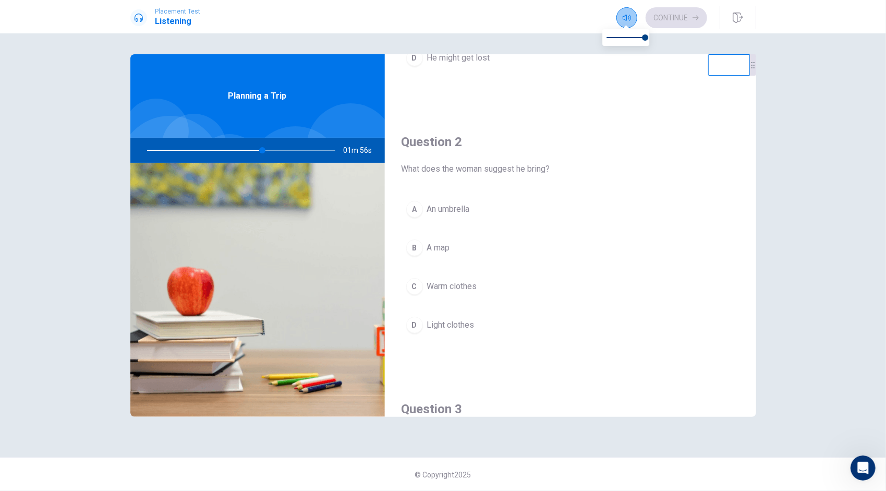
click at [628, 20] on icon "button" at bounding box center [627, 18] width 8 height 8
type input "62"
type input "0.9"
type input "62"
type input "0.8"
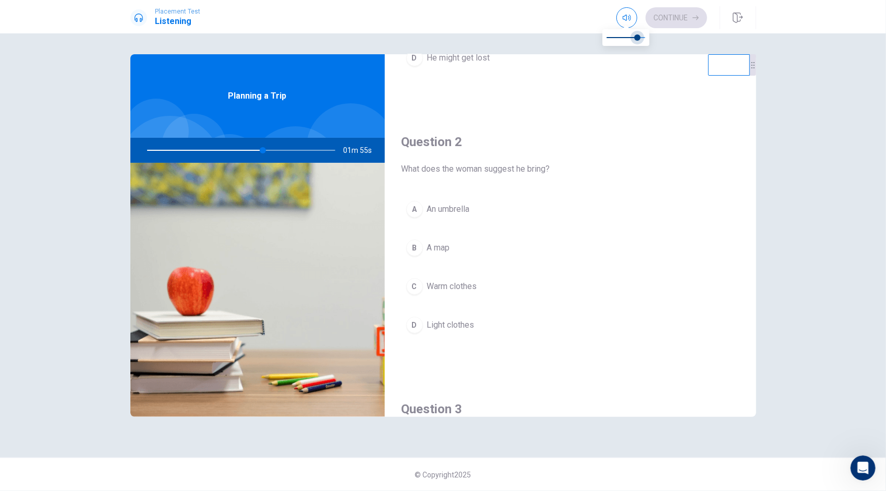
type input "62"
type input "0.9"
type input "62"
type input "1"
drag, startPoint x: 647, startPoint y: 39, endPoint x: 677, endPoint y: 47, distance: 31.5
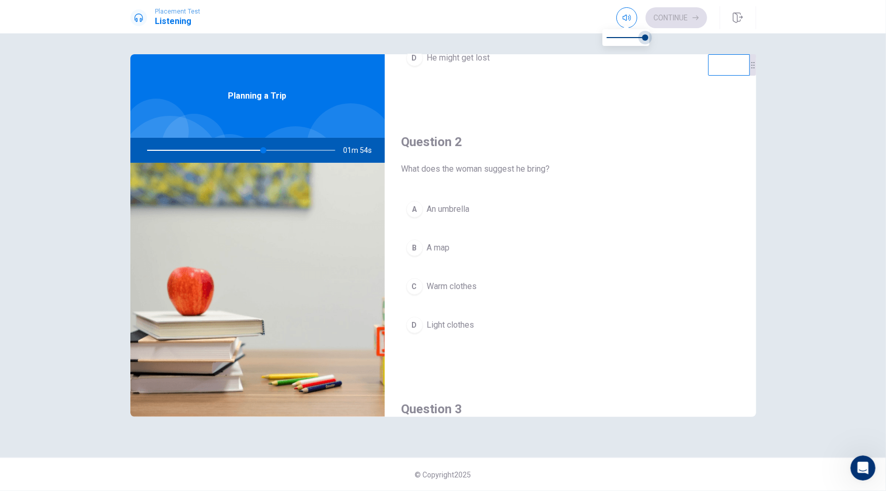
click at [677, 47] on body "This site uses cookies, as explained in our Privacy Policy . If you agree to th…" at bounding box center [443, 245] width 886 height 491
click at [513, 113] on div "Question 2 What does the woman suggest he bring? A An umbrella B A map C Warm c…" at bounding box center [570, 246] width 371 height 267
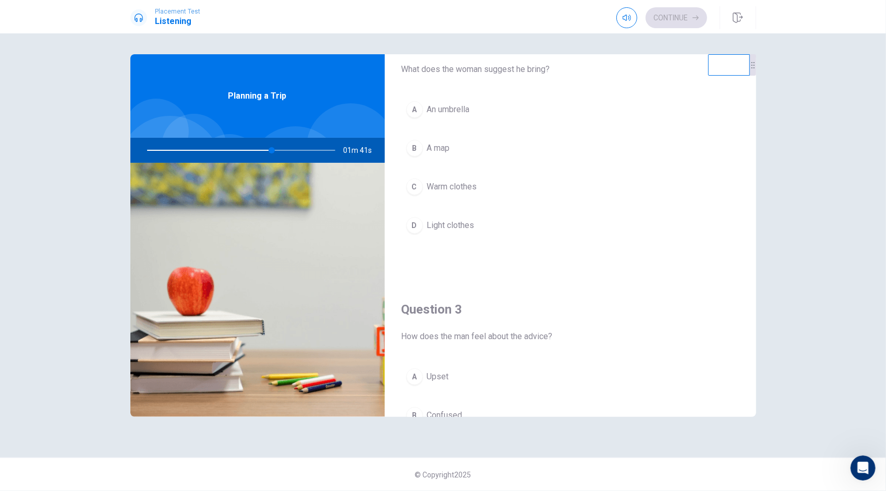
scroll to position [313, 0]
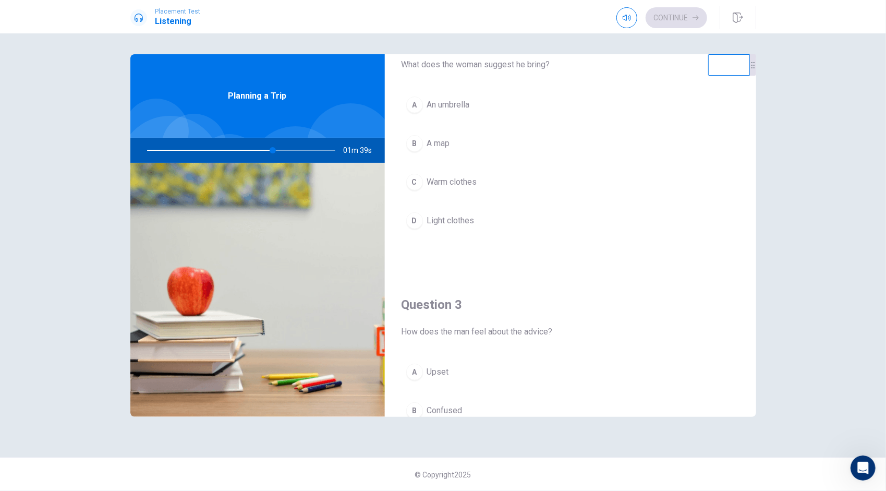
click at [479, 179] on button "C Warm clothes" at bounding box center [571, 182] width 338 height 26
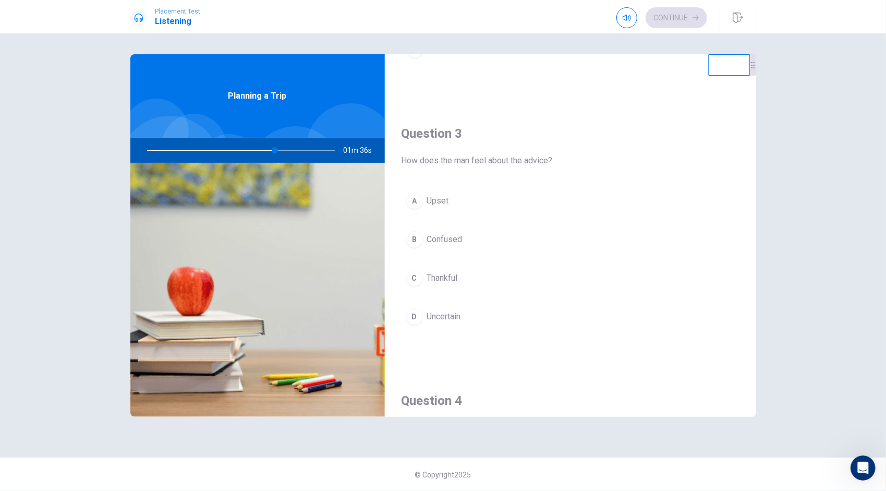
scroll to position [522, 0]
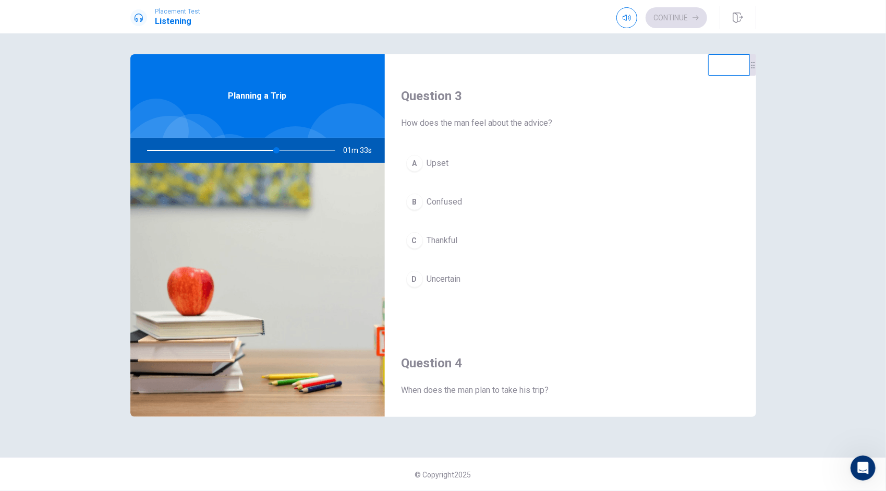
click at [448, 244] on button "C Thankful" at bounding box center [571, 240] width 338 height 26
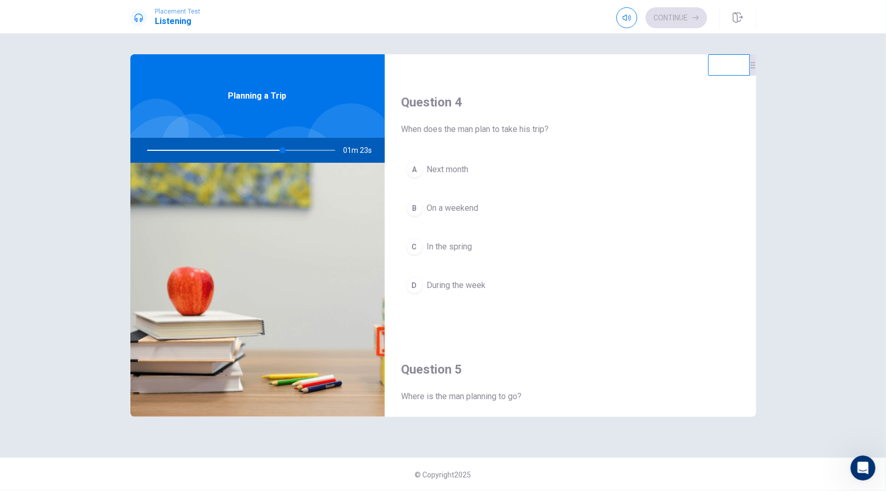
click at [483, 207] on button "B On a weekend" at bounding box center [571, 208] width 338 height 26
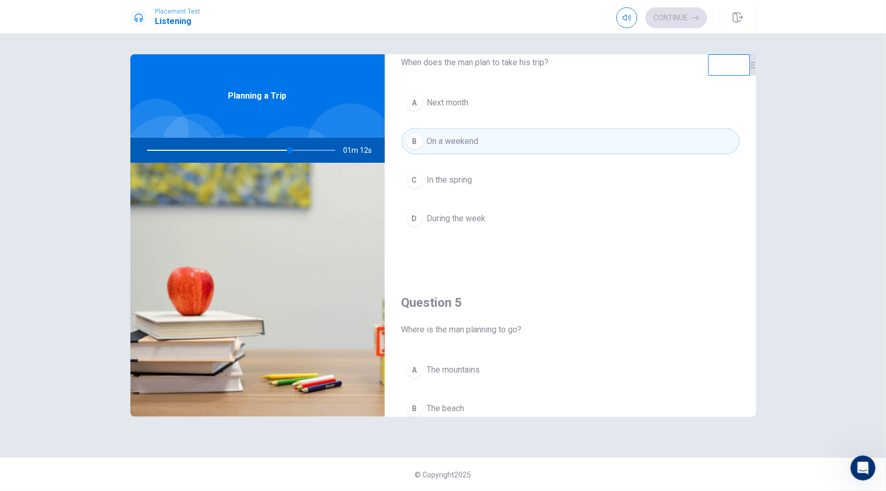
scroll to position [965, 0]
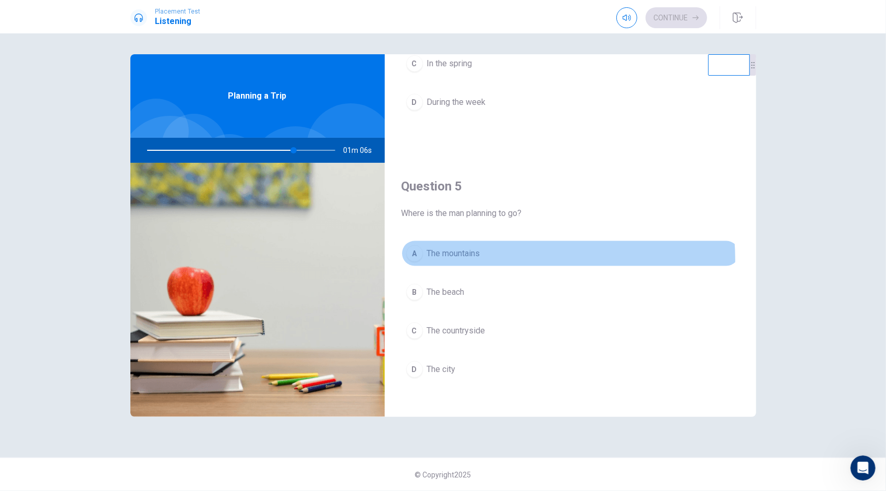
click at [490, 254] on button "A The mountains" at bounding box center [571, 253] width 338 height 26
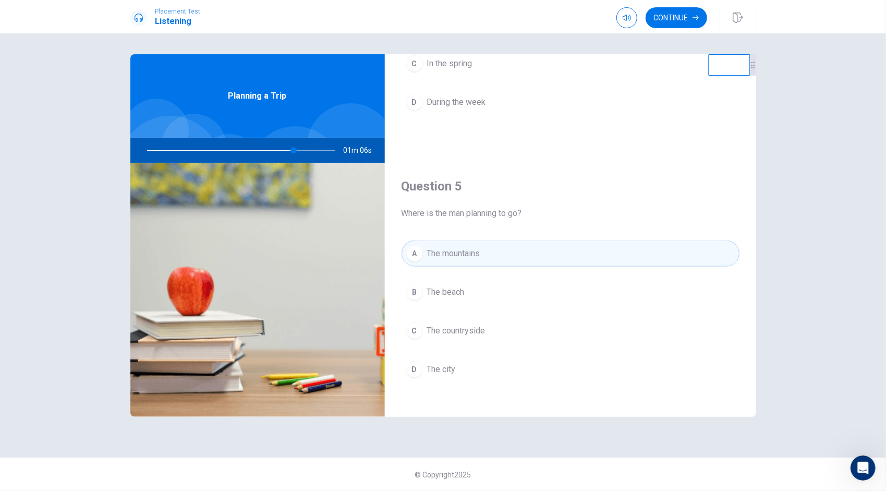
click at [490, 287] on button "B The beach" at bounding box center [571, 292] width 338 height 26
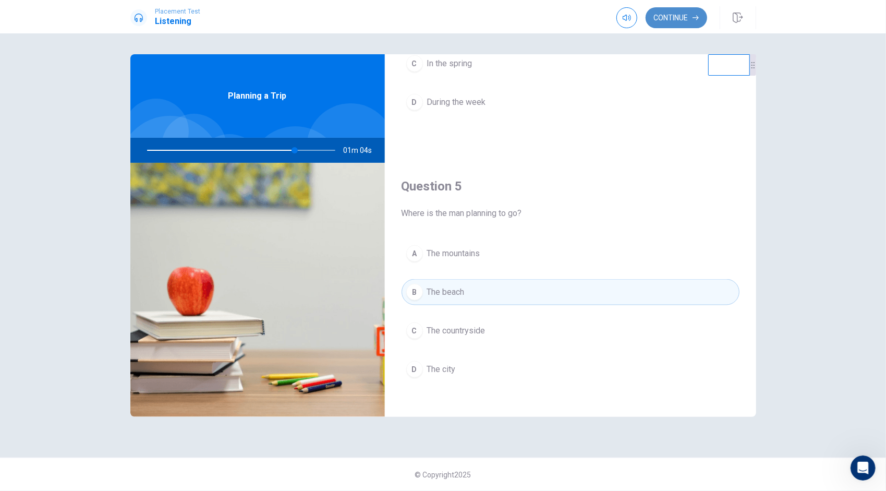
click at [691, 10] on button "Continue" at bounding box center [677, 17] width 62 height 21
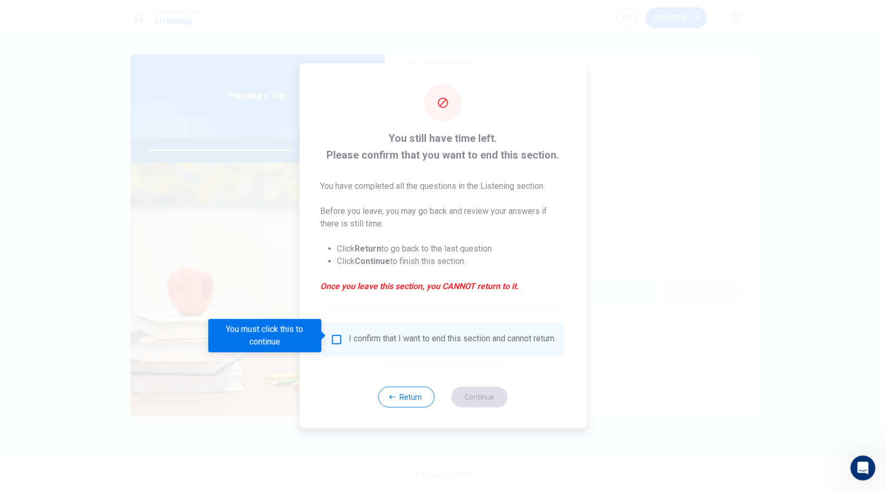
click at [334, 333] on input "You must click this to continue" at bounding box center [336, 339] width 13 height 13
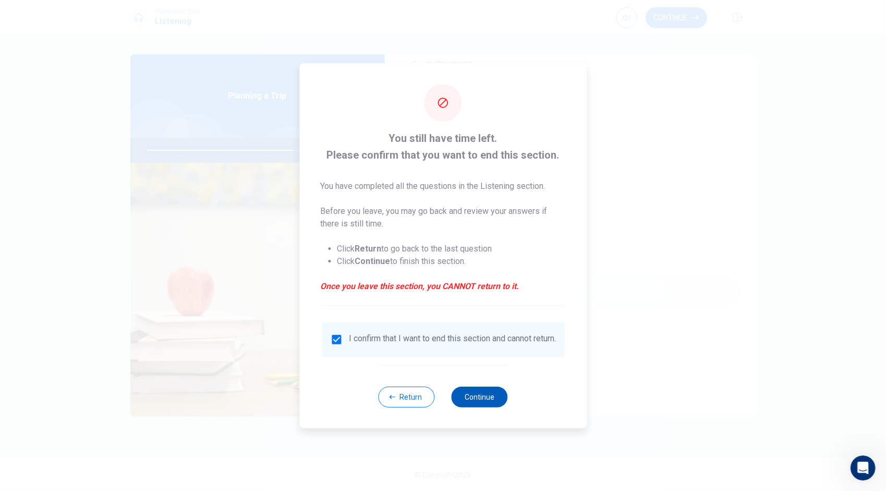
click at [479, 393] on button "Continue" at bounding box center [480, 396] width 56 height 21
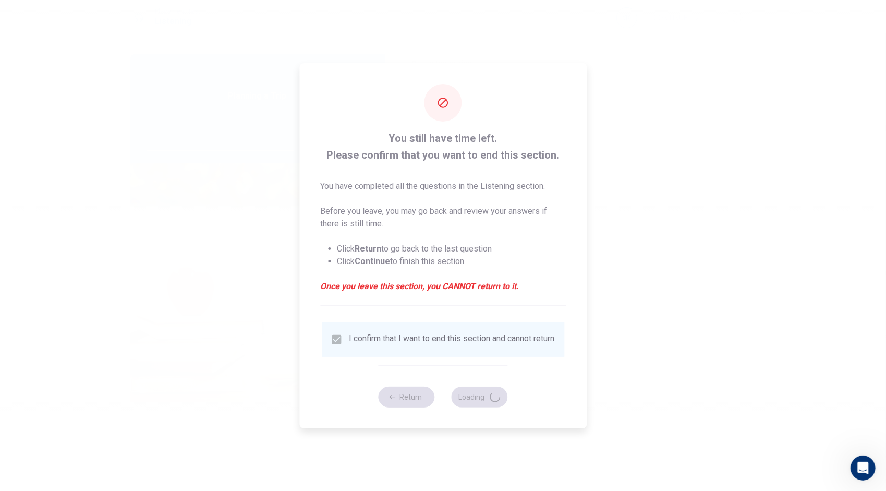
type input "80"
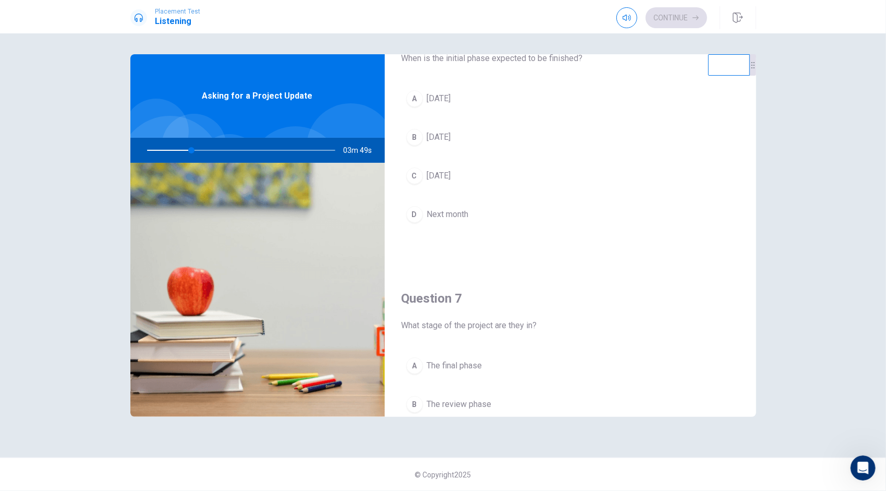
scroll to position [0, 0]
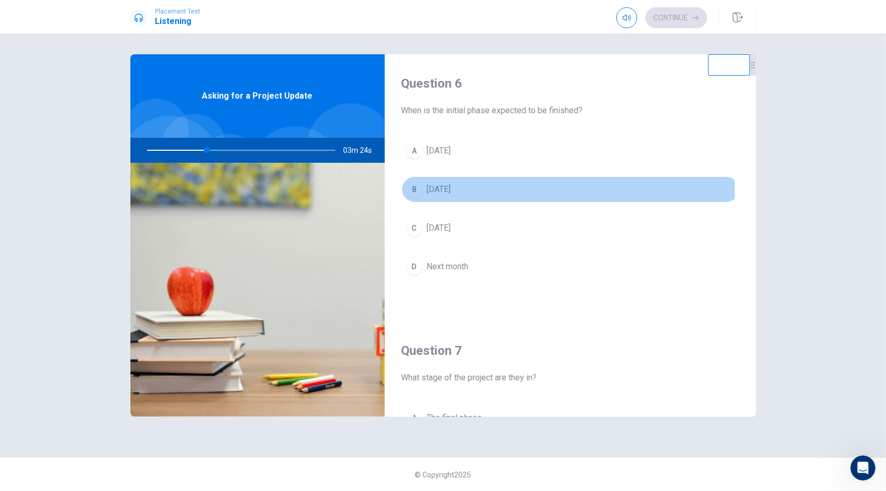
click at [480, 190] on button "B Next Tuesday" at bounding box center [571, 189] width 338 height 26
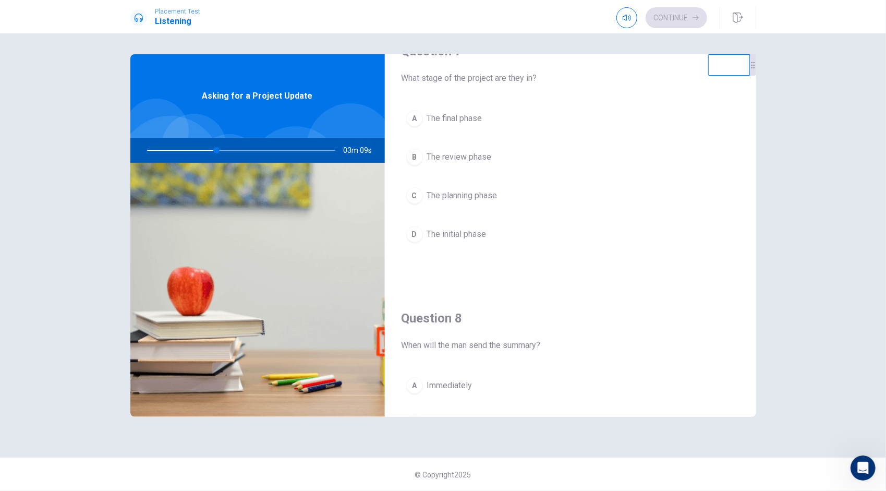
scroll to position [313, 0]
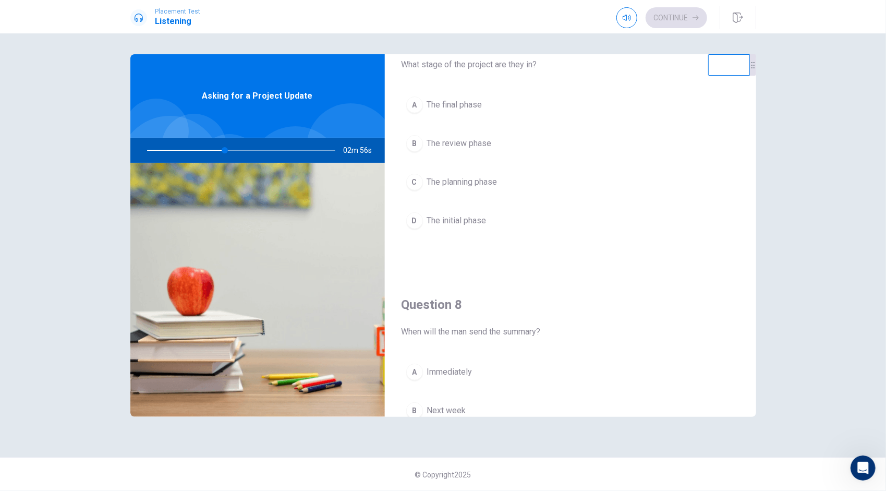
click at [487, 215] on span "The initial phase" at bounding box center [456, 220] width 59 height 13
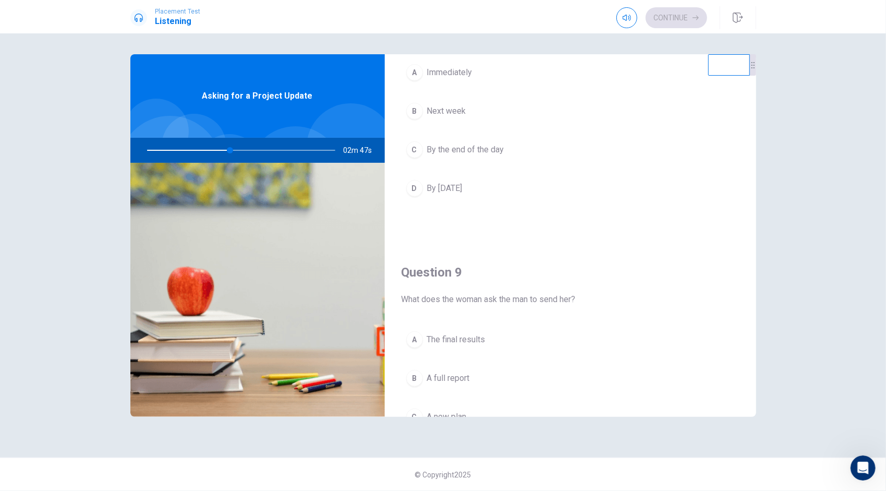
scroll to position [574, 0]
click at [490, 188] on span "By the end of the day" at bounding box center [465, 188] width 77 height 13
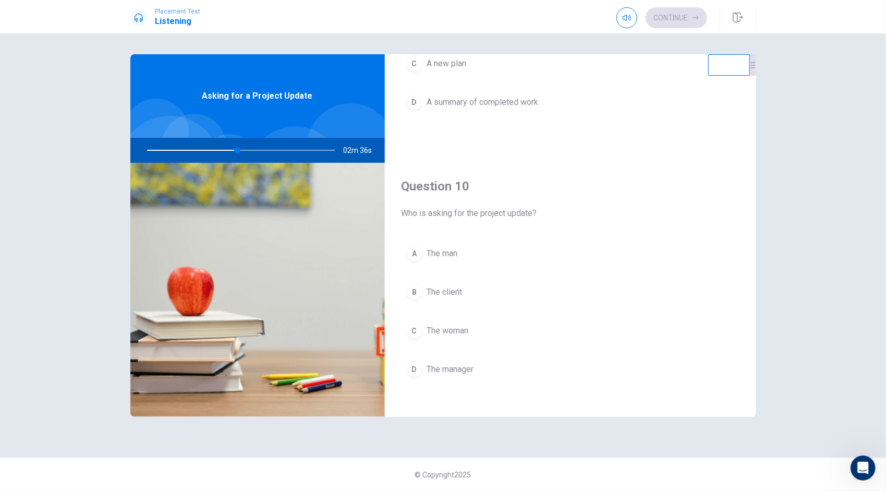
click at [479, 328] on button "C The woman" at bounding box center [571, 331] width 338 height 26
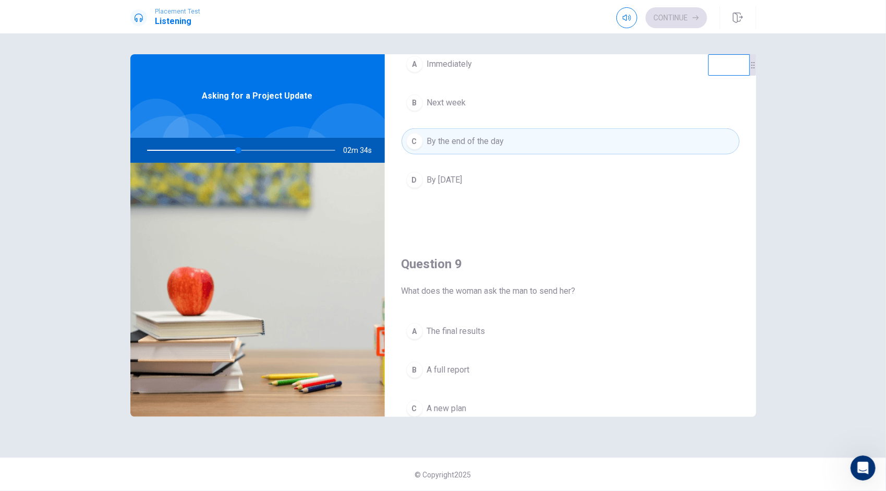
scroll to position [757, 0]
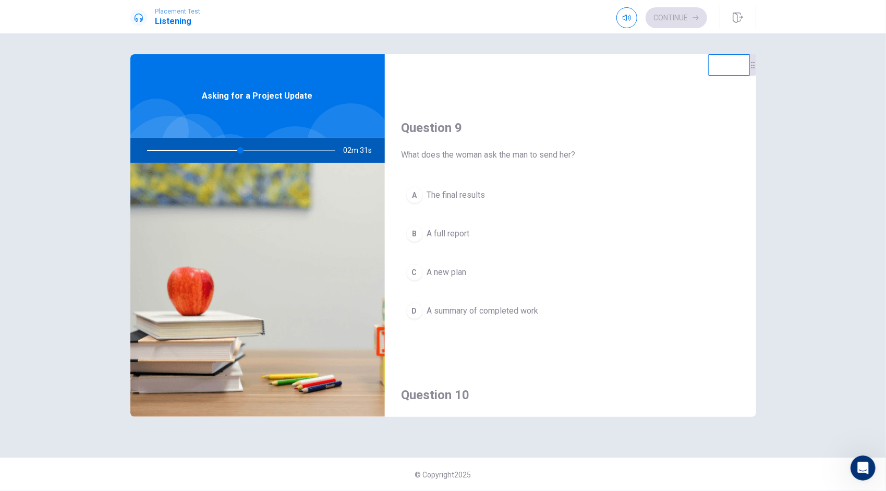
click at [492, 305] on span "A summary of completed work" at bounding box center [483, 311] width 112 height 13
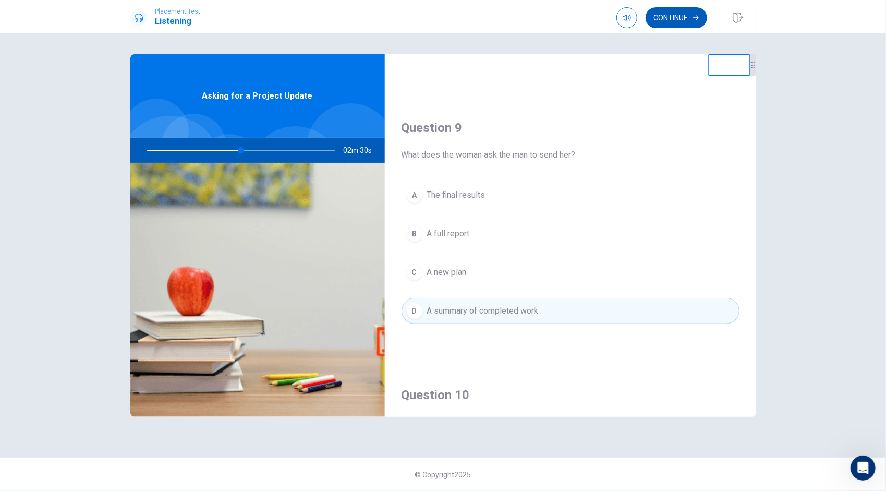
click at [694, 18] on icon "button" at bounding box center [696, 18] width 6 height 6
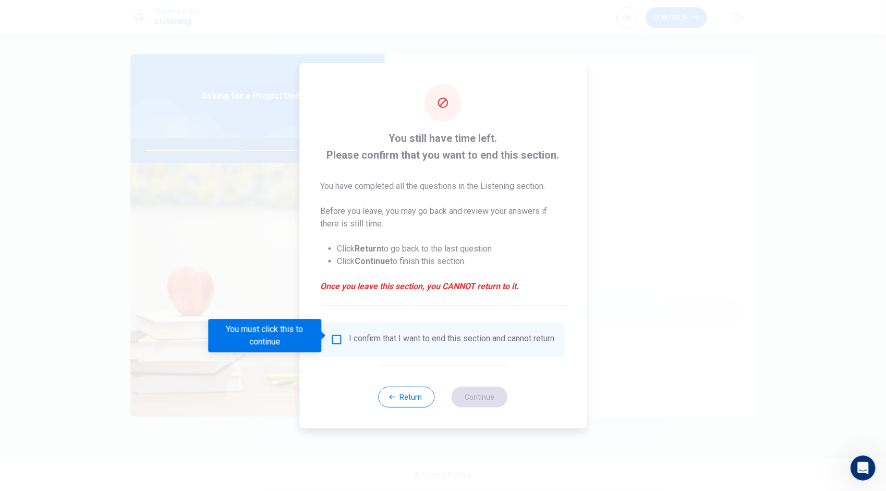
click at [335, 337] on input "You must click this to continue" at bounding box center [336, 339] width 13 height 13
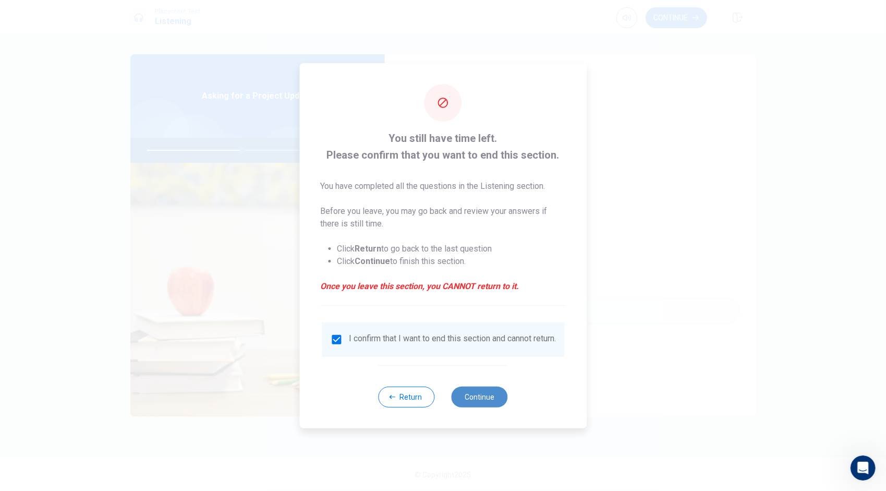
click at [475, 395] on button "Continue" at bounding box center [480, 396] width 56 height 21
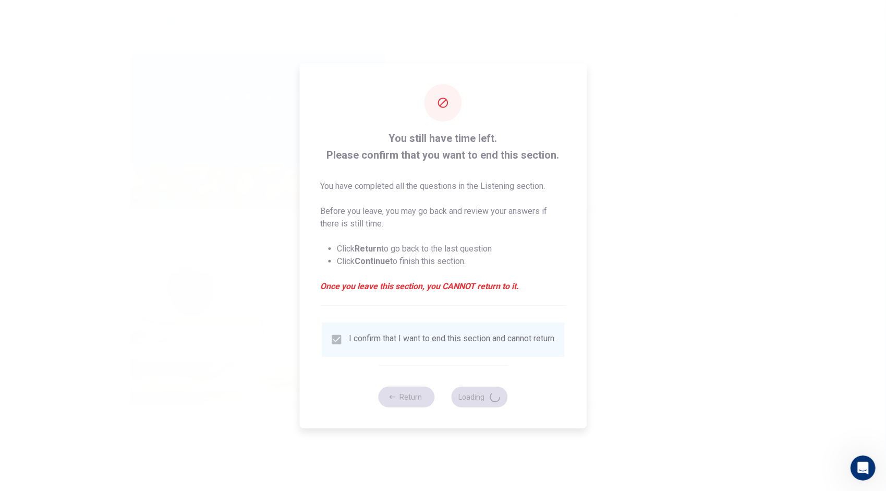
type input "52"
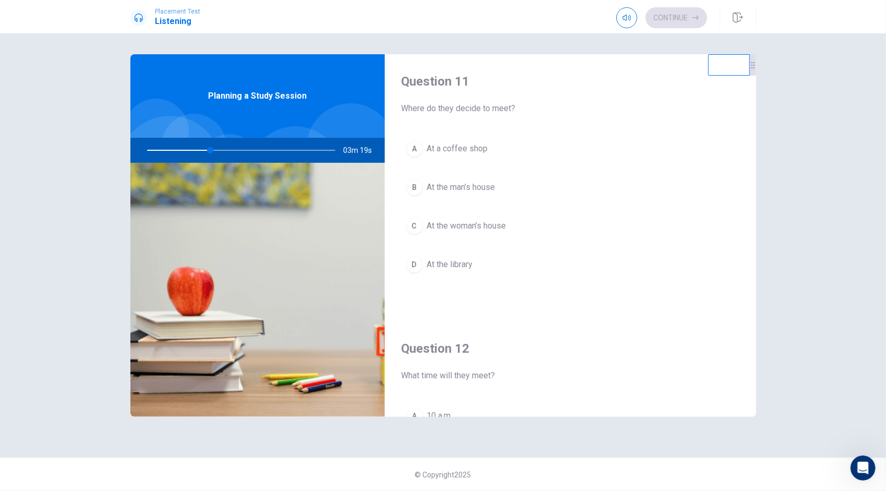
scroll to position [0, 0]
click at [424, 265] on button "D At the library" at bounding box center [571, 266] width 338 height 26
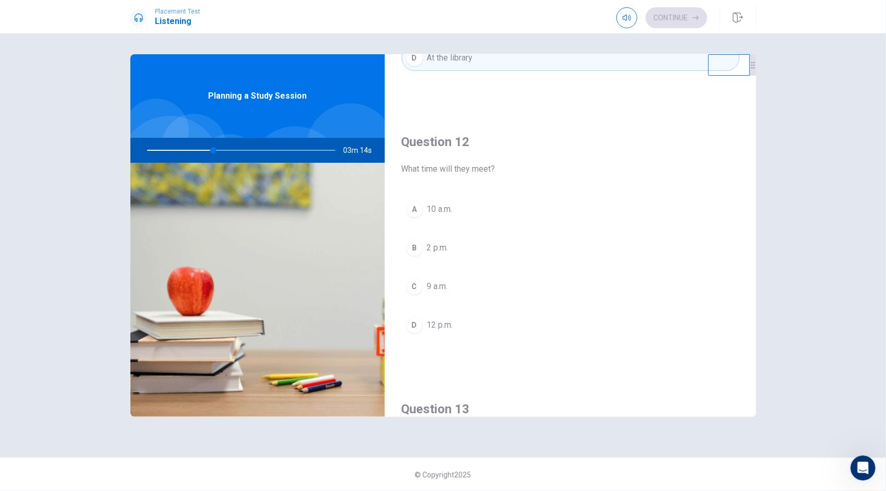
click at [419, 213] on div "A" at bounding box center [414, 209] width 17 height 17
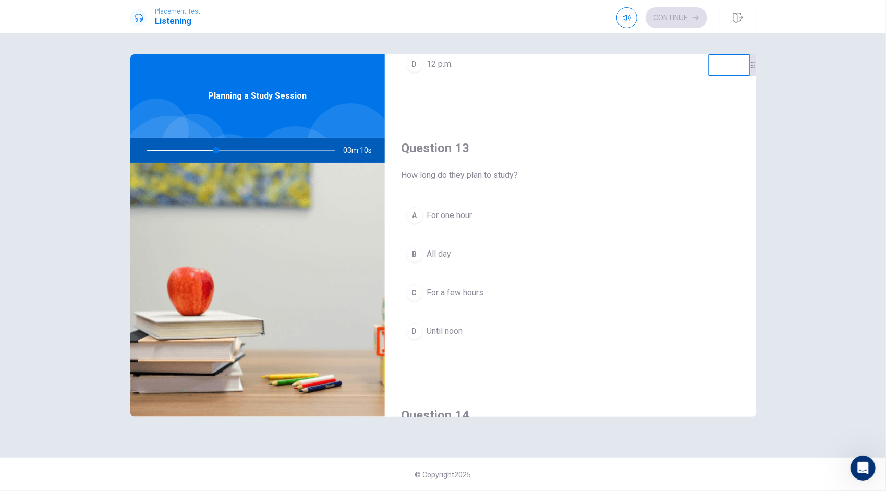
scroll to position [522, 0]
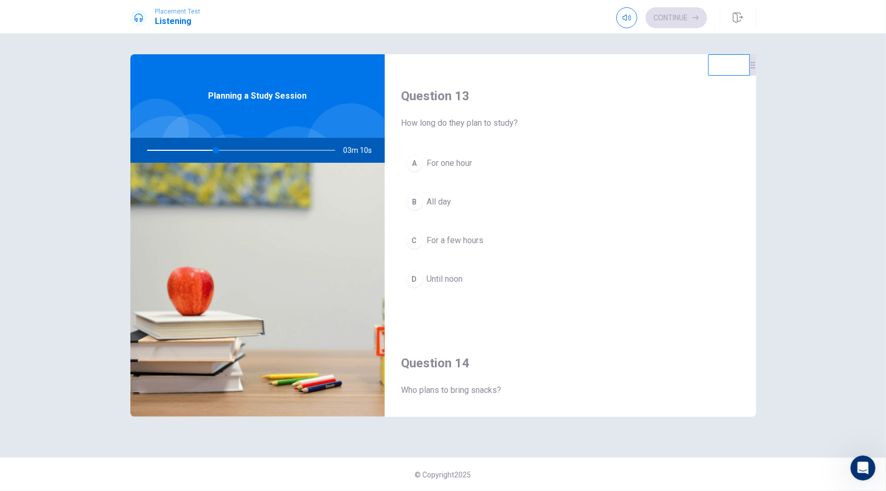
click at [424, 234] on button "C For a few hours" at bounding box center [571, 240] width 338 height 26
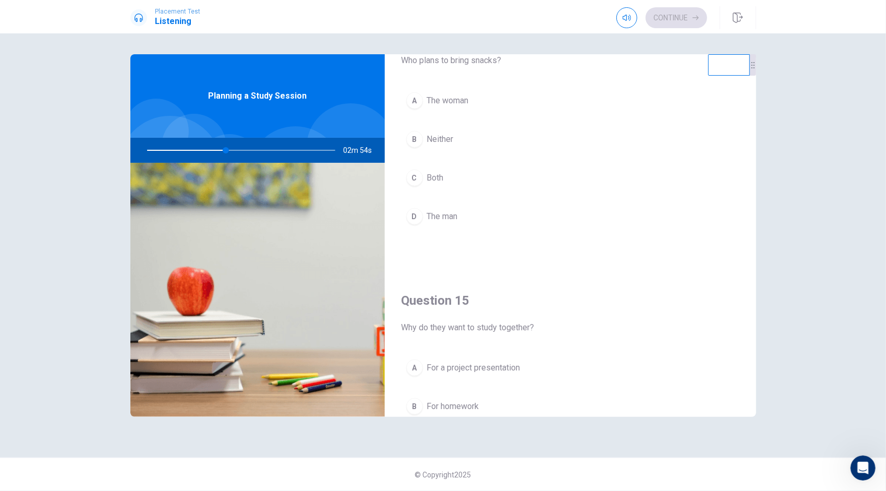
scroll to position [861, 0]
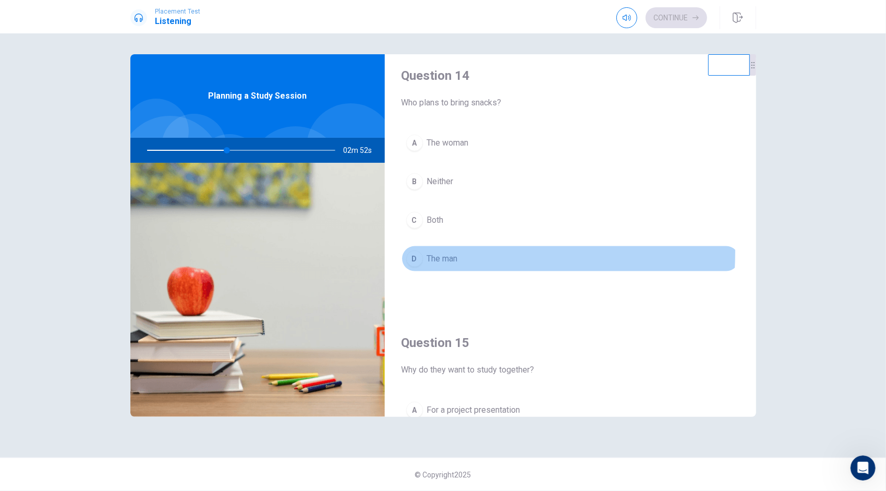
click at [421, 246] on button "D The man" at bounding box center [571, 259] width 338 height 26
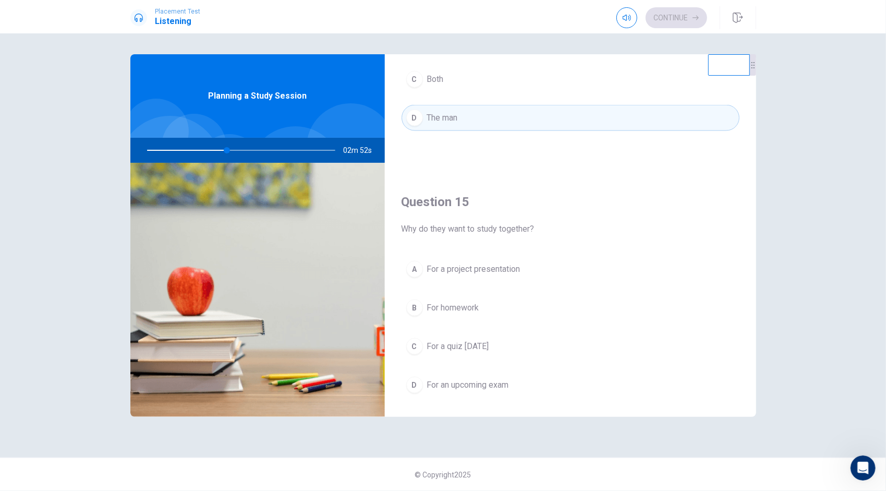
scroll to position [965, 0]
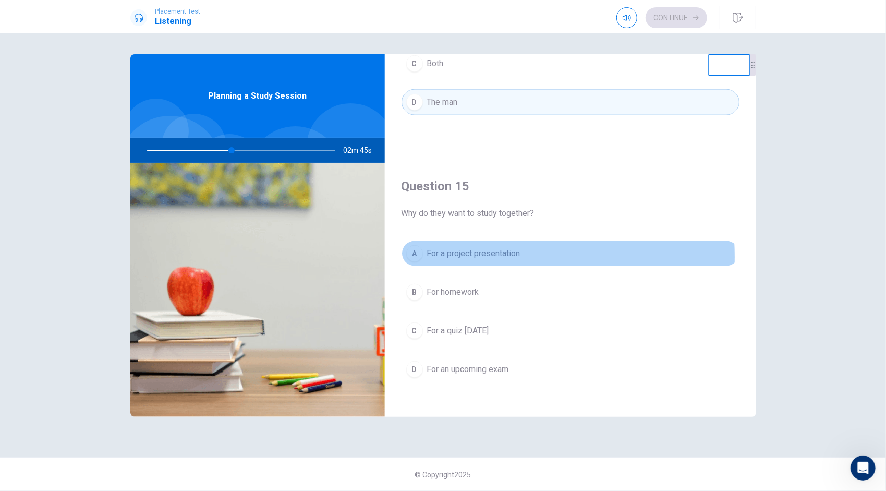
click at [479, 251] on span "For a project presentation" at bounding box center [473, 253] width 93 height 13
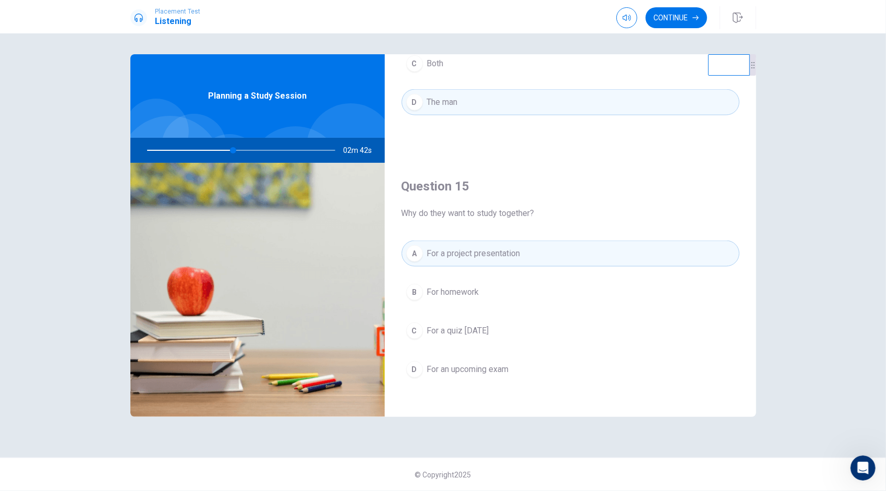
click at [528, 366] on button "D For an upcoming exam" at bounding box center [571, 369] width 338 height 26
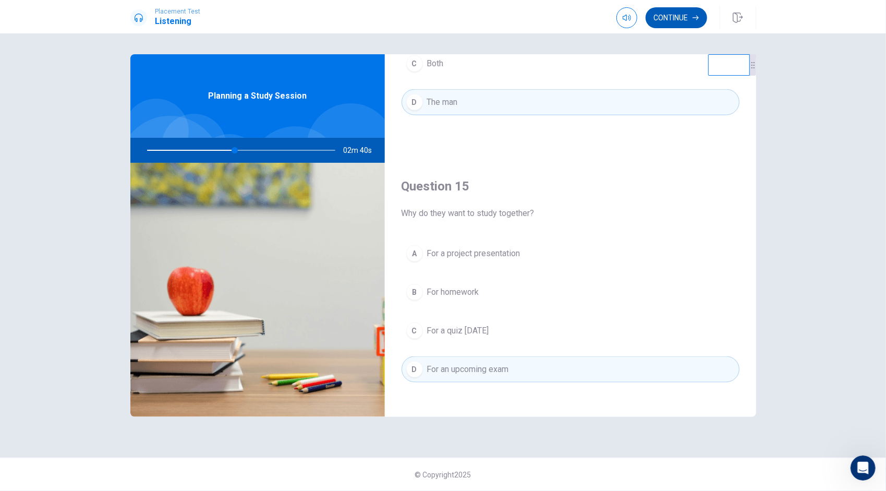
click at [688, 10] on button "Continue" at bounding box center [677, 17] width 62 height 21
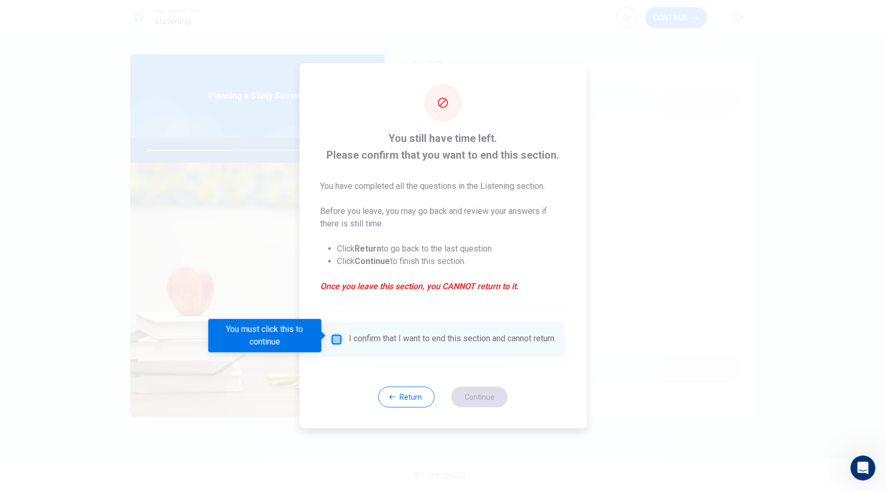
click at [334, 335] on input "You must click this to continue" at bounding box center [336, 339] width 13 height 13
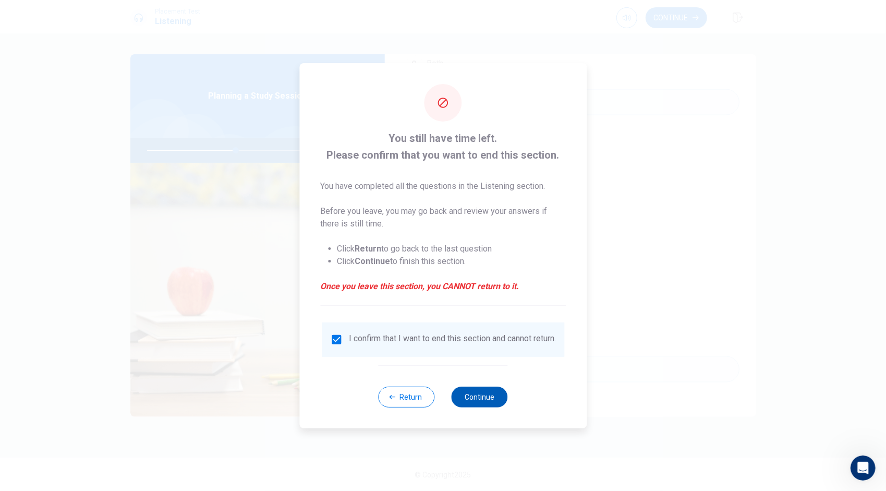
click at [469, 400] on button "Continue" at bounding box center [480, 396] width 56 height 21
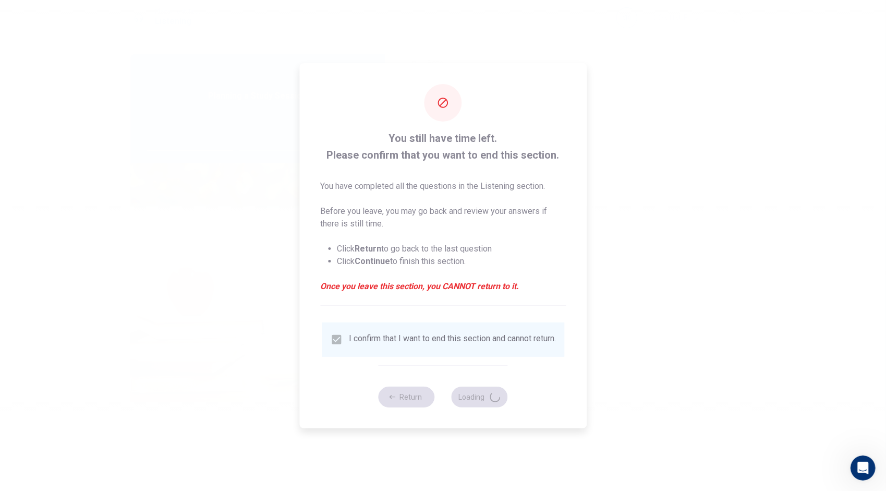
type input "48"
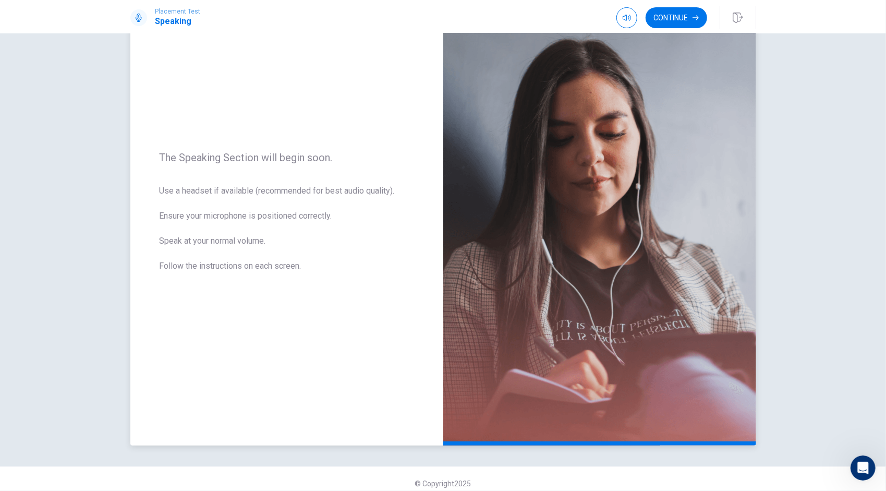
scroll to position [72, 0]
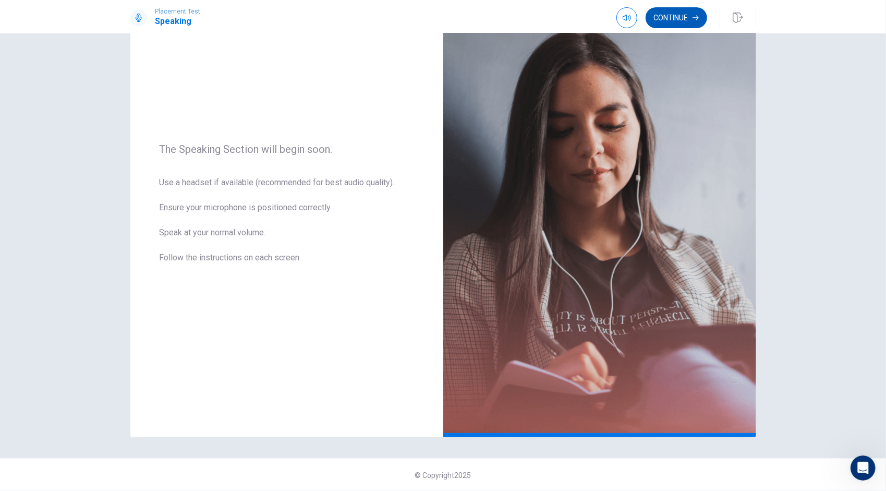
click at [684, 14] on button "Continue" at bounding box center [677, 17] width 62 height 21
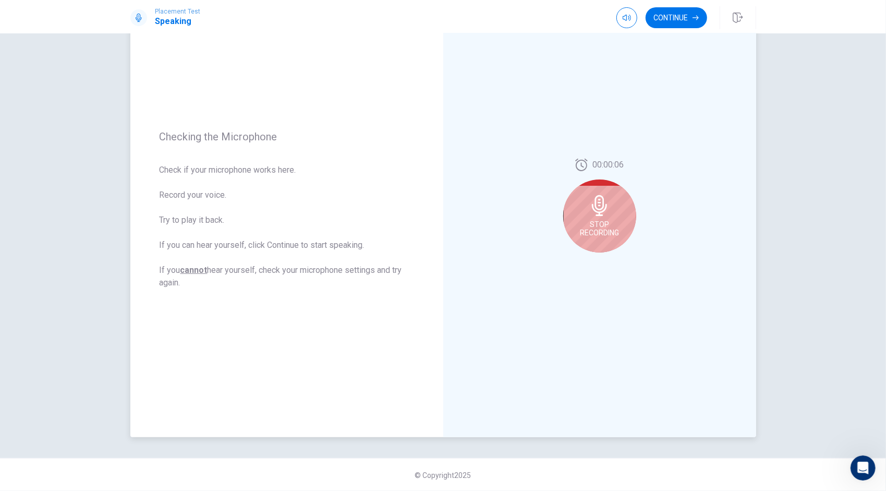
click at [601, 222] on span "Stop Recording" at bounding box center [599, 228] width 39 height 17
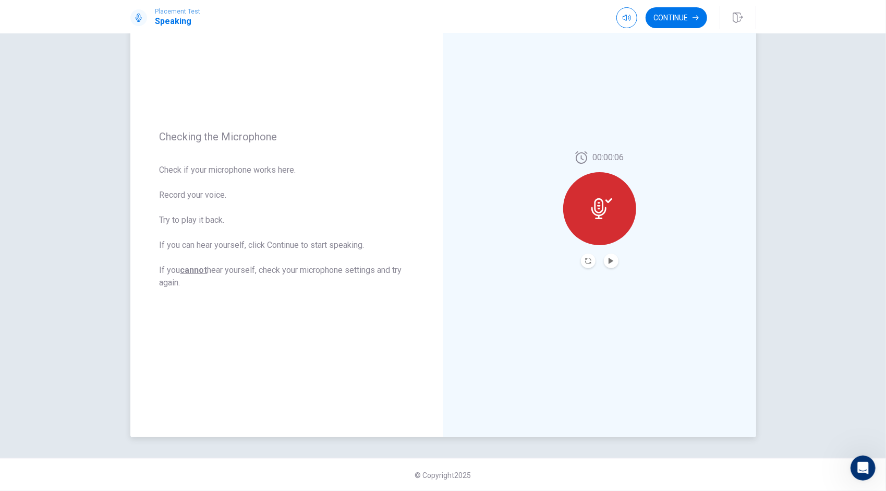
click at [608, 256] on button "Play Audio" at bounding box center [611, 260] width 15 height 15
click at [598, 218] on icon at bounding box center [598, 208] width 15 height 21
click at [608, 261] on icon "Pause Audio" at bounding box center [610, 261] width 5 height 6
click at [585, 262] on icon "Record Again" at bounding box center [588, 261] width 6 height 6
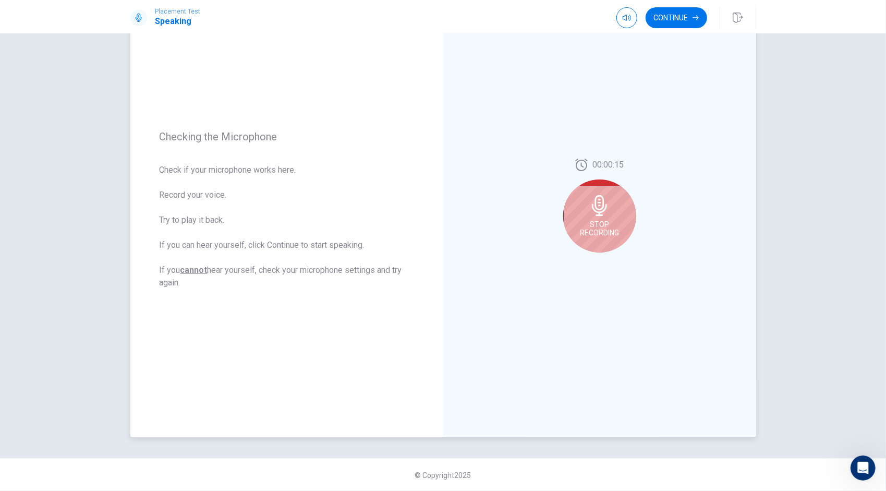
click at [604, 218] on div "Stop Recording" at bounding box center [599, 215] width 73 height 73
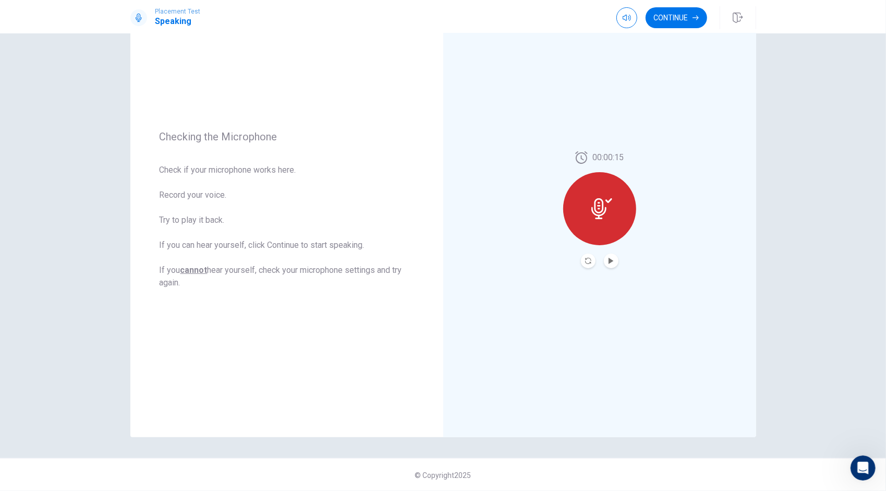
click at [581, 262] on button "Record Again" at bounding box center [588, 260] width 15 height 15
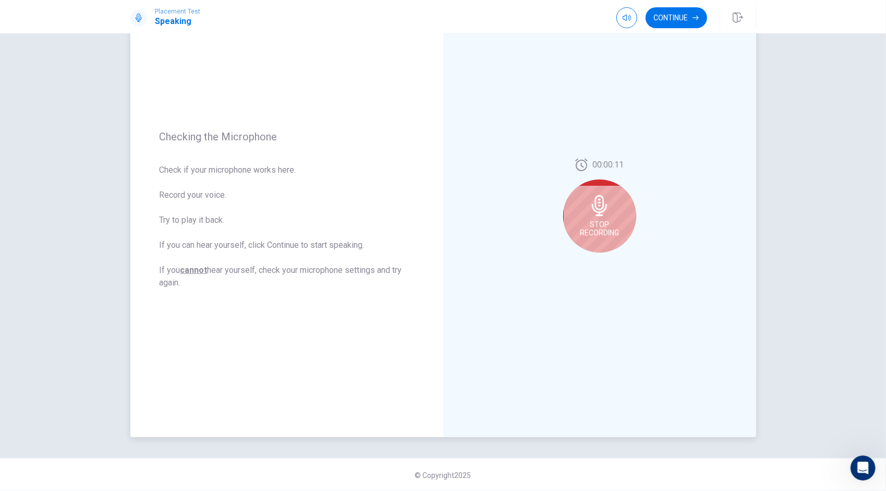
click at [602, 216] on div "Stop Recording" at bounding box center [599, 215] width 73 height 73
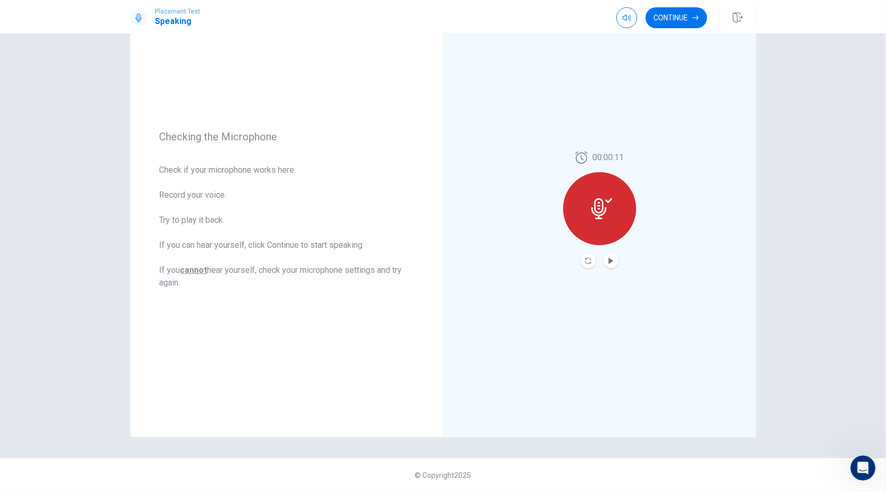
click at [599, 263] on div at bounding box center [600, 260] width 38 height 15
click at [605, 261] on button "Play Audio" at bounding box center [611, 260] width 15 height 15
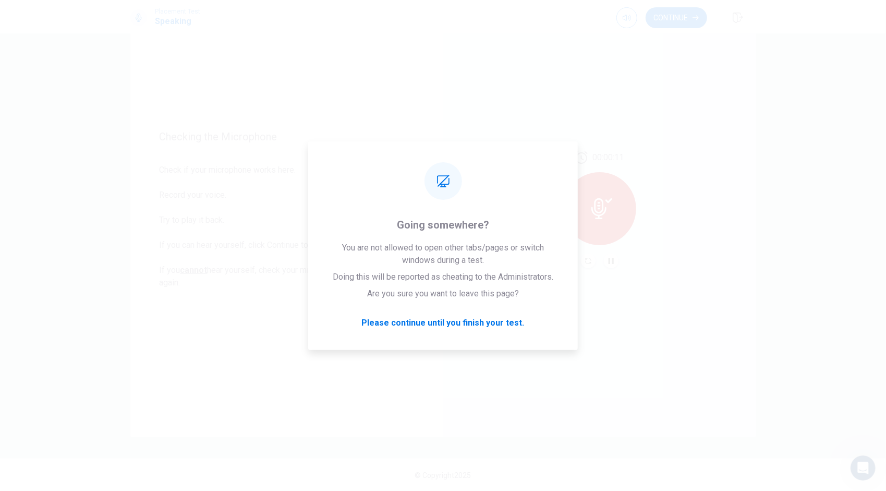
click at [665, 404] on div "00:00:11" at bounding box center [599, 209] width 313 height 455
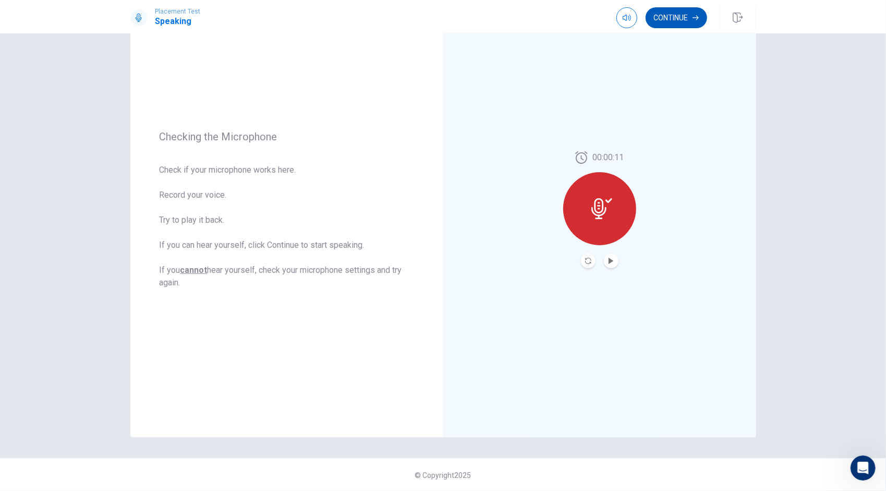
click at [684, 22] on button "Continue" at bounding box center [677, 17] width 62 height 21
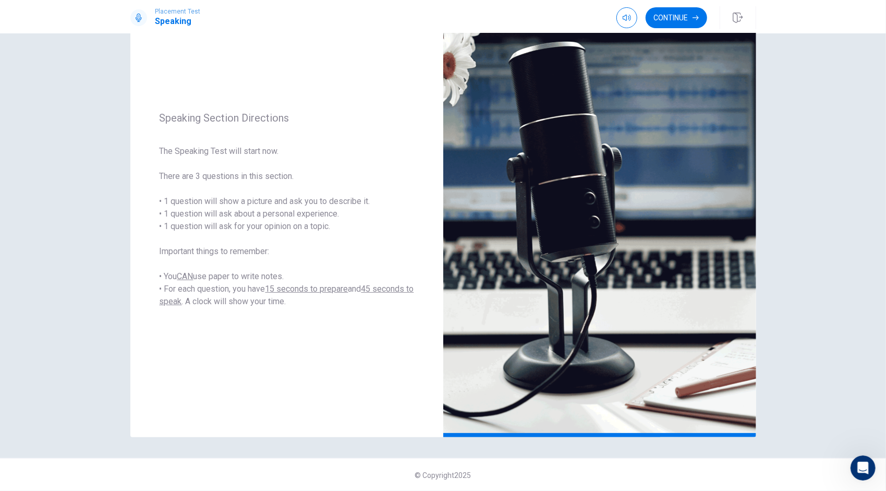
click at [658, 17] on button "Continue" at bounding box center [677, 17] width 62 height 21
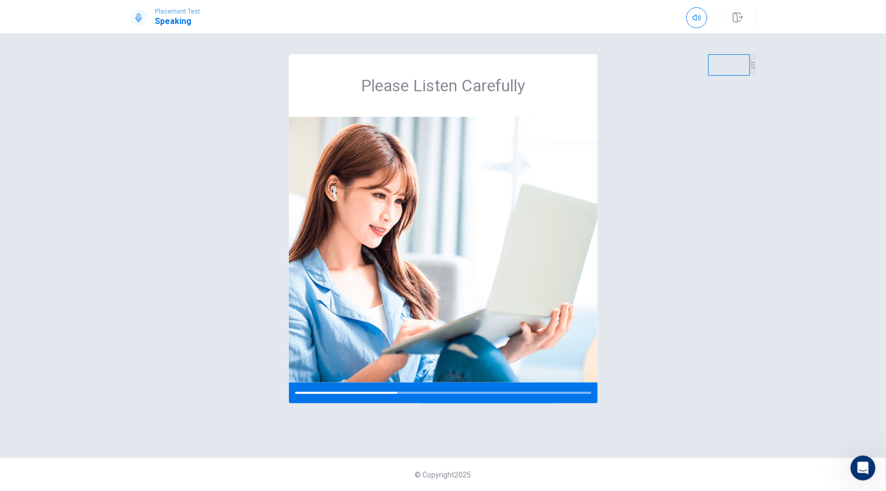
click at [662, 414] on div "Please Listen Carefully" at bounding box center [443, 245] width 626 height 382
click at [663, 404] on div "Please Listen Carefully" at bounding box center [443, 245] width 626 height 382
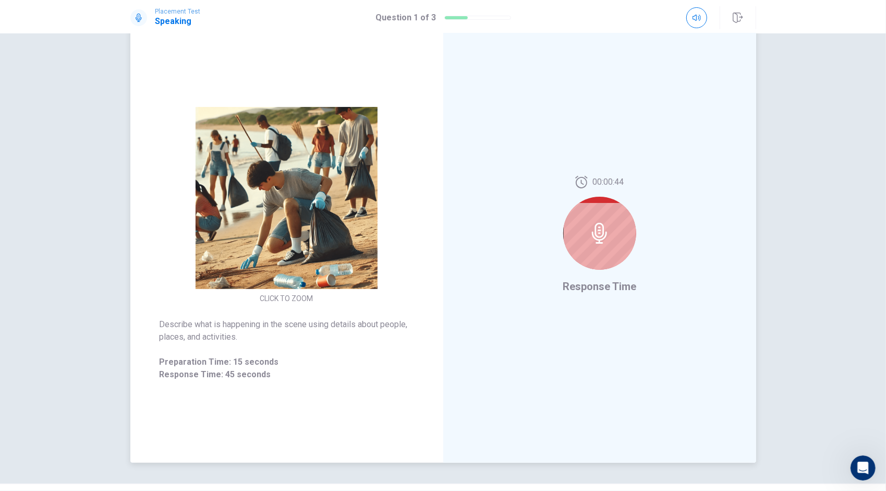
scroll to position [72, 0]
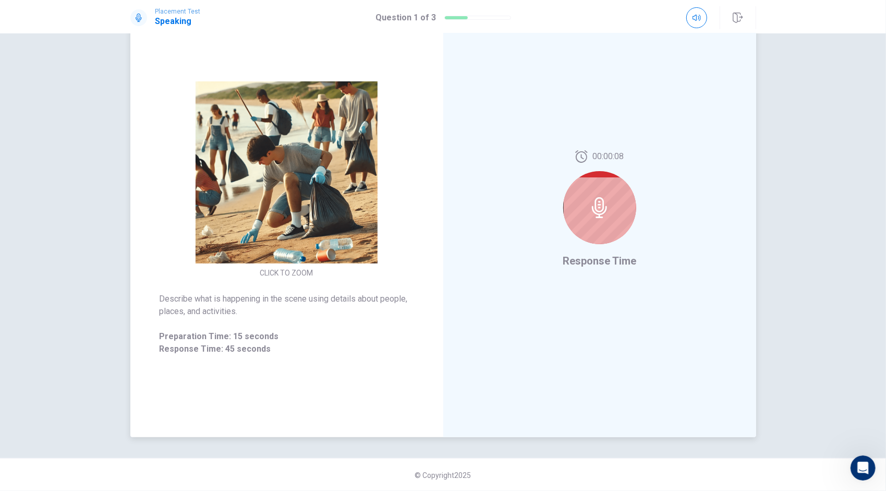
click at [610, 207] on div at bounding box center [599, 207] width 73 height 73
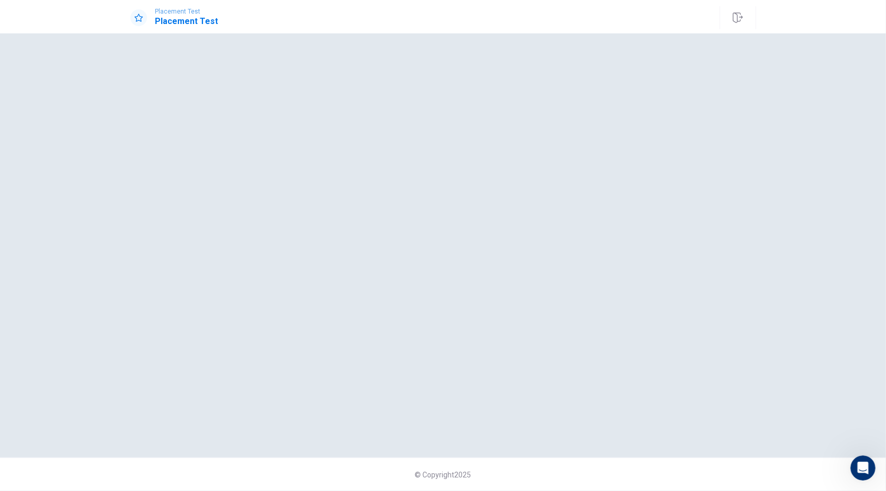
scroll to position [0, 0]
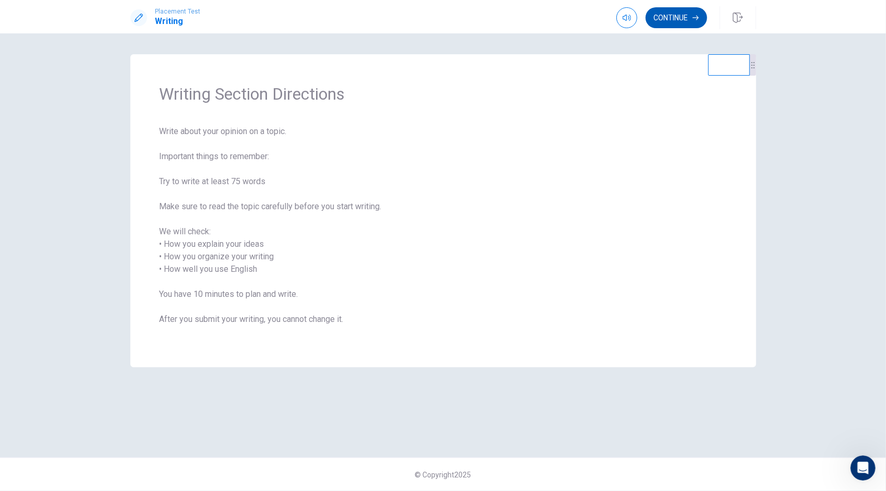
click at [675, 11] on button "Continue" at bounding box center [677, 17] width 62 height 21
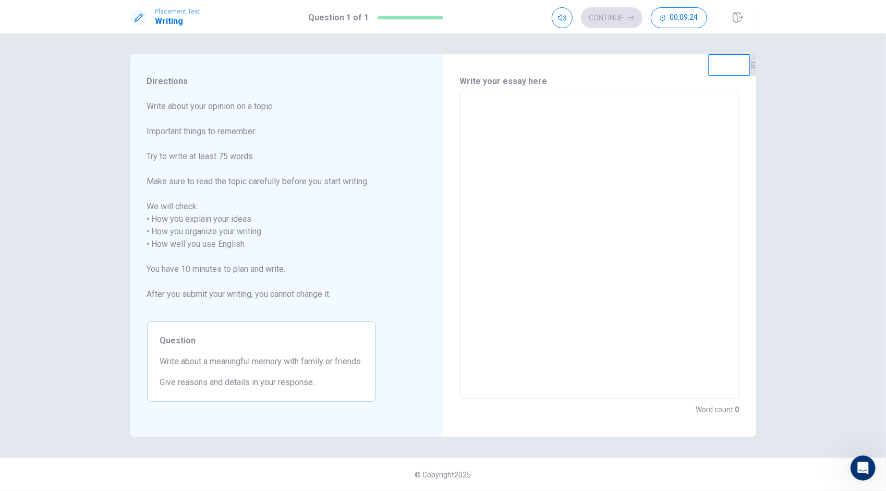
click at [483, 111] on textarea at bounding box center [599, 245] width 265 height 291
type textarea "I"
type textarea "x"
type textarea "I"
type textarea "x"
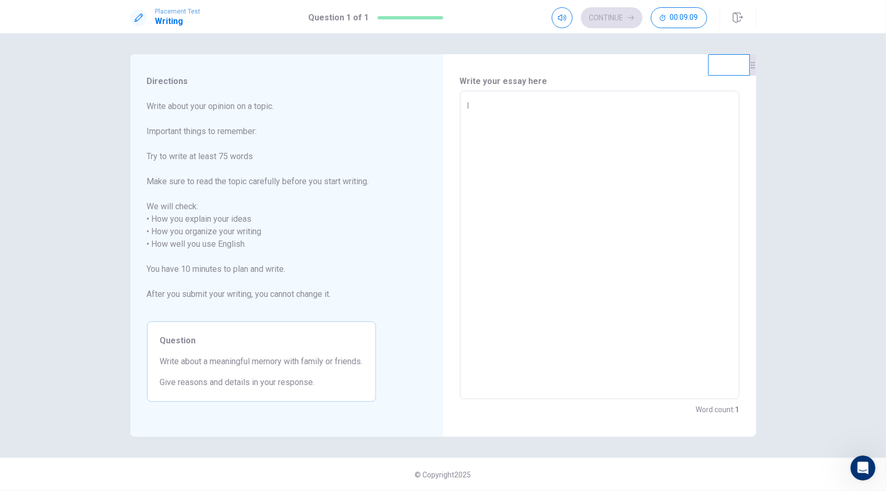
type textarea "I i"
type textarea "x"
type textarea "I ih"
type textarea "x"
type textarea "I ihi"
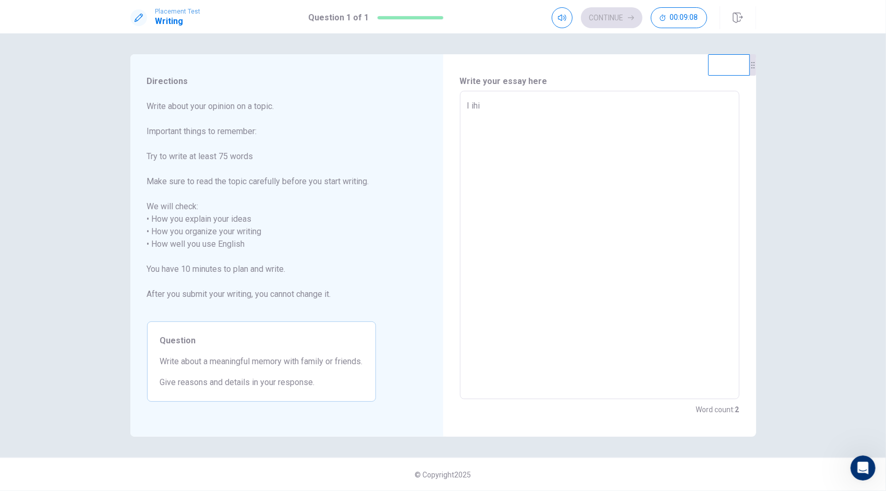
type textarea "x"
type textarea "I ihin"
type textarea "x"
type textarea "I ihink"
type textarea "x"
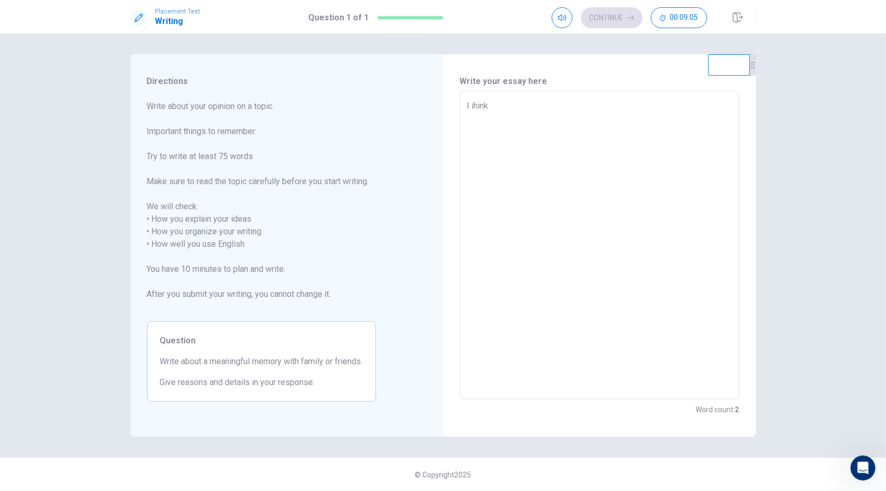
type textarea "I ihin"
type textarea "x"
type textarea "I ihi"
type textarea "x"
type textarea "I ih"
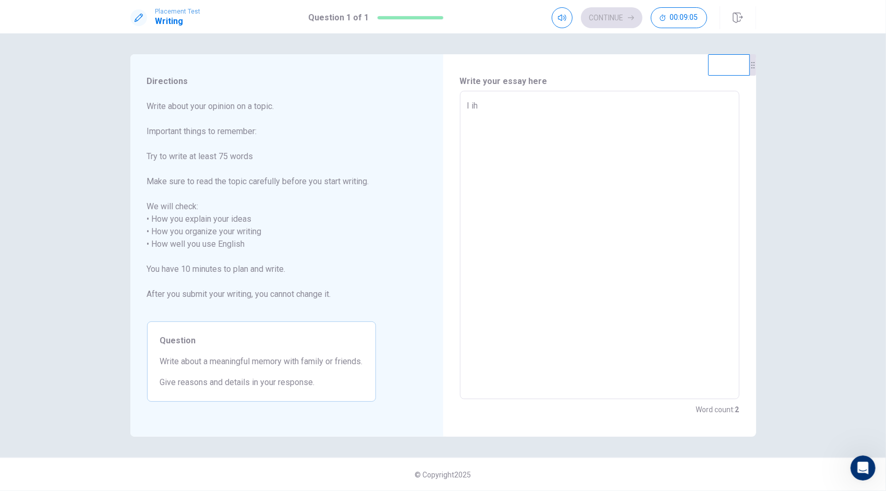
type textarea "x"
type textarea "I i"
type textarea "x"
type textarea "I it"
type textarea "x"
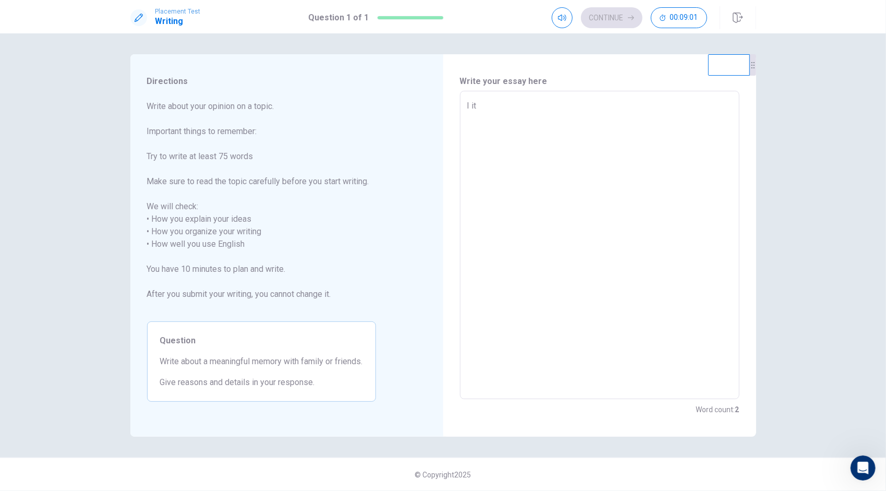
type textarea "I i"
type textarea "x"
type textarea "I"
type textarea "x"
type textarea "I t"
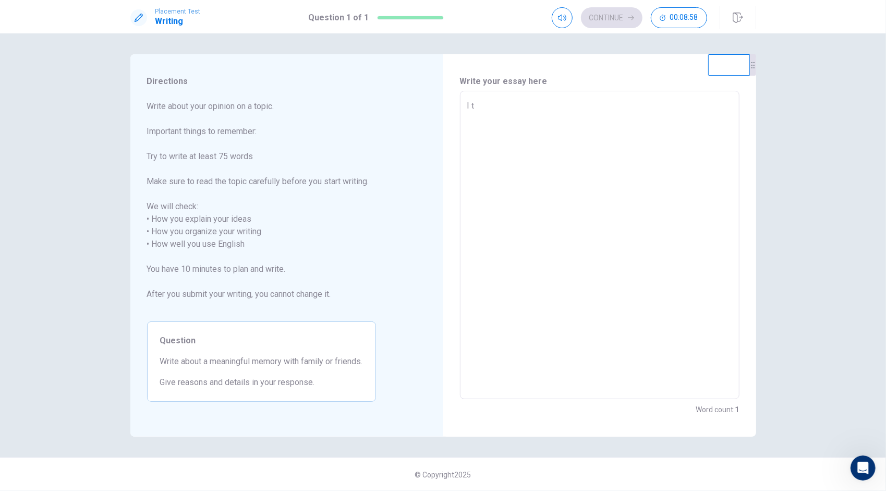
type textarea "x"
type textarea "I th"
type textarea "x"
type textarea "I thi"
type textarea "x"
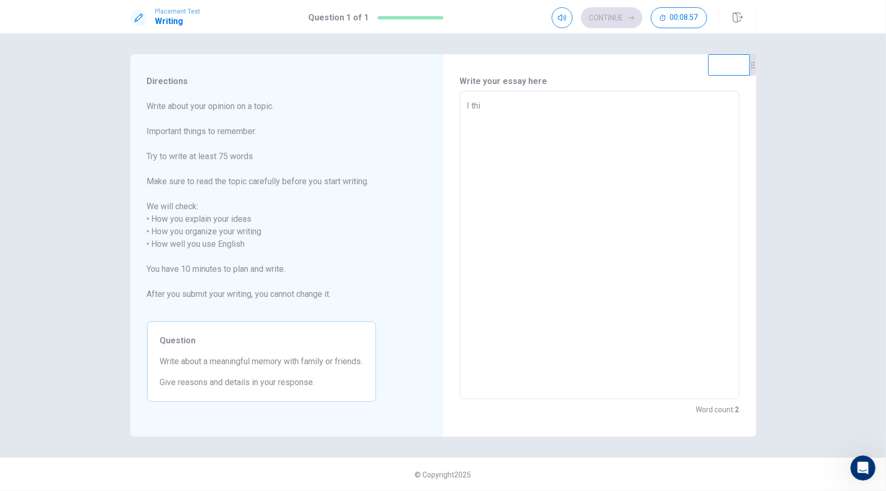
type textarea "I thin"
type textarea "x"
type textarea "I think"
type textarea "x"
type textarea "I think"
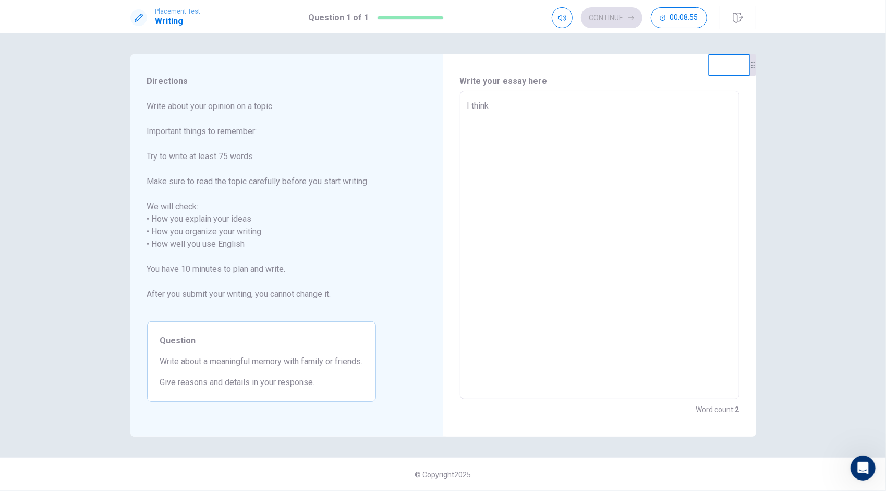
type textarea "x"
type textarea "I think k"
type textarea "x"
type textarea "I think ke"
type textarea "x"
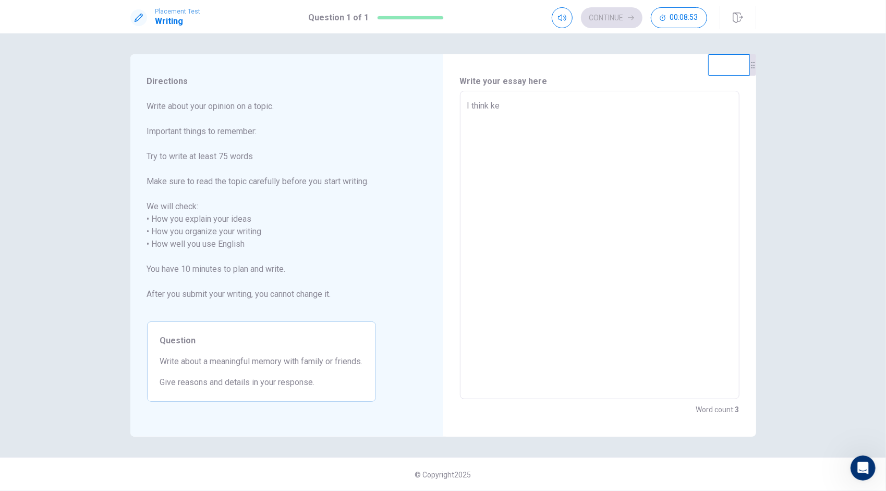
type textarea "I think kee"
type textarea "x"
type textarea "I think keep"
type textarea "x"
type textarea "I think keep"
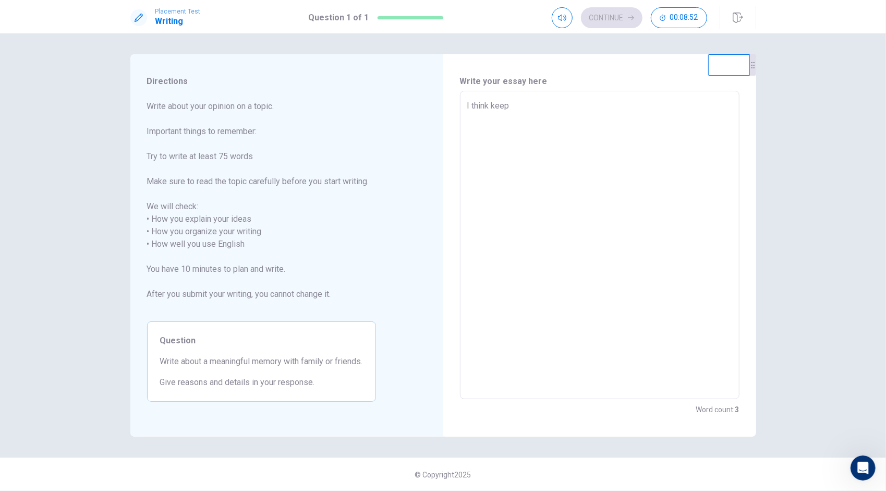
type textarea "x"
type textarea "I think keep f"
type textarea "x"
type textarea "I think keep fr"
type textarea "x"
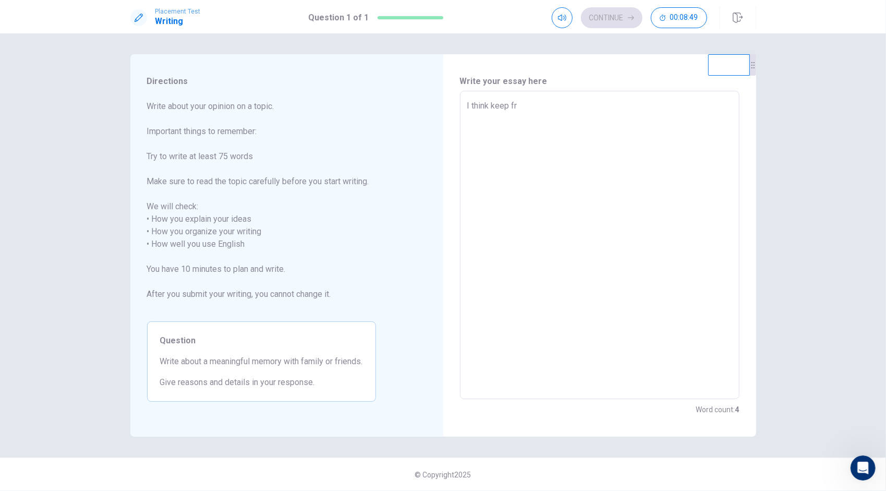
type textarea "I think keep fri"
type textarea "x"
type textarea "I think keep frie"
type textarea "x"
type textarea "I think keep frien"
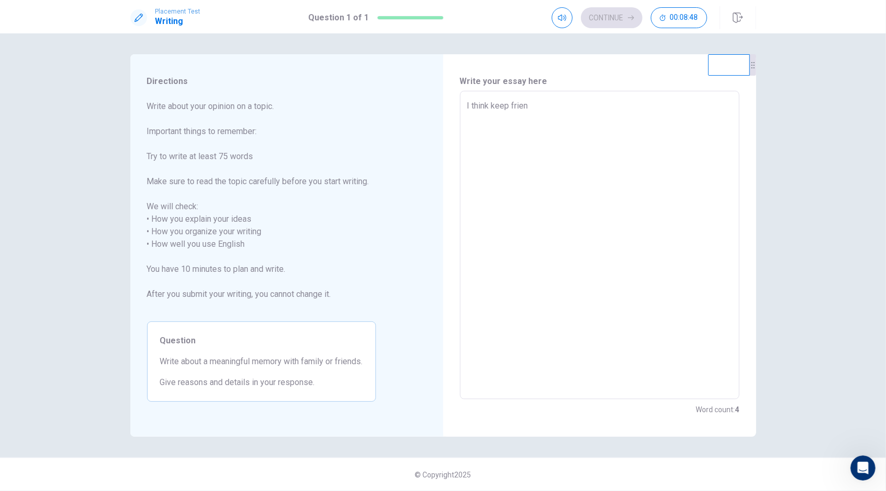
type textarea "x"
type textarea "I think keep friend"
type textarea "x"
type textarea "I think keep friend"
type textarea "x"
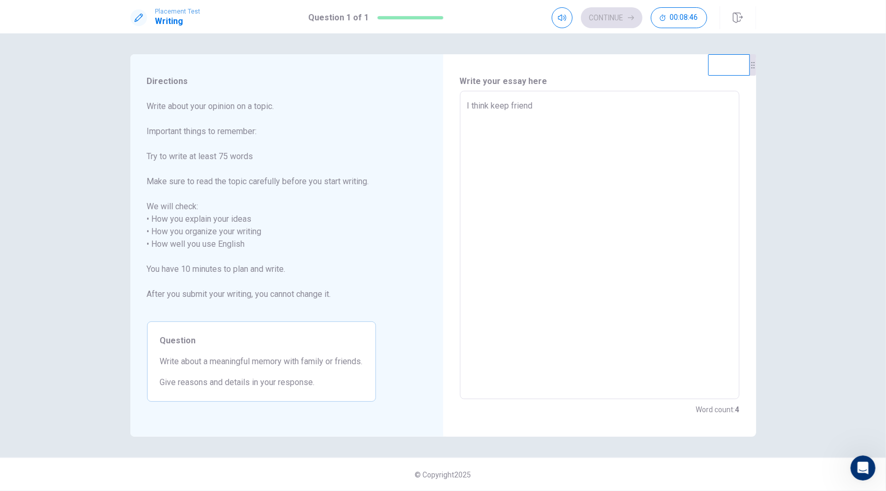
type textarea "I think keep friend i"
type textarea "x"
type textarea "I think keep friend is"
type textarea "x"
type textarea "I think keep friend is"
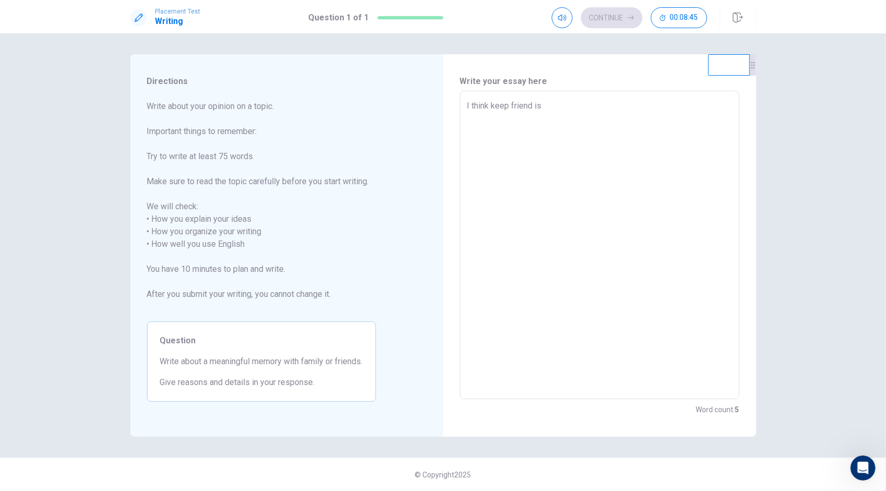
type textarea "x"
type textarea "I think keep friend is v"
type textarea "x"
type textarea "I think keep friend is ve"
type textarea "x"
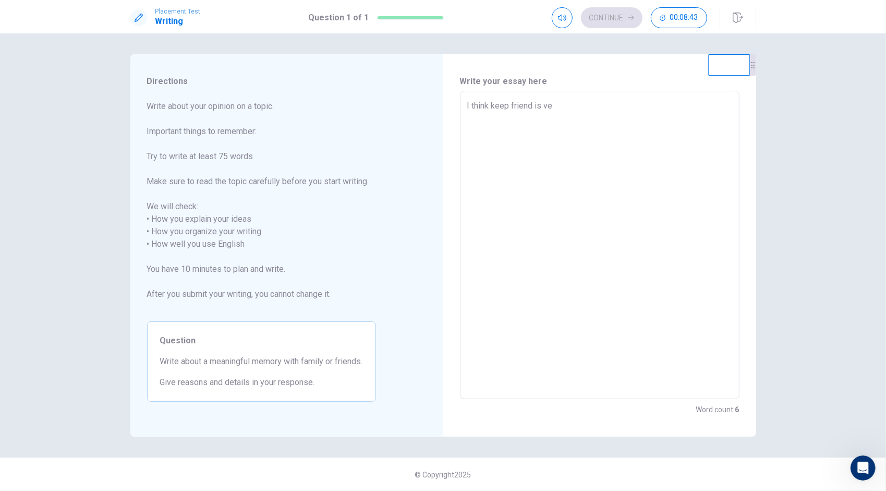
type textarea "I think keep friend is ver"
type textarea "x"
type textarea "I think keep friend is very"
type textarea "x"
type textarea "I think keep friend is very"
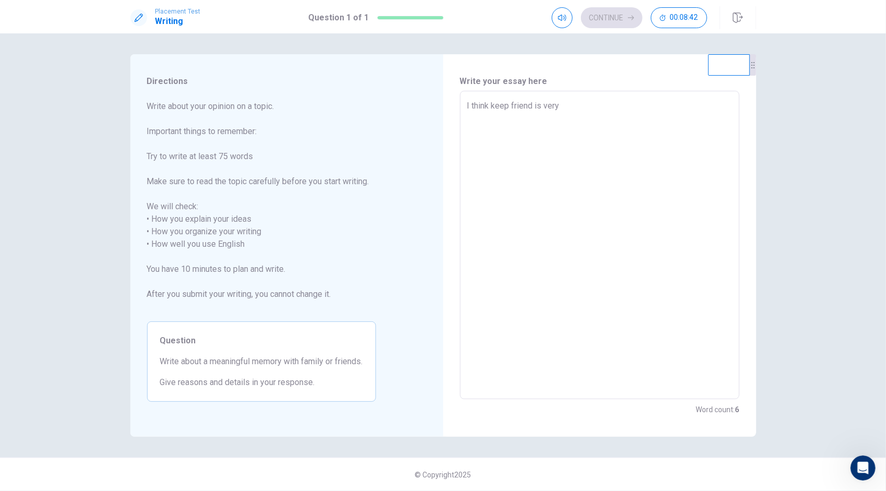
type textarea "x"
type textarea "I think keep friend is very i"
type textarea "x"
type textarea "I think keep friend is very im"
type textarea "x"
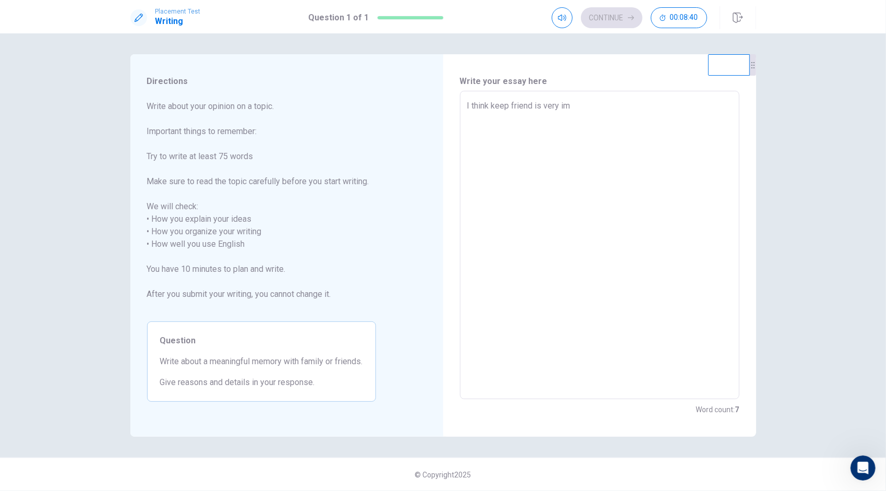
type textarea "I think keep friend is very imp"
type textarea "x"
type textarea "I think keep friend is very impo"
type textarea "x"
type textarea "I think keep friend is very impor"
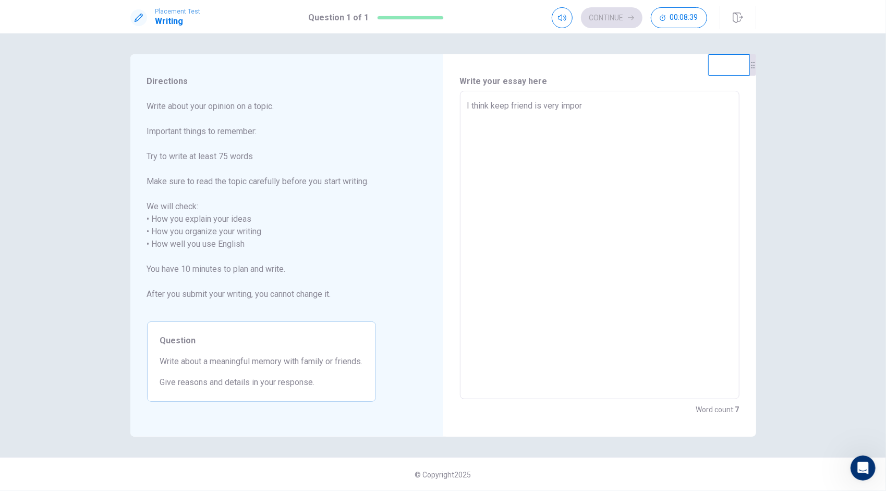
type textarea "x"
type textarea "I think keep friend is very import"
type textarea "x"
type textarea "I think keep friend is very importa"
type textarea "x"
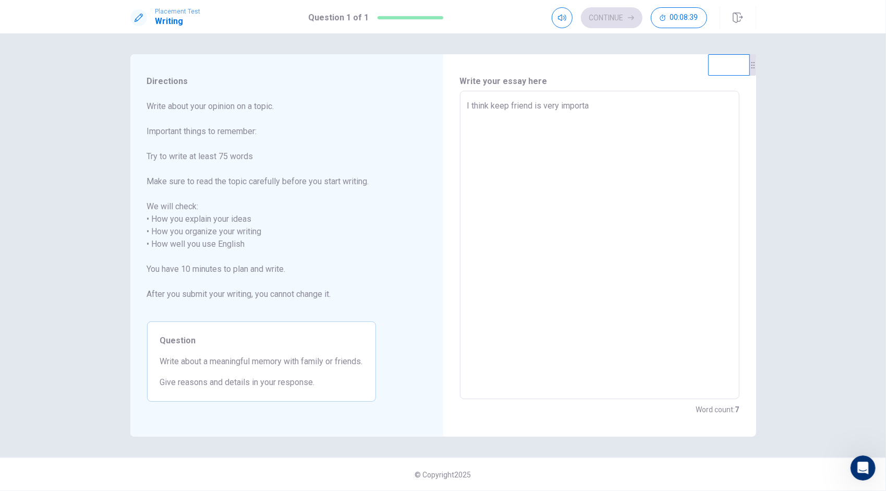
type textarea "I think keep friend is very importan"
type textarea "x"
type textarea "I think keep friend is very important"
type textarea "x"
type textarea "I think keep friend is very important"
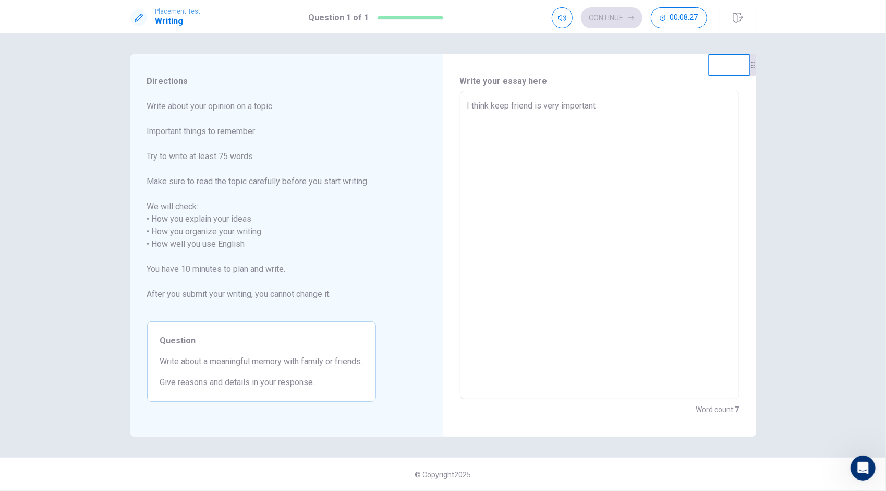
type textarea "x"
type textarea "I think keep friend is very important m"
type textarea "x"
type textarea "I think keep friend is very important me"
type textarea "x"
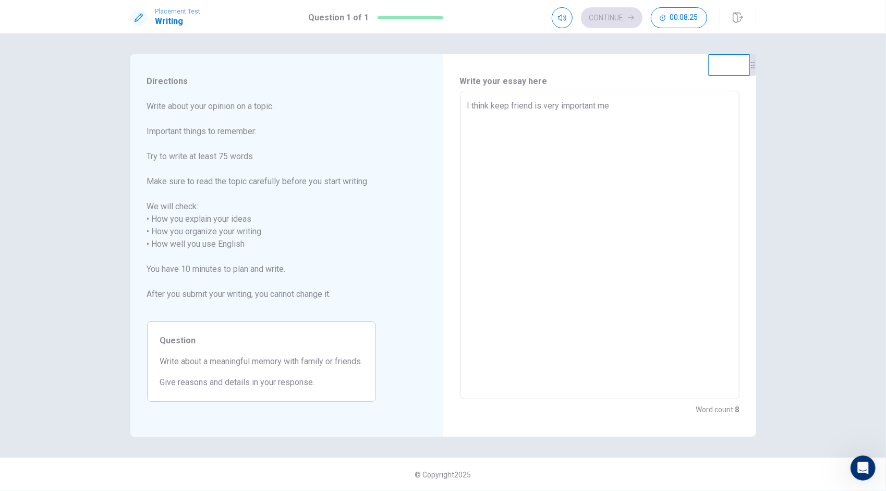
type textarea "I think keep friend is very important mem"
type textarea "x"
type textarea "I think keep friend is very important memo"
type textarea "x"
type textarea "I think keep friend is very important memor"
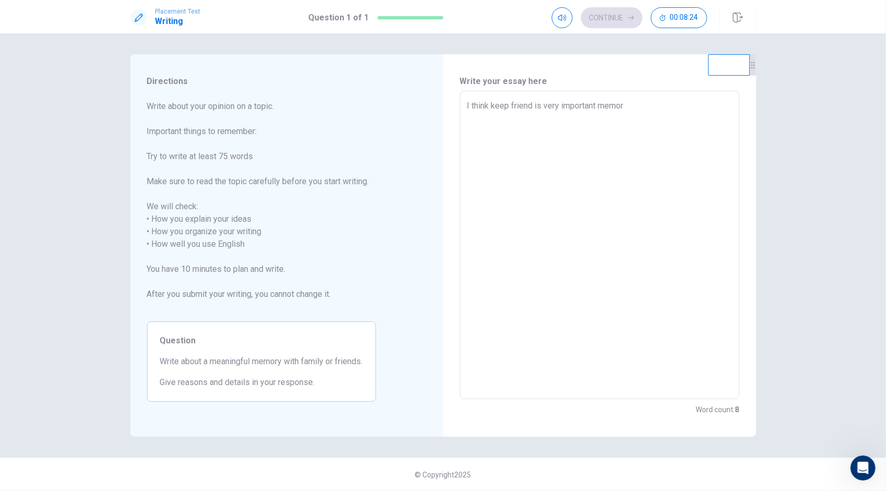
type textarea "x"
type textarea "I think keep friend is very important memory"
type textarea "x"
type textarea "I think keep friend is very important memory"
type textarea "x"
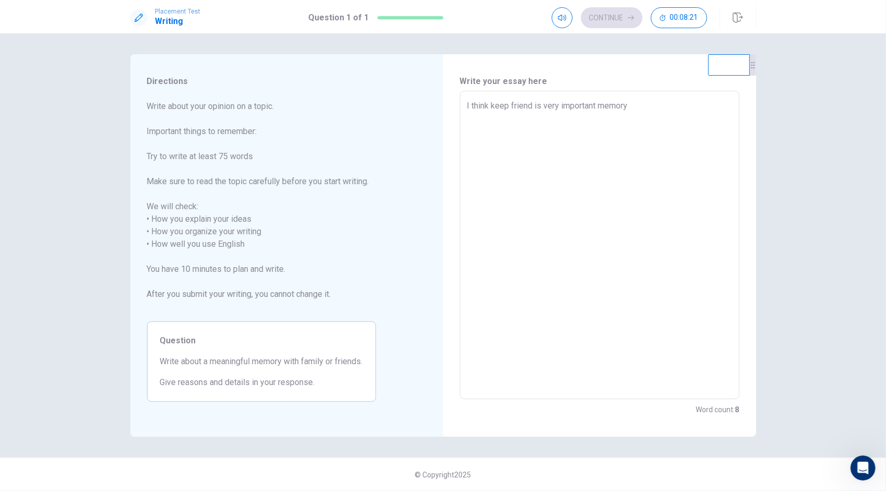
type textarea "I think keep friend is very important memory w"
type textarea "x"
type textarea "I think keep friend is very important memory wi"
type textarea "x"
type textarea "I think keep friend is very important memory wit"
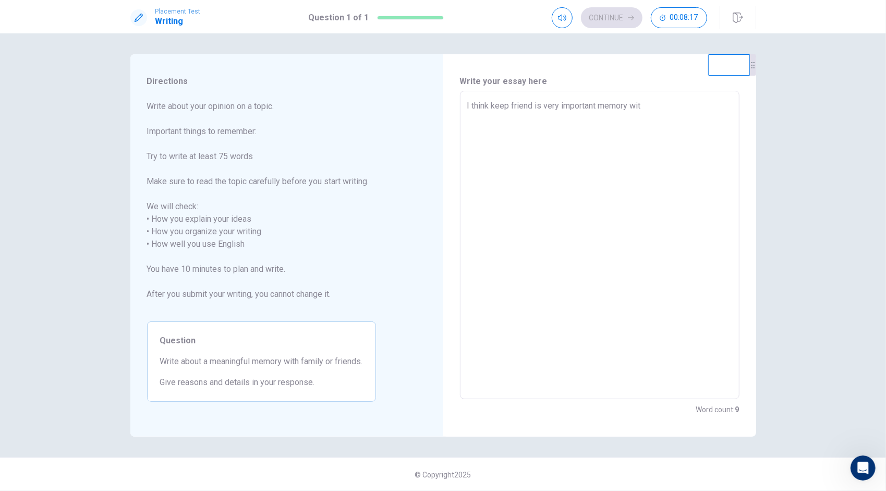
type textarea "x"
type textarea "I think keep friend is very important memory with"
type textarea "x"
type textarea "I think keep friend is very important memory with"
type textarea "x"
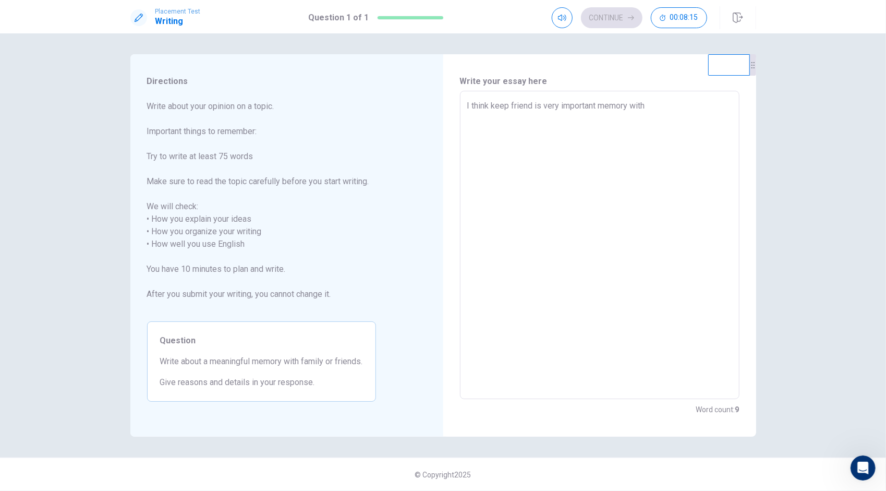
type textarea "I think keep friend is very important memory with f"
type textarea "x"
type textarea "I think keep friend is very important memory with fr"
type textarea "x"
type textarea "I think keep friend is very important memory with fri"
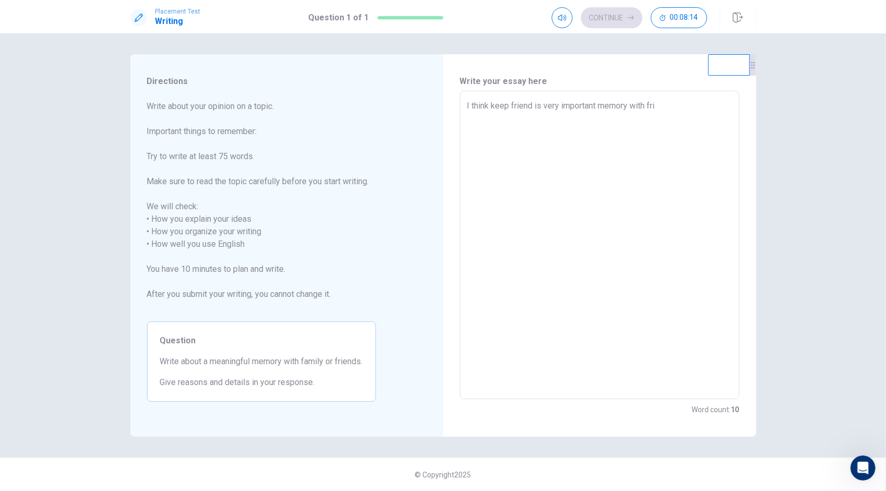
type textarea "x"
type textarea "I think keep friend is very important memory with frie"
type textarea "x"
type textarea "I think keep friend is very important memory with frien"
type textarea "x"
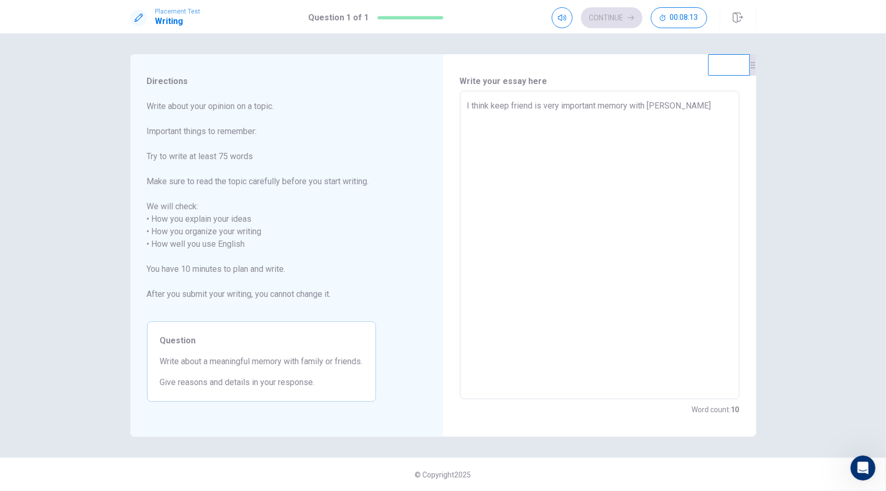
type textarea "I think keep friend is very important memory with friend"
type textarea "x"
type textarea "I think keep friend is very important memory with friend"
click at [641, 116] on textarea "I think keep friend is very important memory with friend" at bounding box center [599, 245] width 265 height 291
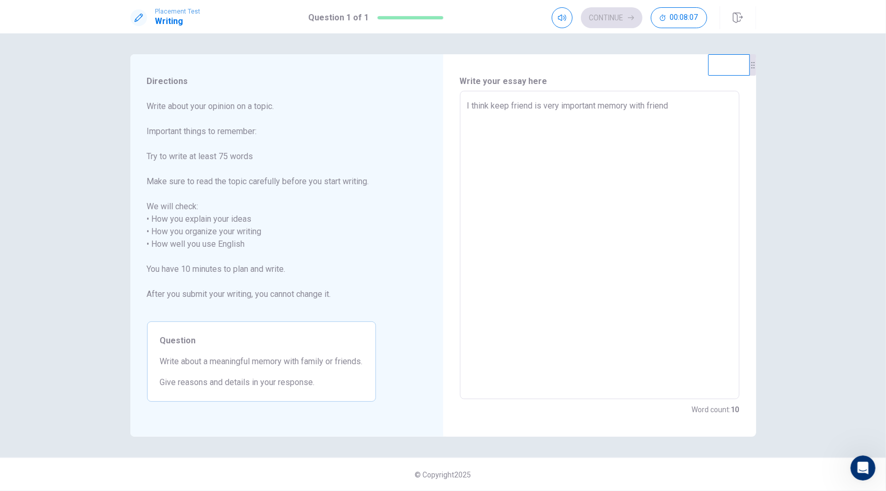
click at [535, 105] on textarea "I think keep friend is very important memory with friend" at bounding box center [599, 245] width 265 height 291
click at [533, 106] on textarea "I think keep friend is very important memory with friend" at bounding box center [599, 245] width 265 height 291
type textarea "x"
type textarea "I think keep friendl is very important memory with friend"
type textarea "x"
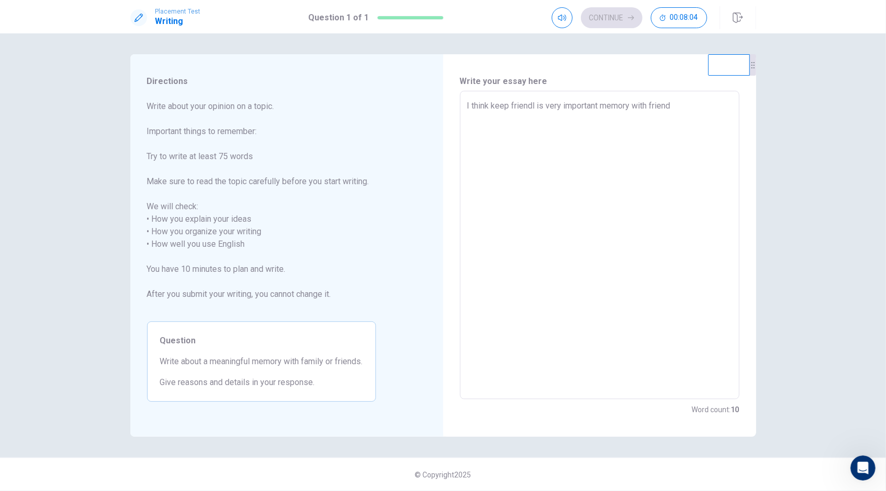
type textarea "I think keep friendly is very important memory with friend"
click at [685, 109] on textarea "I think keep friendly is very important memory with friend" at bounding box center [599, 245] width 265 height 291
type textarea "x"
type textarea "I think keep friendly is very important memory with friend"
type textarea "x"
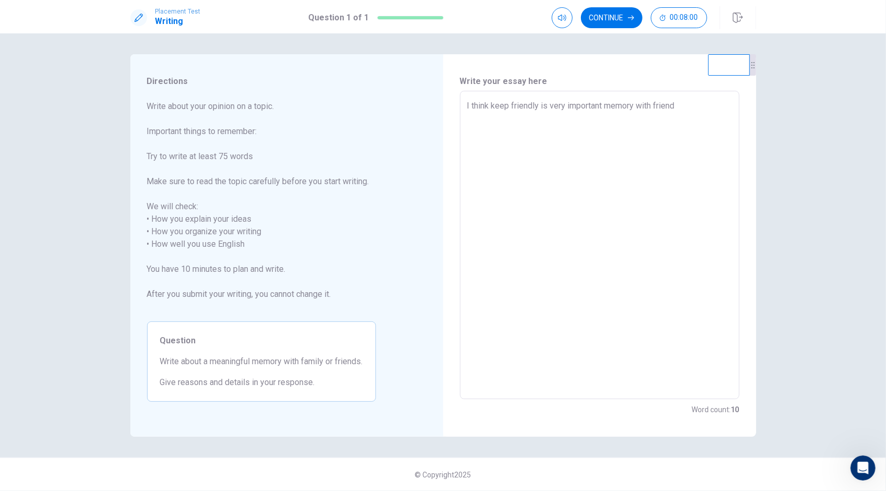
type textarea "I think keep friendly is very important memory with friend"
type textarea "x"
type textarea "I think keep friendly is very important memory with friend"
type textarea "x"
type textarea "I think keep friendly is very important memory with friend."
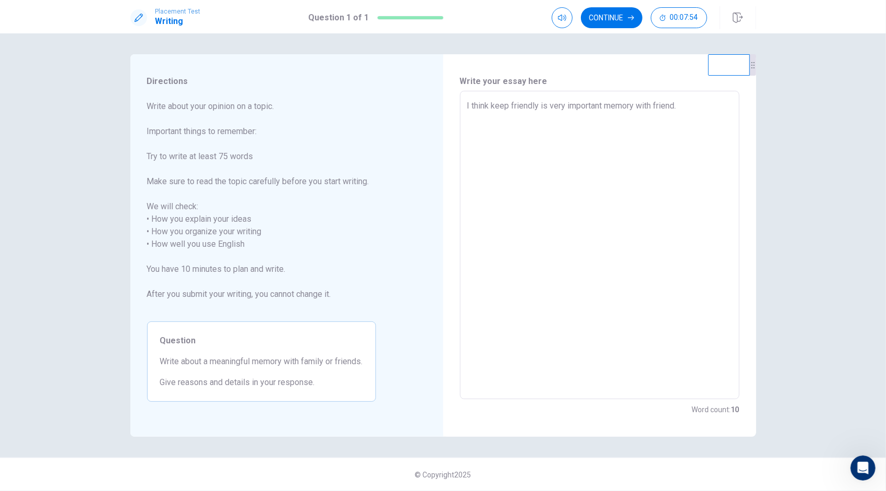
type textarea "x"
type textarea "I think keep friendly is very important memory with friend."
type textarea "x"
type textarea "I think keep friendly is very important memory with friend. b"
type textarea "x"
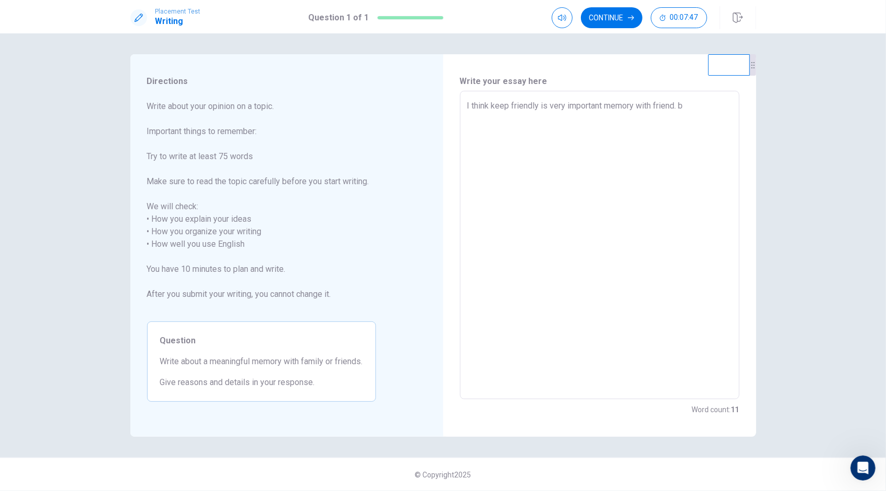
type textarea "I think keep friendly is very important memory with friend. be"
type textarea "x"
type textarea "I think keep friendly is very important memory with friend. bec"
type textarea "x"
type textarea "I think keep friendly is very important memory with friend. beca"
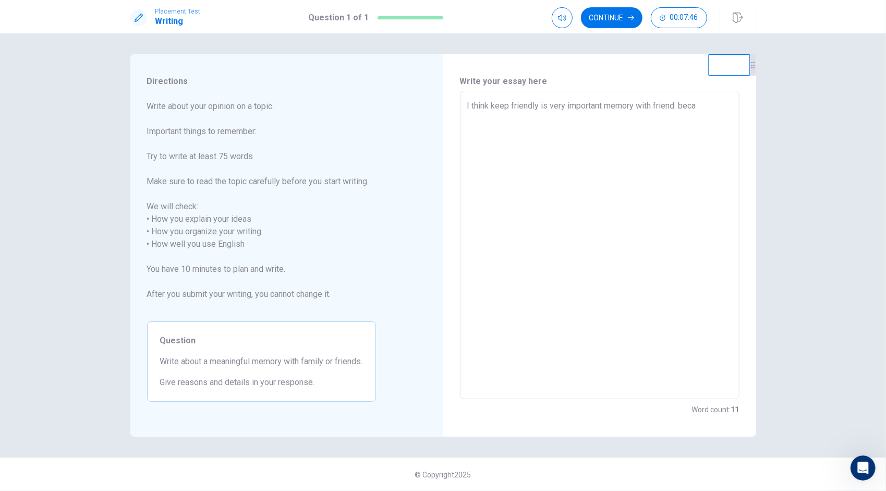
type textarea "x"
type textarea "I think keep friendly is very important memory with friend. becau"
type textarea "x"
type textarea "I think keep friendly is very important memory with friend. becaus"
type textarea "x"
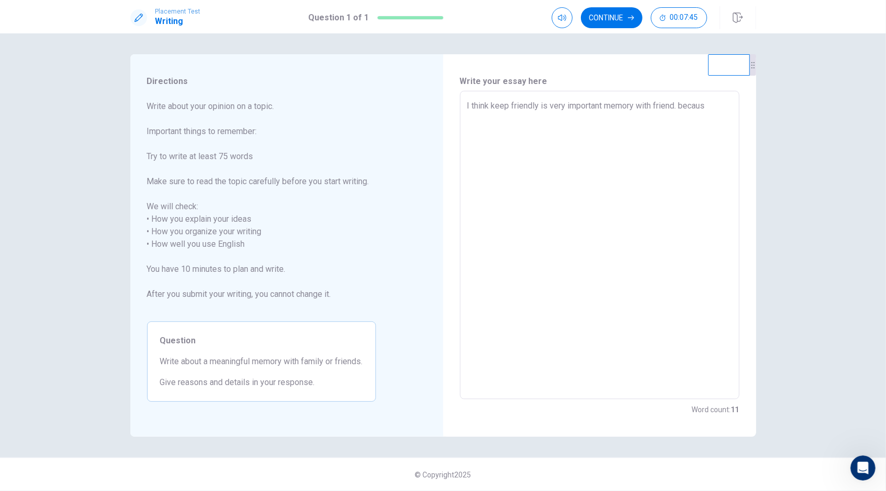
type textarea "I think keep friendly is very important memory with friend. because"
type textarea "x"
type textarea "I think keep friendly is very important memory with friend. because"
type textarea "x"
type textarea "I think keep friendly is very important memory with friend. because"
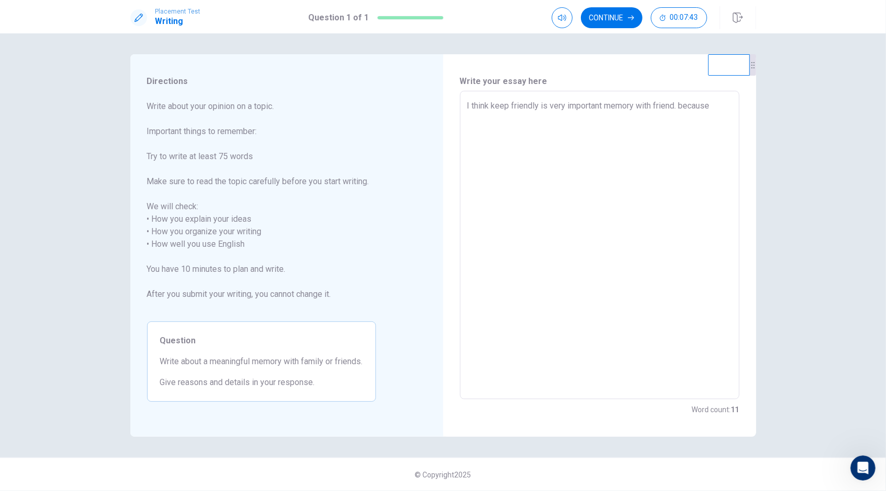
type textarea "x"
type textarea "I think keep friendly is very important memory with friend. becaus"
type textarea "x"
type textarea "I think keep friendly is very important memory with friend. becau"
type textarea "x"
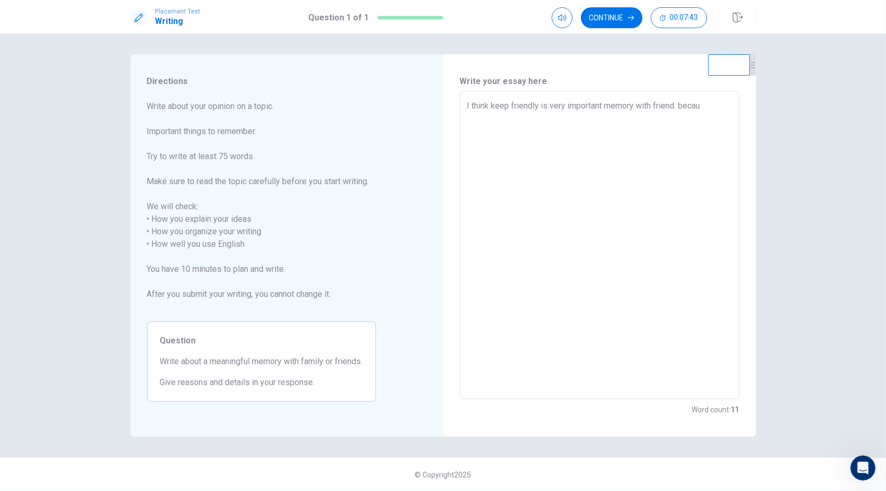
type textarea "I think keep friendly is very important memory with friend. beca"
type textarea "x"
type textarea "I think keep friendly is very important memory with friend. bec"
type textarea "x"
type textarea "I think keep friendly is very important memory with friend. be"
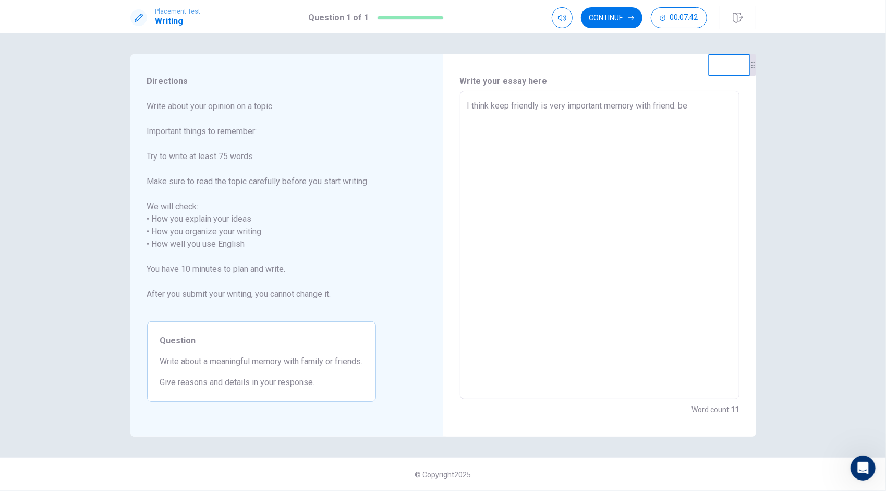
type textarea "x"
type textarea "I think keep friendly is very important memory with friend. b"
type textarea "x"
type textarea "I think keep friendly is very important memory with friend."
type textarea "x"
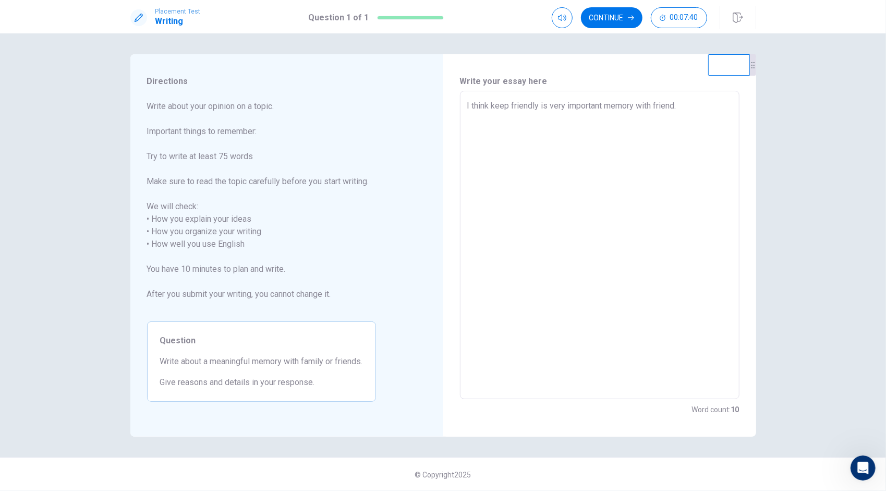
type textarea "I think keep friendly is very important memory with friend. B"
type textarea "x"
type textarea "I think keep friendly is very important memory with friend. Be"
type textarea "x"
type textarea "I think keep friendly is very important memory with friend. Bec"
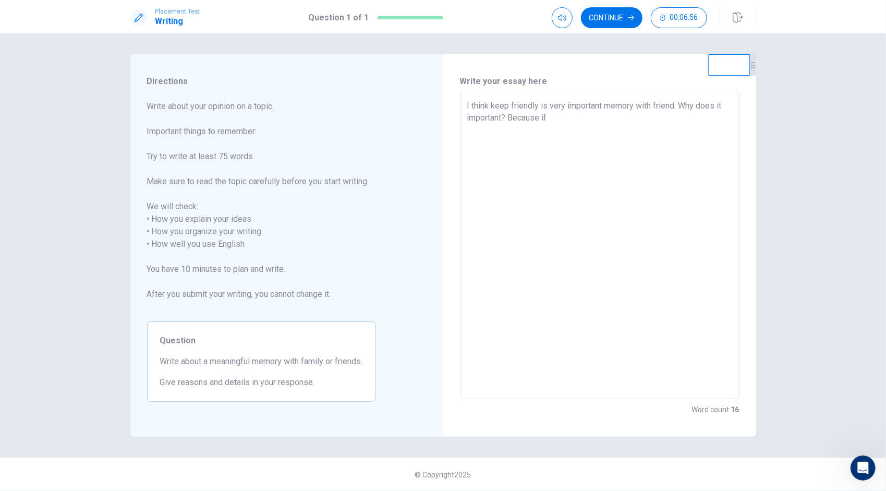
click at [647, 206] on textarea "I think keep friendly is very important memory with friend. Why does it importa…" at bounding box center [599, 245] width 265 height 291
click at [698, 214] on textarea "I think keep friendly is very important memory with friend. Why does it importa…" at bounding box center [599, 245] width 265 height 291
click at [682, 106] on textarea "I think keep friendly is very important memory with friend. Why does it importa…" at bounding box center [599, 245] width 265 height 291
click at [468, 107] on textarea "I think keep friendly is very important memory with friend.Why does it importan…" at bounding box center [599, 245] width 265 height 291
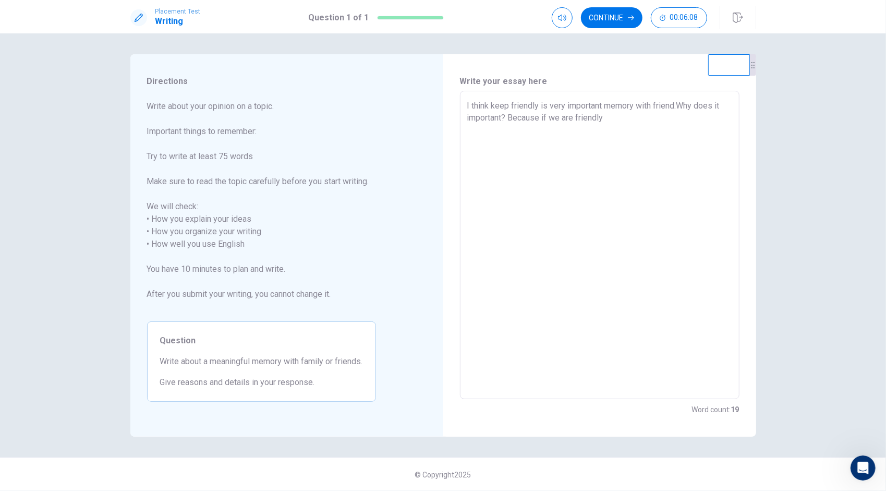
click at [464, 106] on div "I think keep friendly is very important memory with friend.Why does it importan…" at bounding box center [600, 245] width 280 height 308
click at [621, 118] on textarea "I think keep friendly is very important memory with friend.Why does it importan…" at bounding box center [599, 245] width 265 height 291
click at [597, 130] on textarea "I think keep friendly is very important memory with friend.Why does it importan…" at bounding box center [599, 245] width 265 height 291
click at [724, 132] on textarea "I think keep friendly is very important memory with friend.Why does it importan…" at bounding box center [599, 245] width 265 height 291
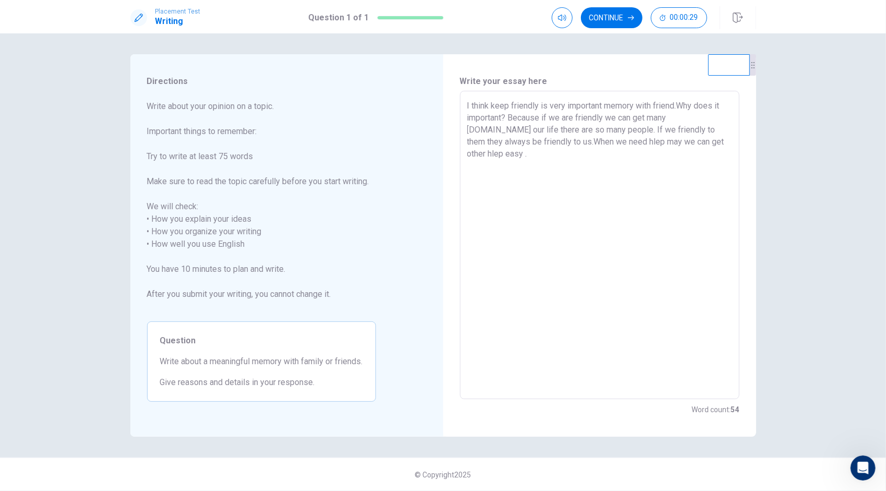
click at [605, 143] on textarea "I think keep friendly is very important memory with friend.Why does it importan…" at bounding box center [599, 245] width 265 height 291
click at [733, 143] on div "I think keep friendly is very important memory with friend.Why does it importan…" at bounding box center [600, 245] width 280 height 308
click at [733, 147] on div "I think keep friendly is very important memory with friend.Why does it importan…" at bounding box center [600, 245] width 280 height 308
click at [728, 142] on textarea "I think keep friendly is very important memory with friend.Why does it importan…" at bounding box center [599, 245] width 265 height 291
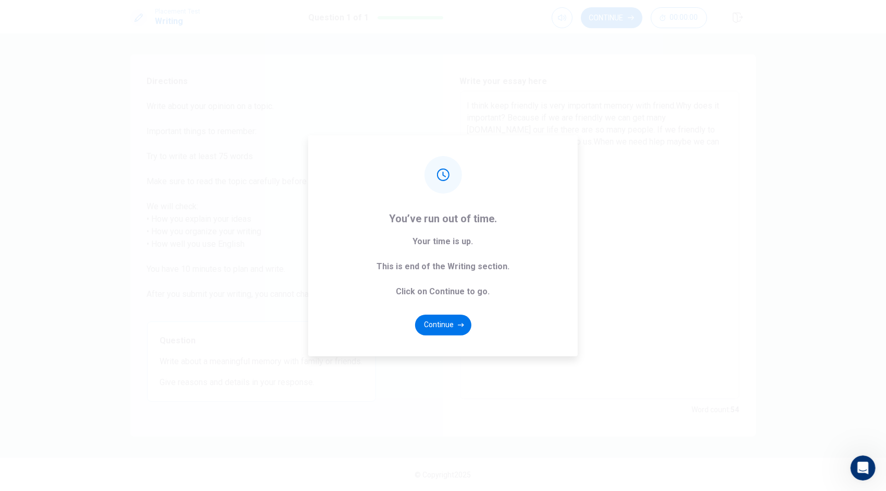
click at [789, 273] on div "You’ve run out of time. Your time is up. This is end of the Writing section. Cl…" at bounding box center [443, 245] width 886 height 491
click at [455, 325] on button "Continue" at bounding box center [443, 324] width 56 height 21
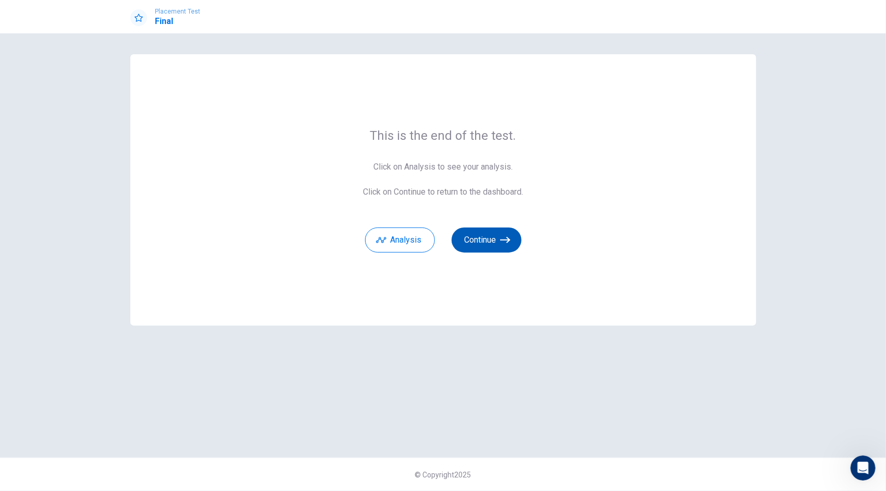
click at [480, 234] on button "Continue" at bounding box center [487, 239] width 70 height 25
